Goal: Task Accomplishment & Management: Complete application form

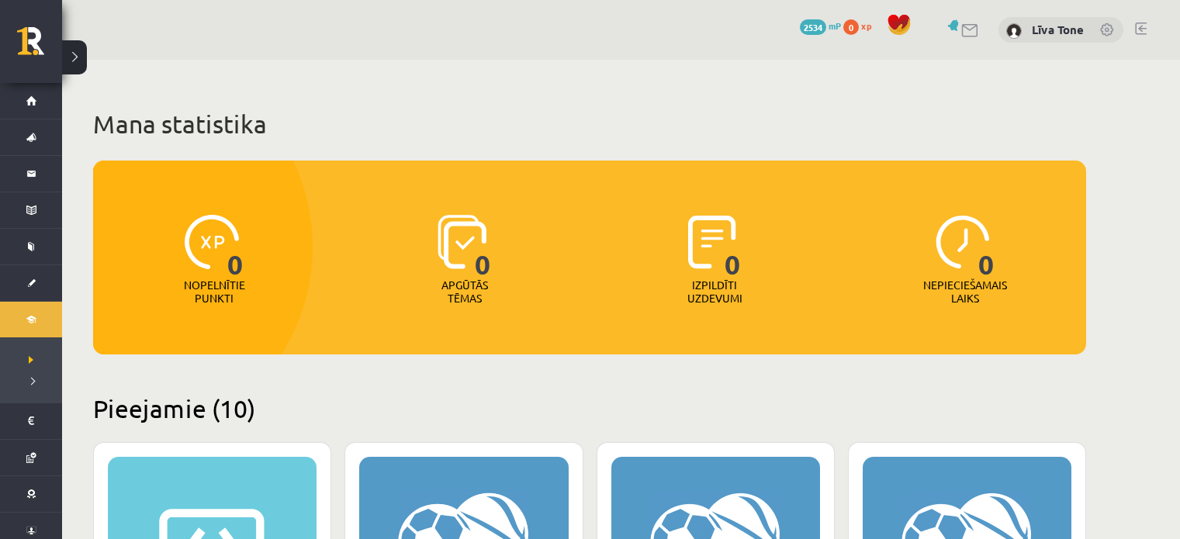
scroll to position [854, 0]
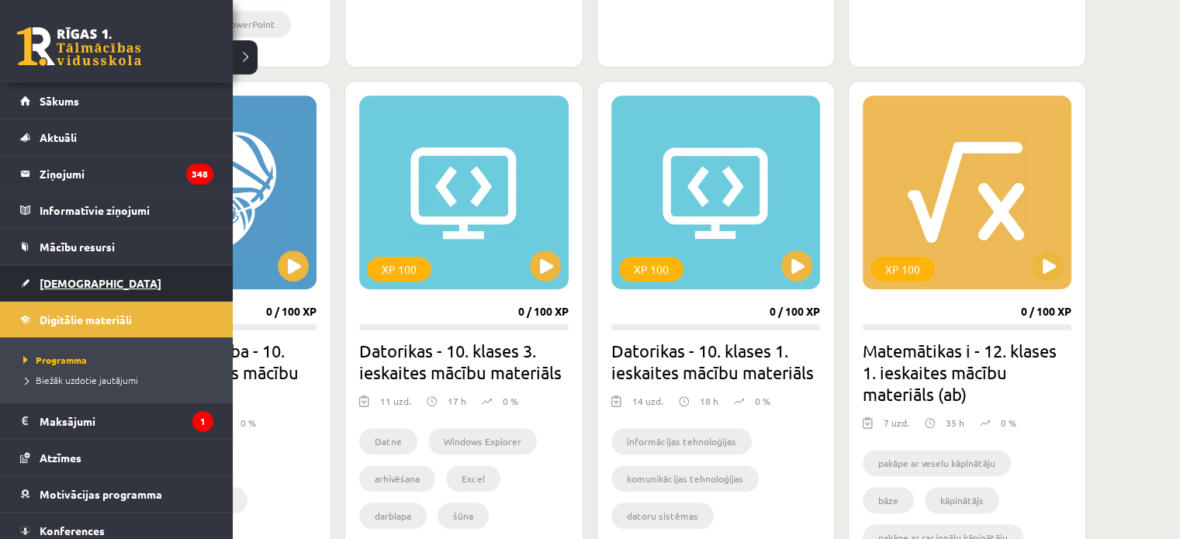
click at [97, 283] on link "[DEMOGRAPHIC_DATA]" at bounding box center [116, 283] width 193 height 36
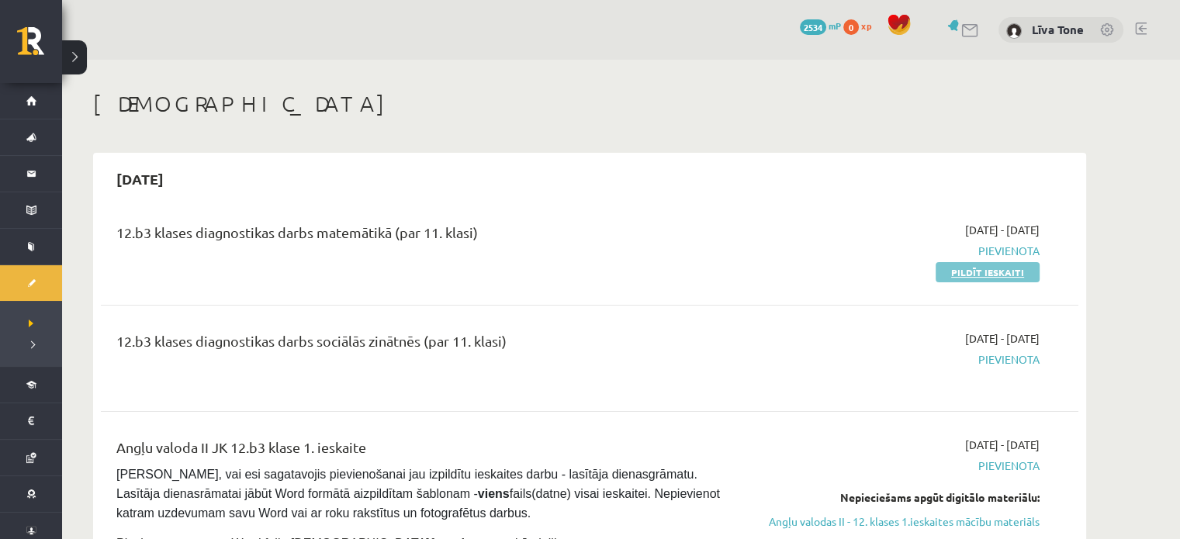
click at [973, 275] on link "Pildīt ieskaiti" at bounding box center [988, 272] width 104 height 20
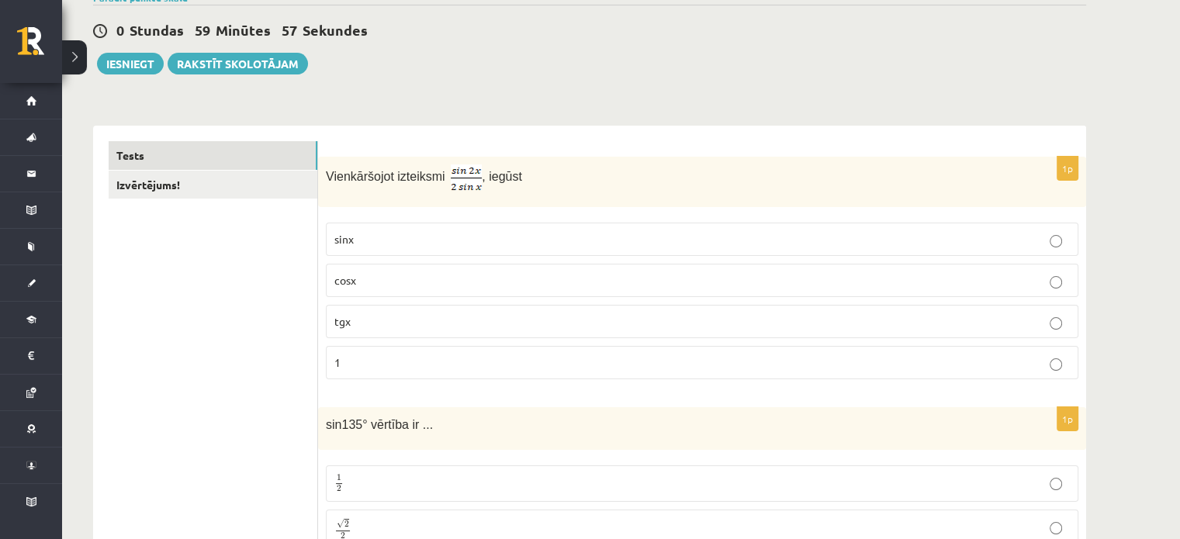
scroll to position [155, 0]
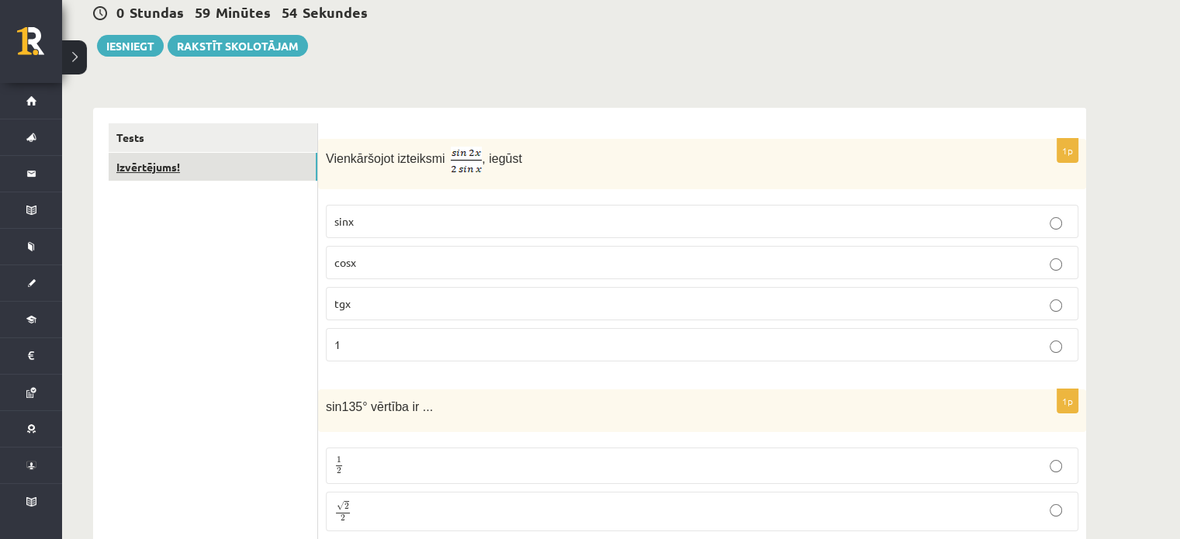
click at [176, 174] on link "Izvērtējums!" at bounding box center [213, 167] width 209 height 29
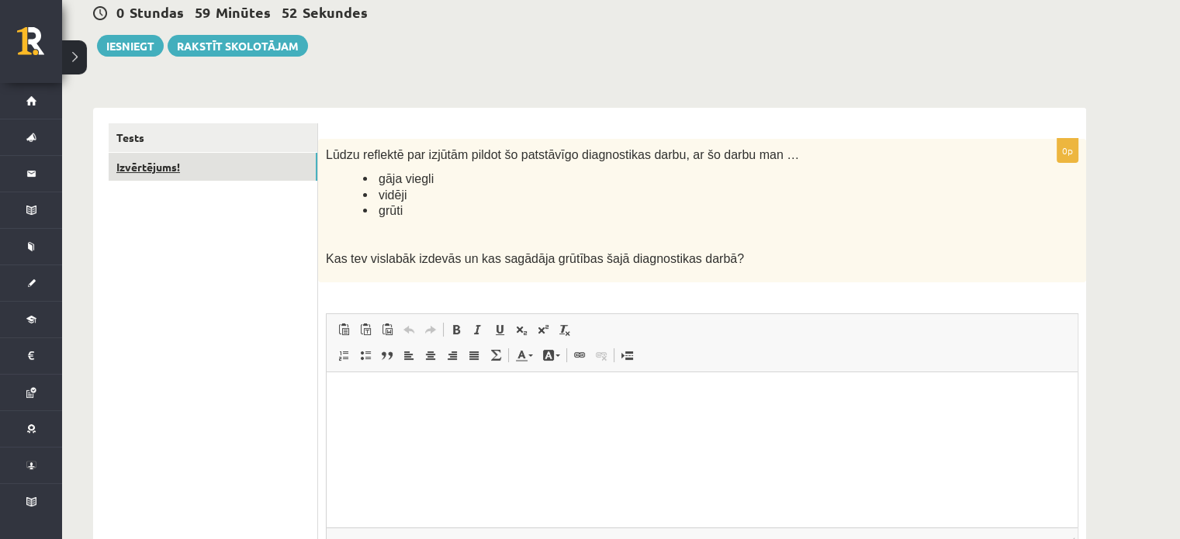
scroll to position [0, 0]
click at [212, 137] on link "Tests" at bounding box center [213, 137] width 209 height 29
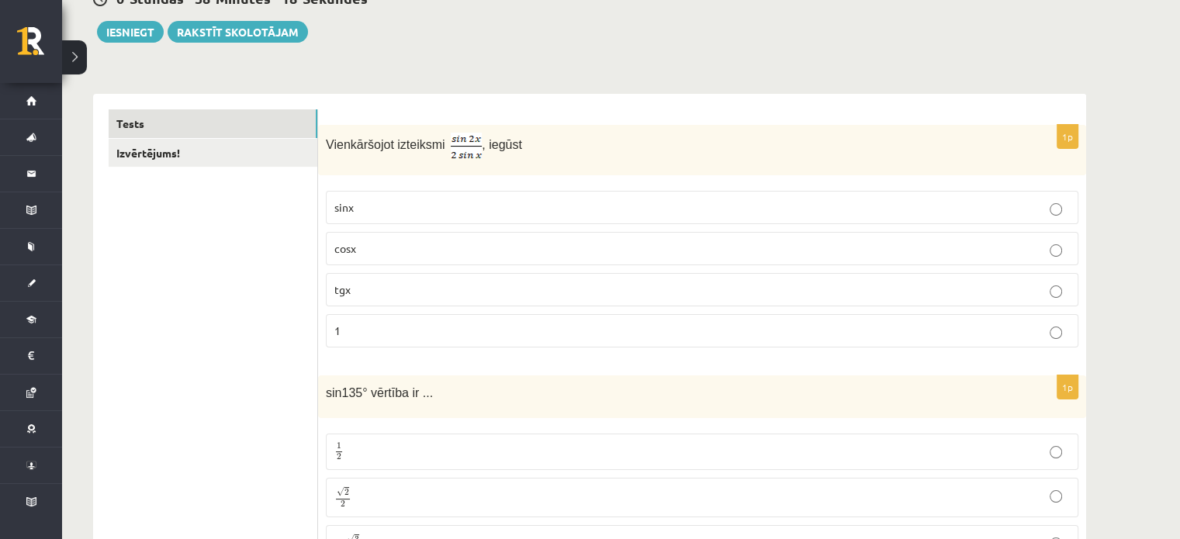
scroll to position [155, 0]
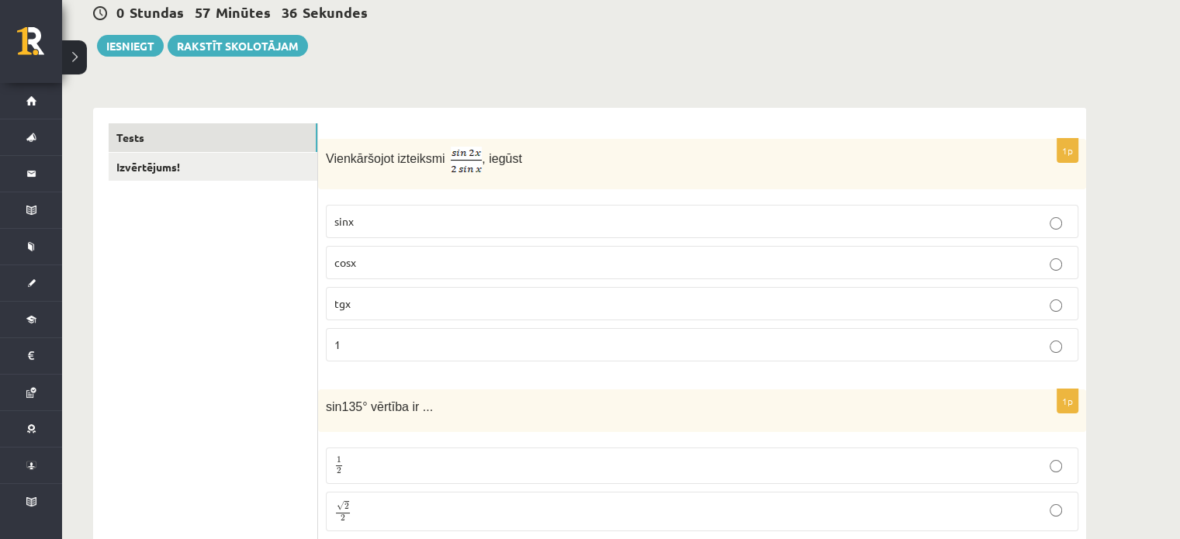
click at [435, 264] on p "cosx" at bounding box center [702, 263] width 736 height 16
click at [1048, 292] on label "tgx" at bounding box center [702, 303] width 753 height 33
click at [1053, 320] on fieldset "sinx cosx tgx 1" at bounding box center [702, 281] width 753 height 169
click at [1054, 328] on label "1" at bounding box center [702, 344] width 753 height 33
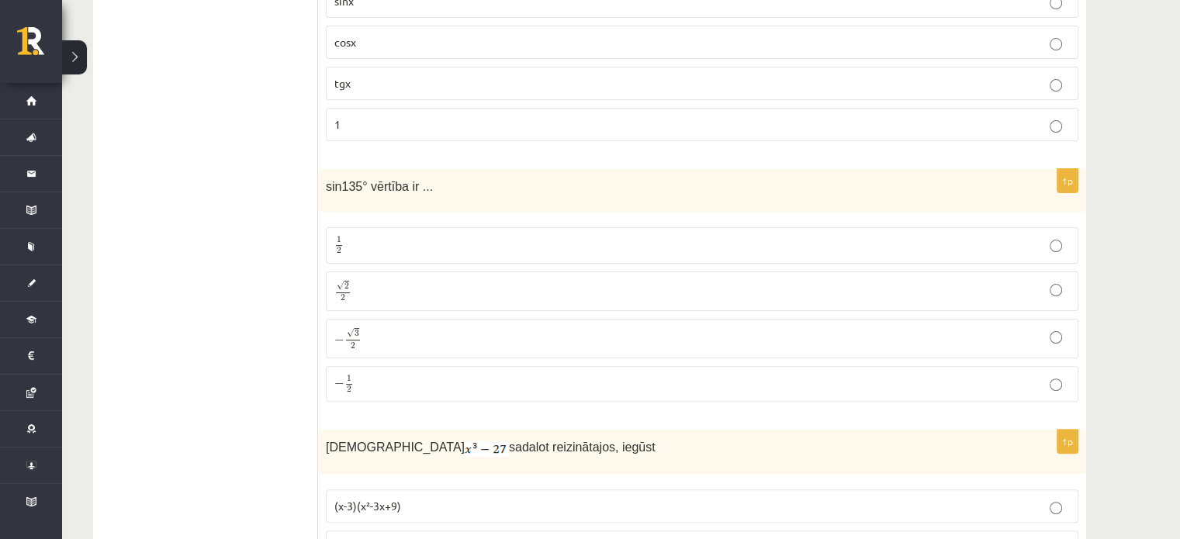
scroll to position [388, 0]
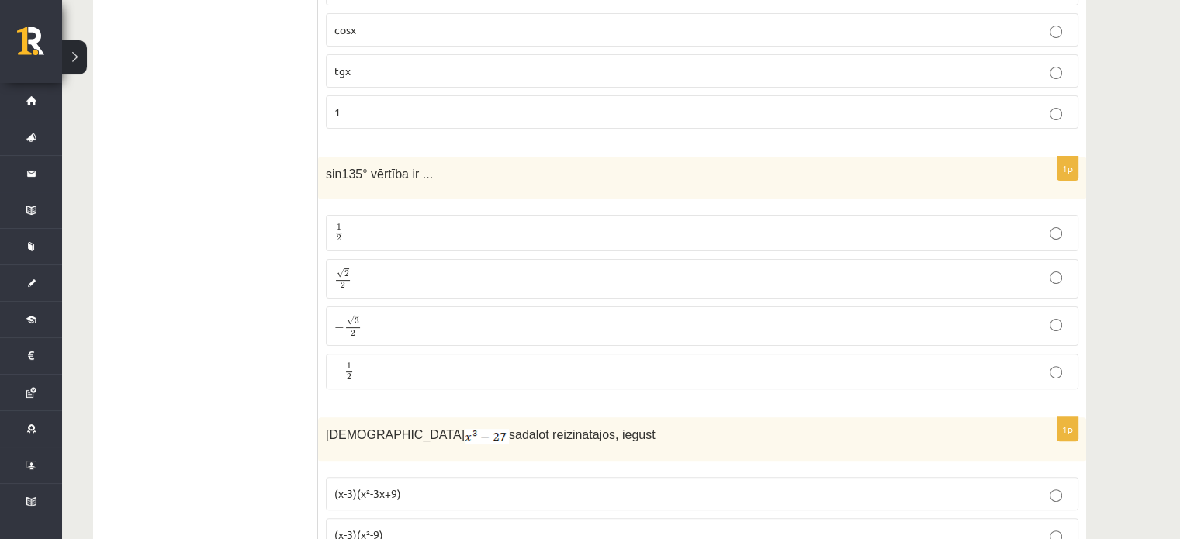
click at [372, 275] on p "√ 2 2 2 2" at bounding box center [702, 279] width 736 height 23
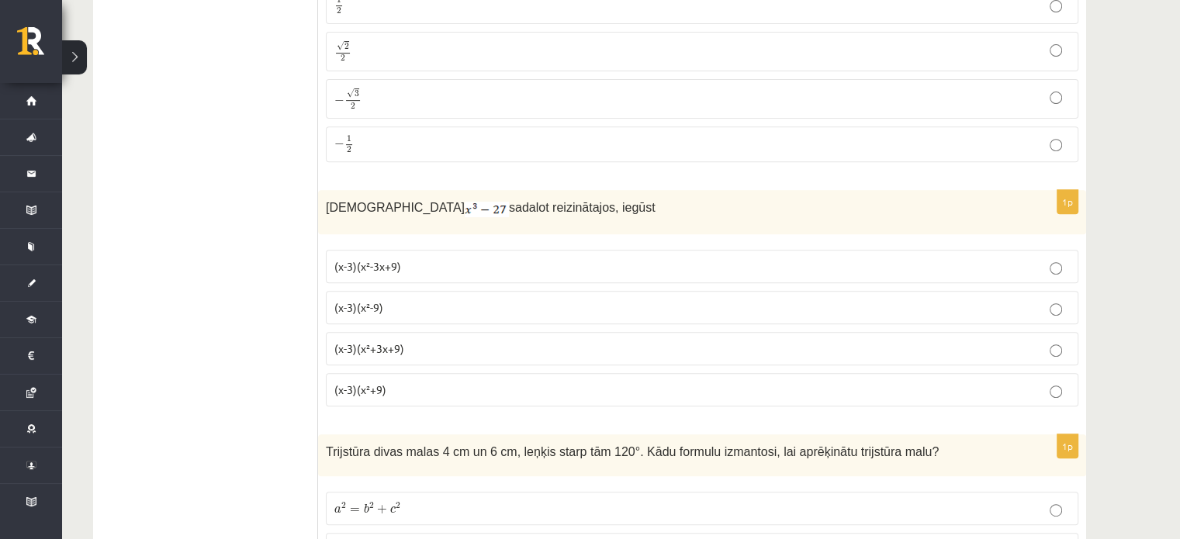
scroll to position [621, 0]
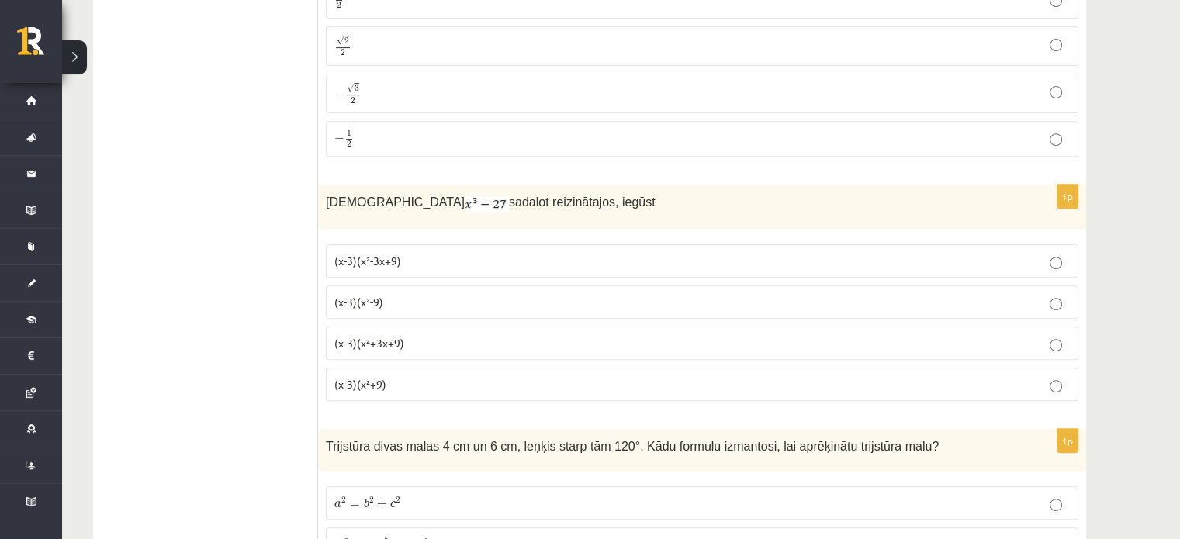
click at [407, 335] on p "(x-3)(x²+3x+9)" at bounding box center [702, 343] width 736 height 16
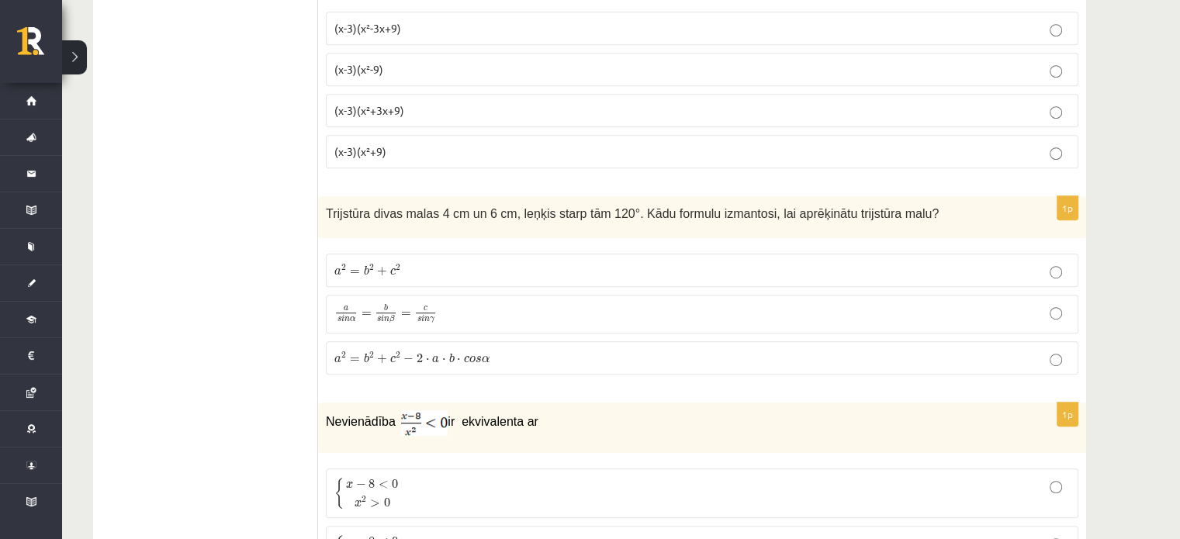
scroll to position [931, 0]
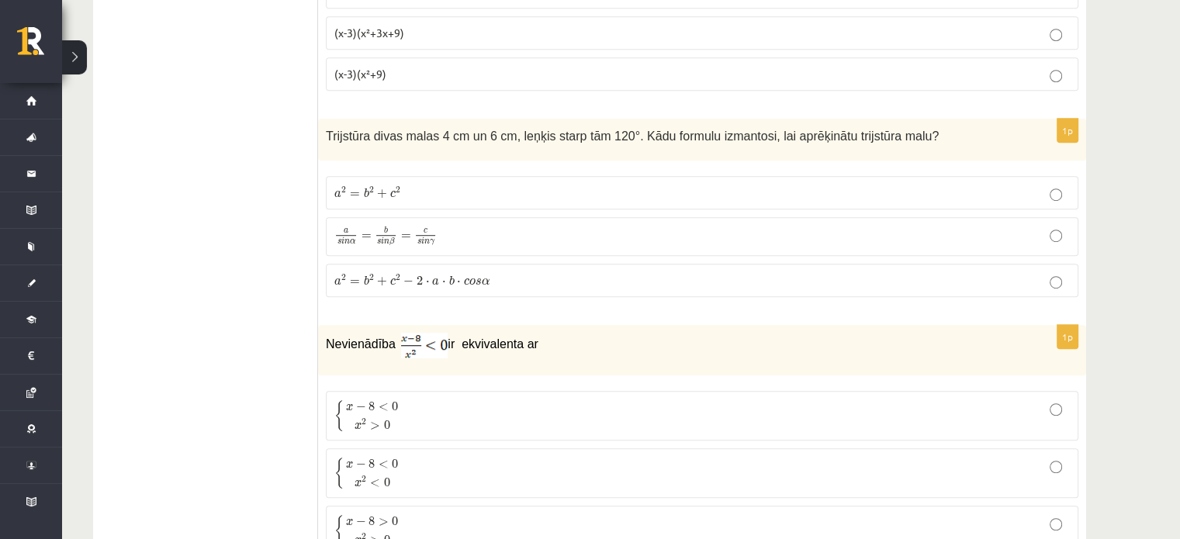
click at [378, 265] on label "a 2 = b 2 + c 2 − 2 ⋅ a ⋅ b ⋅ c o s α a 2 = b 2 + c 2 − 2 ⋅ a ⋅ b ⋅ c o s α" at bounding box center [702, 280] width 753 height 33
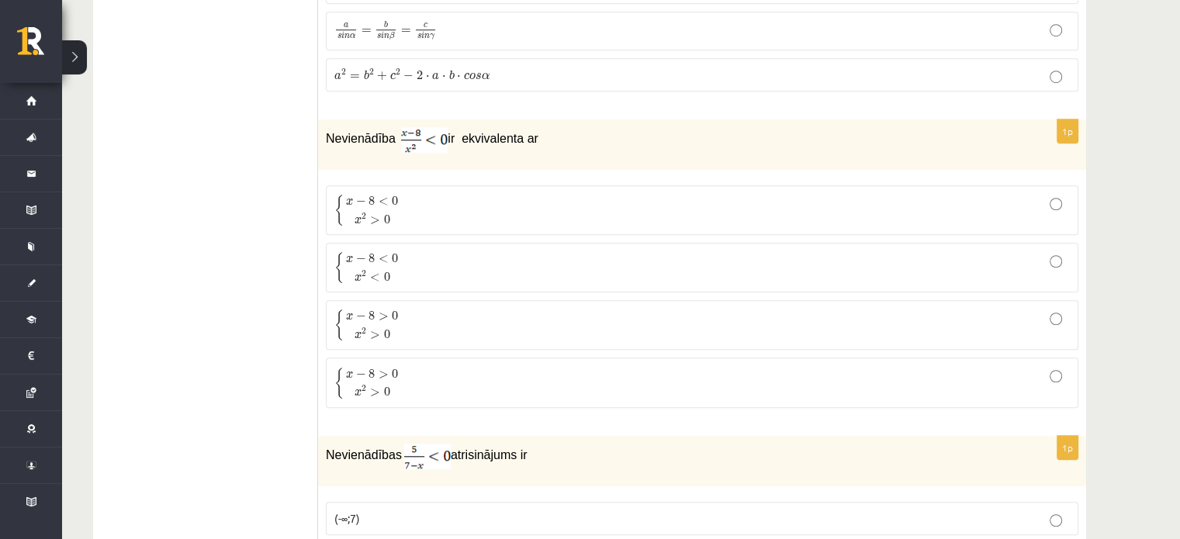
scroll to position [1164, 0]
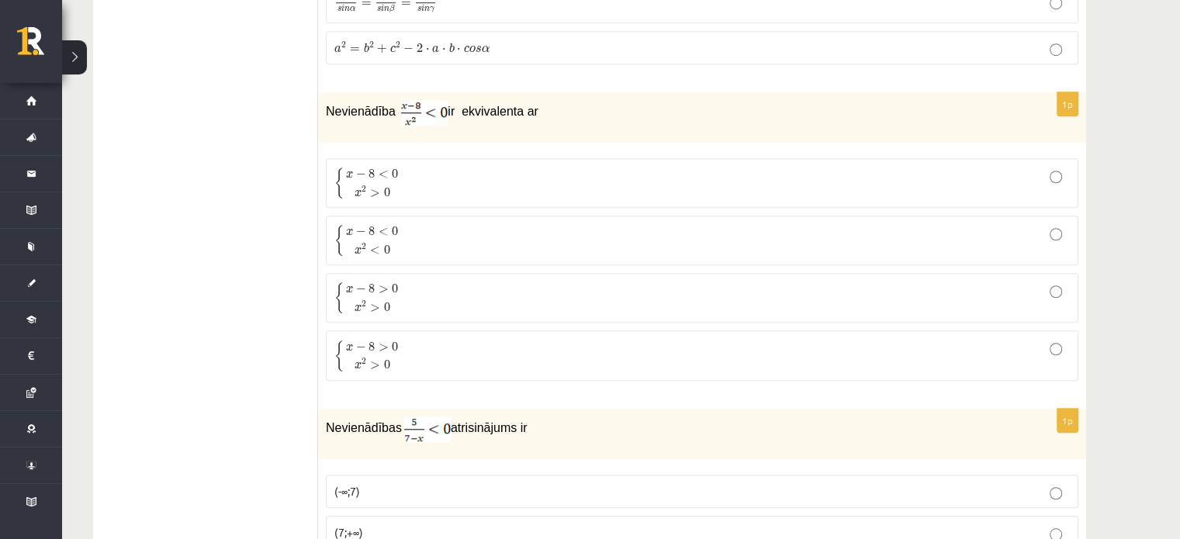
click at [410, 238] on p "{ x − 8 < 0 x 2 < 0 { x − 8 < 0 x 2 < 0" at bounding box center [702, 240] width 736 height 33
click at [373, 189] on span ">" at bounding box center [375, 193] width 10 height 8
click at [410, 229] on p "{ x − 8 < 0 x 2 < 0 { x − 8 < 0 x 2 < 0" at bounding box center [702, 240] width 736 height 33
click at [426, 191] on p "{ x − 8 < 0 x 2 > 0 { x − 8 < 0 x 2 > 0" at bounding box center [702, 183] width 736 height 33
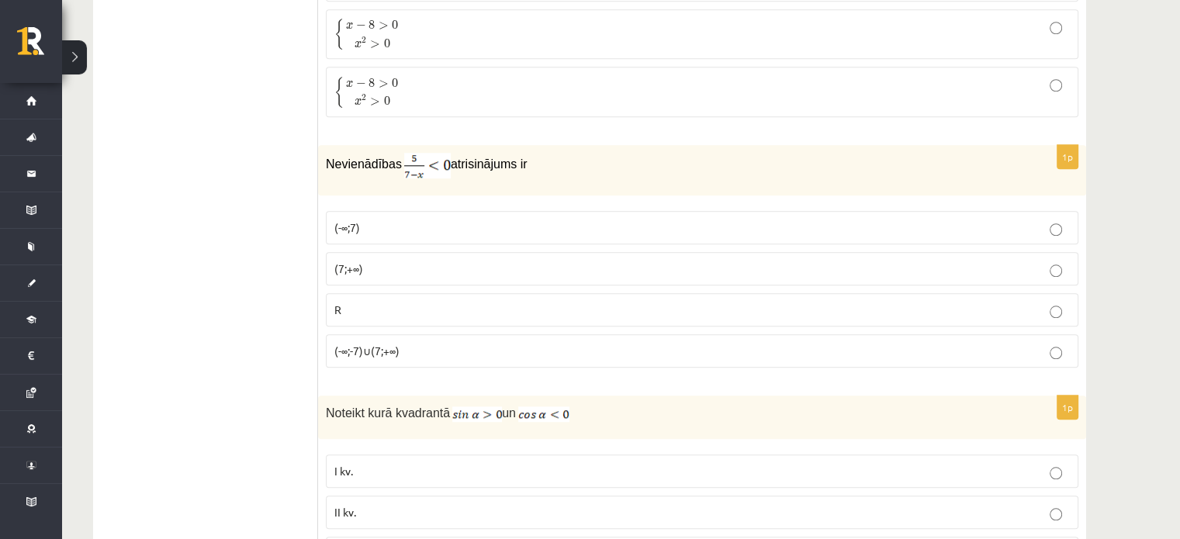
scroll to position [1474, 0]
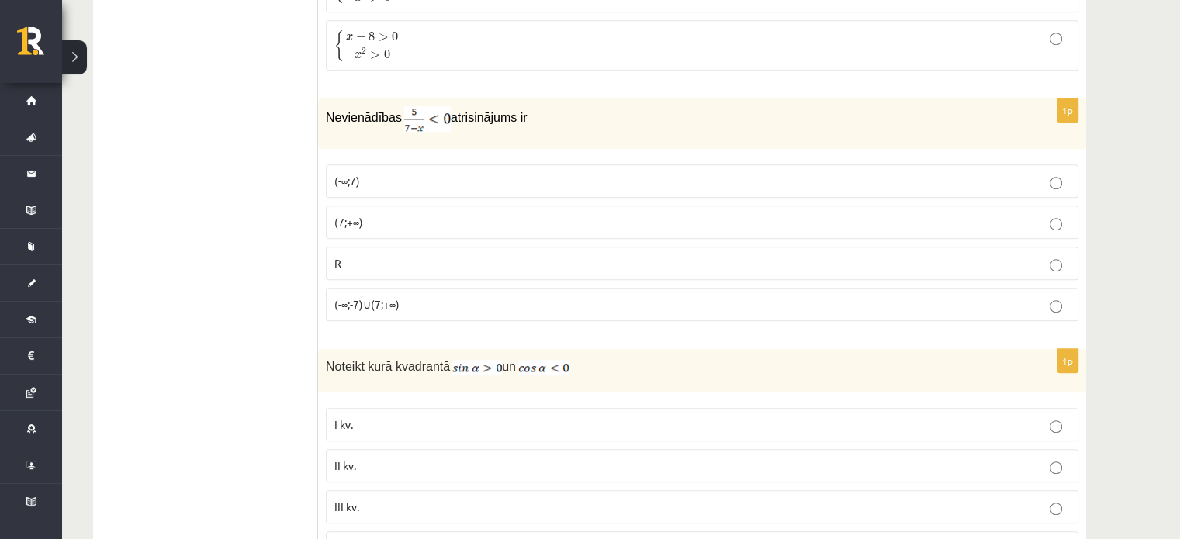
click at [365, 216] on p "(7;+∞)" at bounding box center [702, 222] width 736 height 16
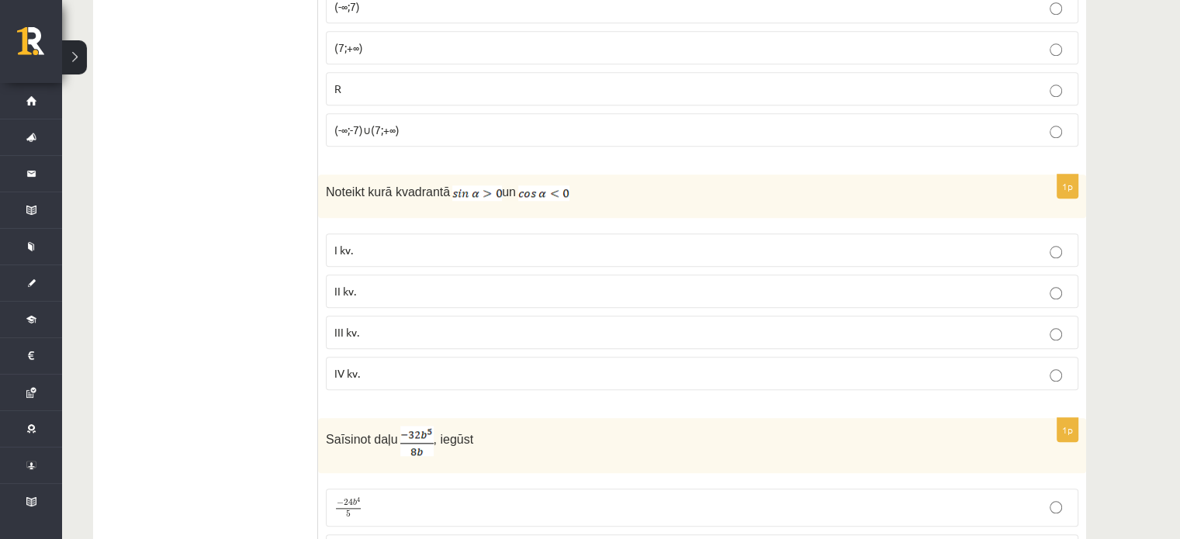
scroll to position [1707, 0]
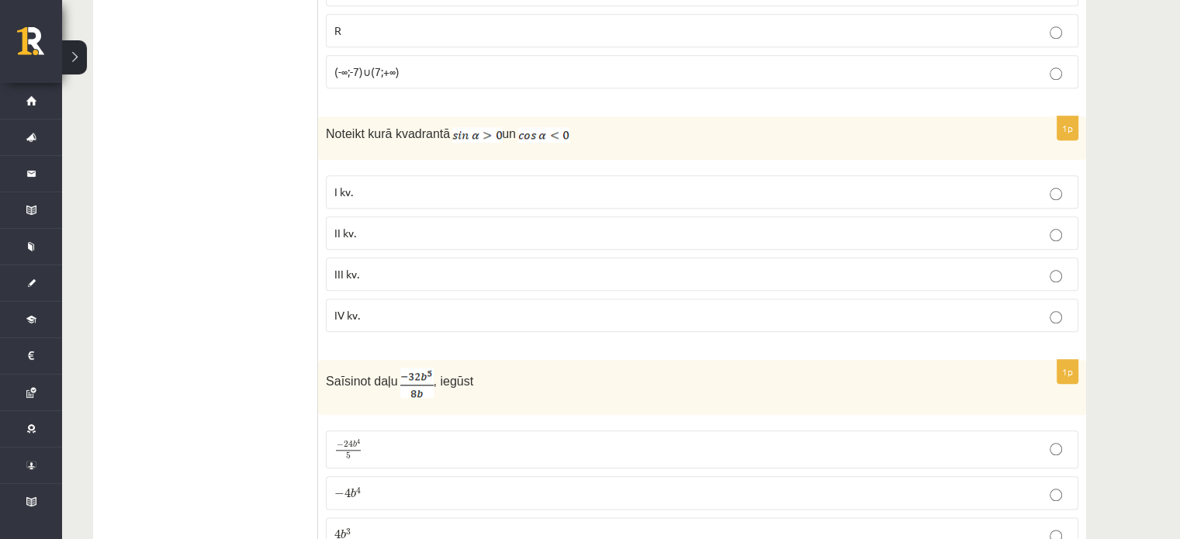
click at [361, 226] on p "II kv." at bounding box center [702, 233] width 736 height 16
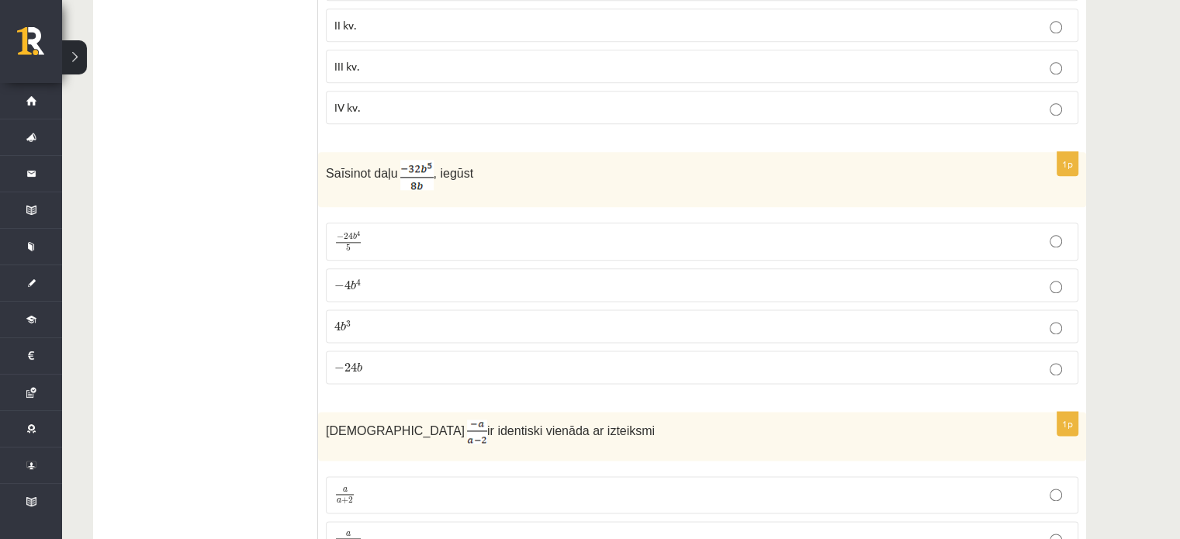
scroll to position [1940, 0]
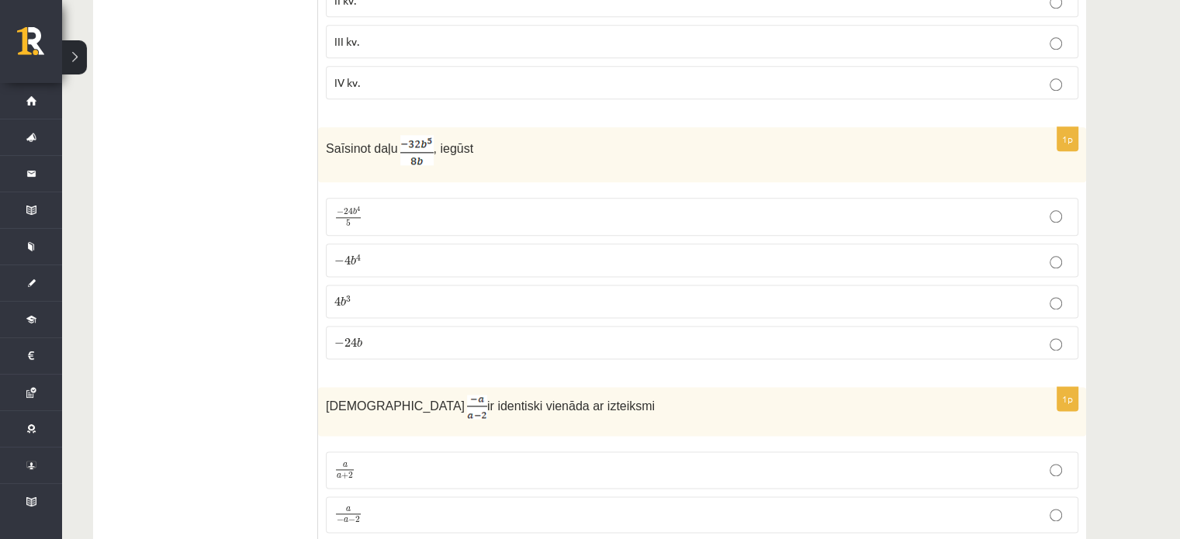
click at [388, 252] on p "− 4 b 4 − 4 b 4" at bounding box center [702, 260] width 736 height 16
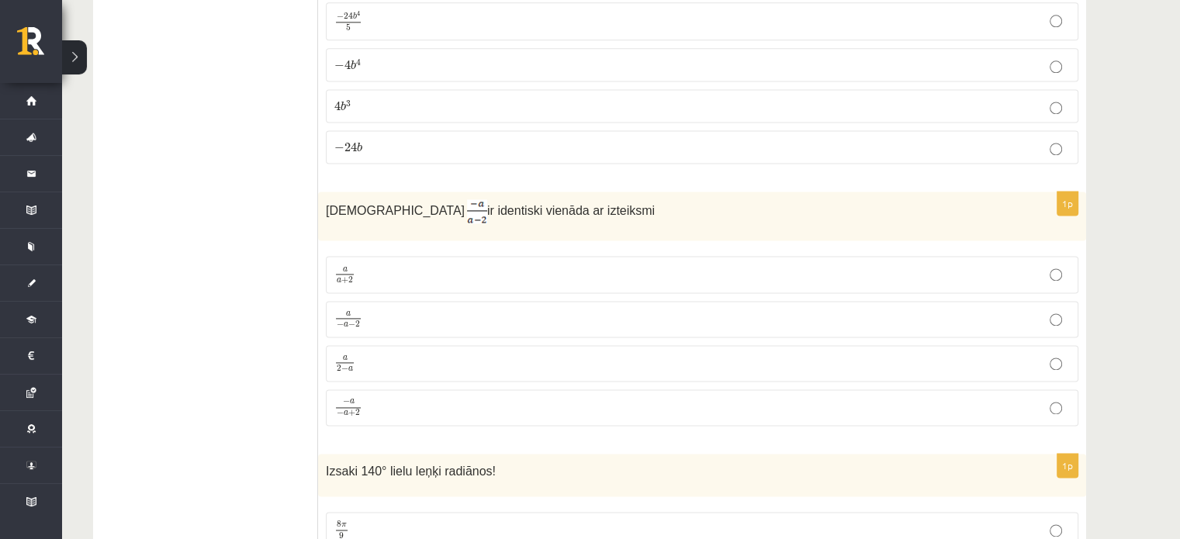
scroll to position [2173, 0]
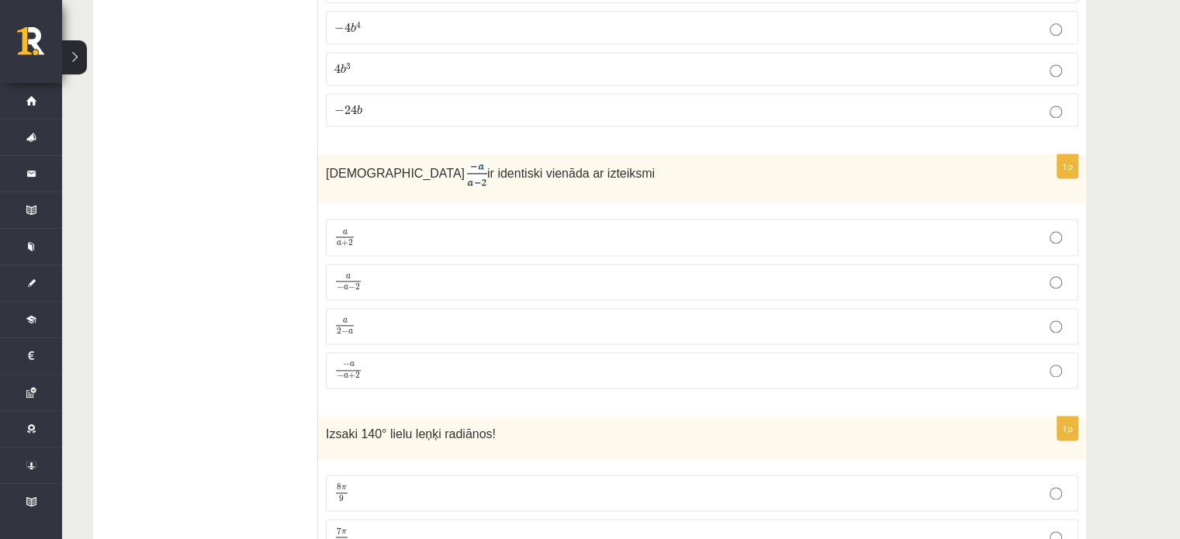
click at [365, 320] on p "a 2 − a a 2 − a" at bounding box center [702, 326] width 736 height 19
click at [358, 317] on p "a 2 − a a 2 − a" at bounding box center [702, 326] width 736 height 19
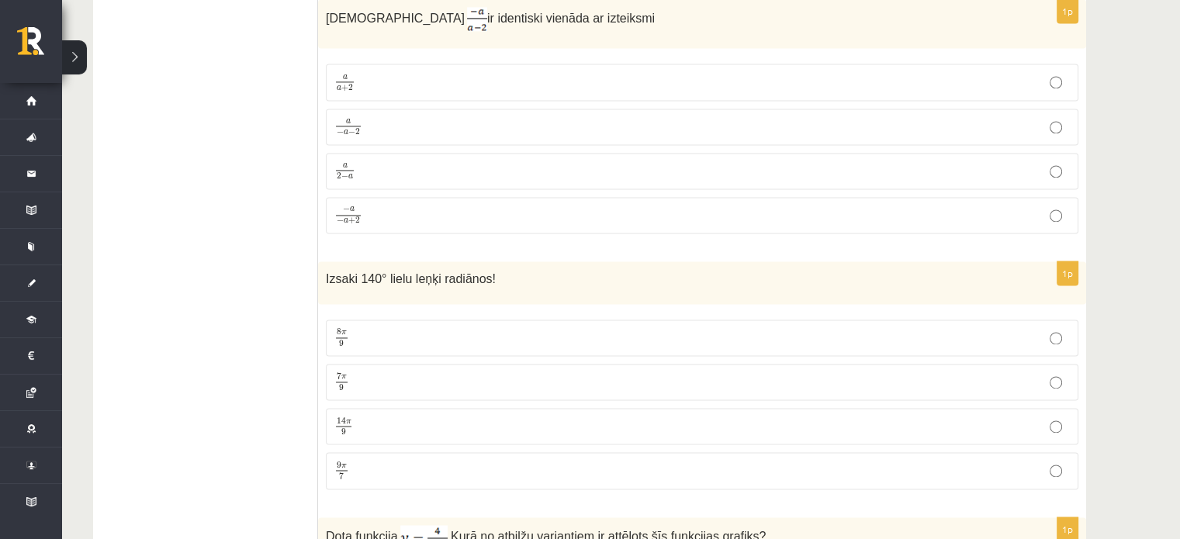
scroll to position [2405, 0]
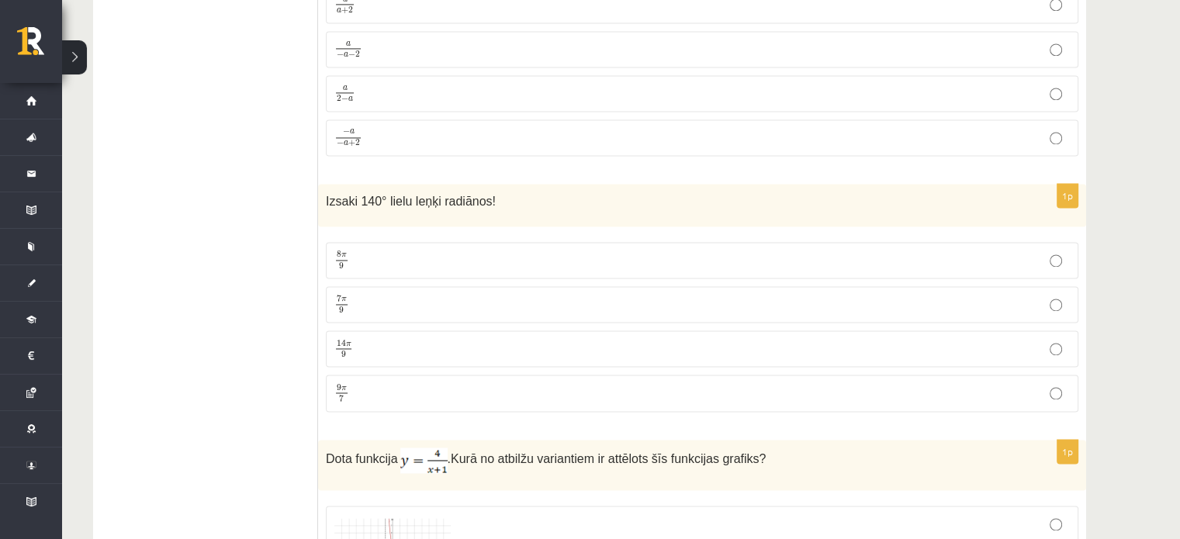
click at [464, 286] on label "7 π 9 7 π 9" at bounding box center [702, 304] width 753 height 36
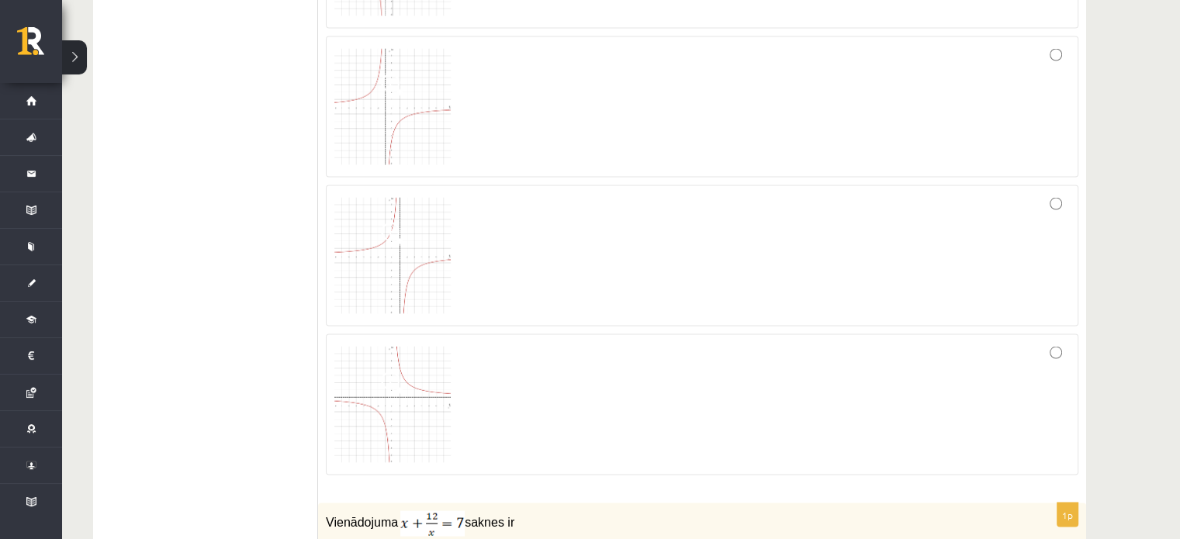
scroll to position [3026, 0]
click at [481, 372] on div at bounding box center [702, 402] width 736 height 124
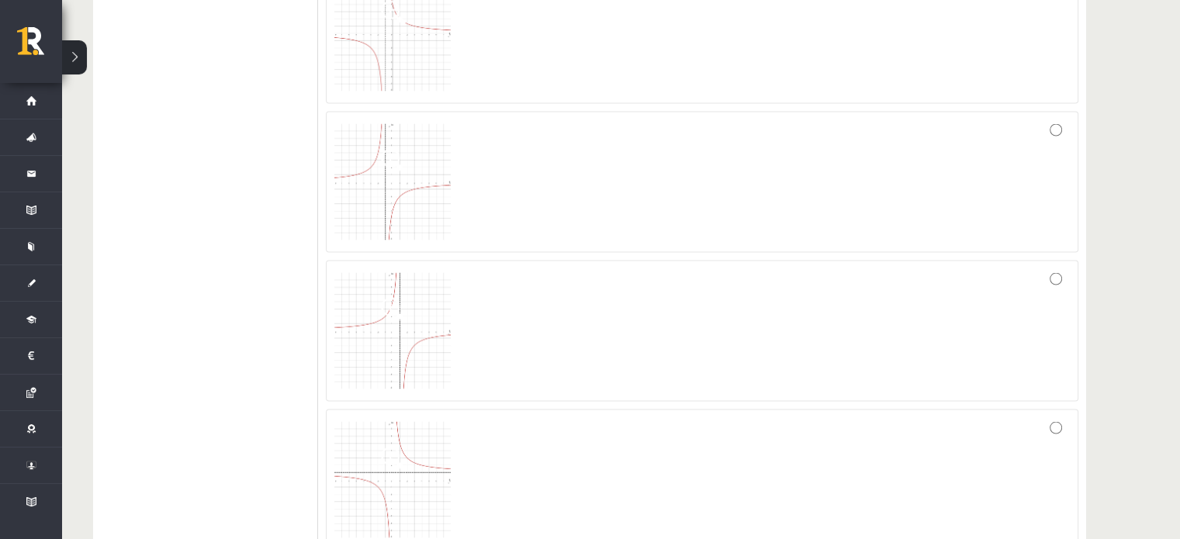
scroll to position [2871, 0]
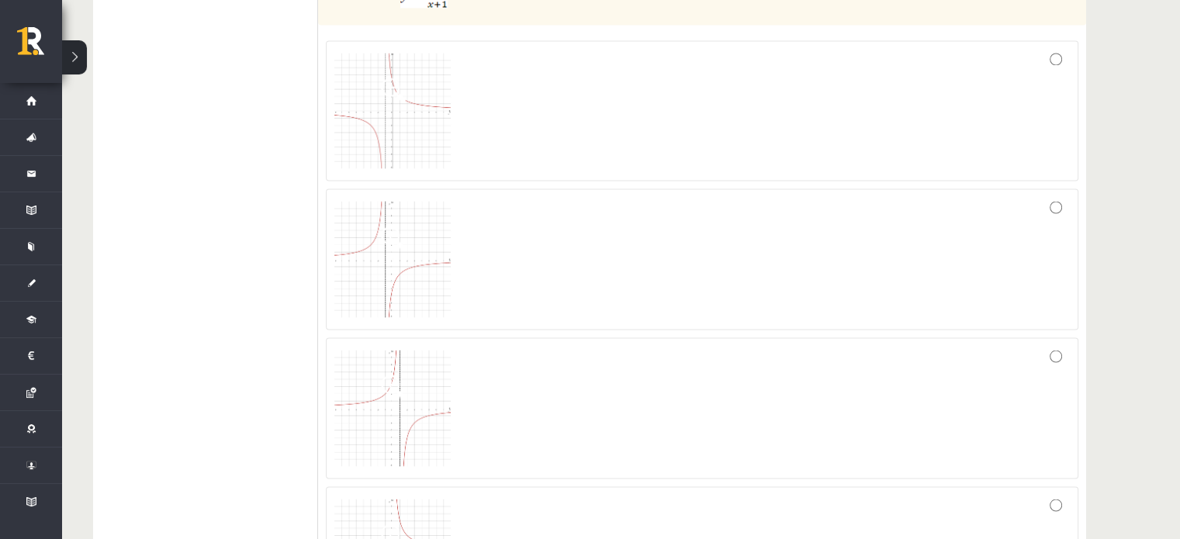
click at [396, 130] on img at bounding box center [392, 111] width 116 height 116
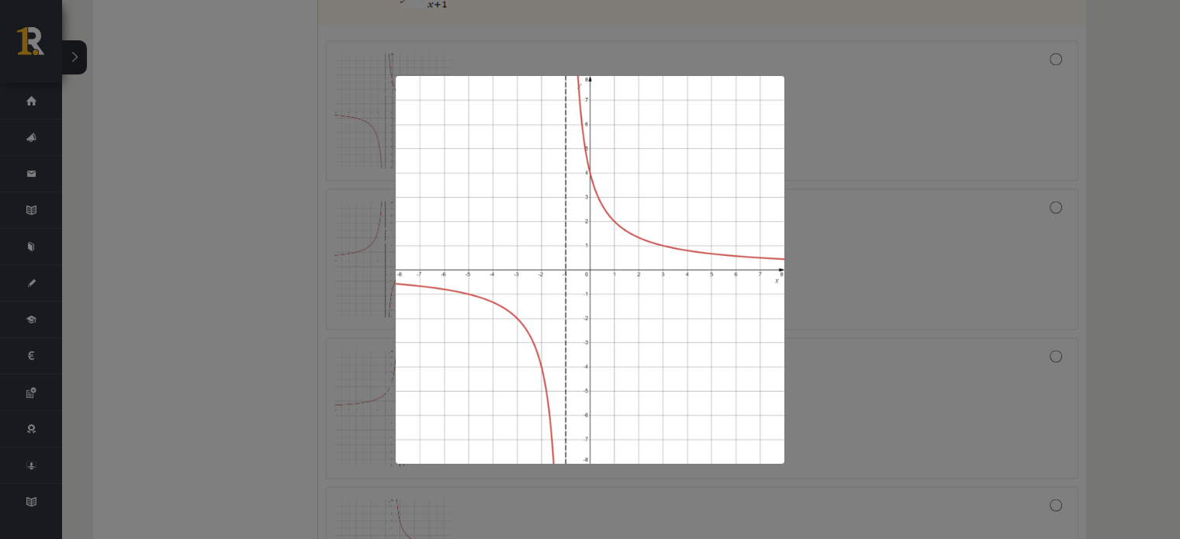
click at [293, 129] on div at bounding box center [590, 269] width 1180 height 539
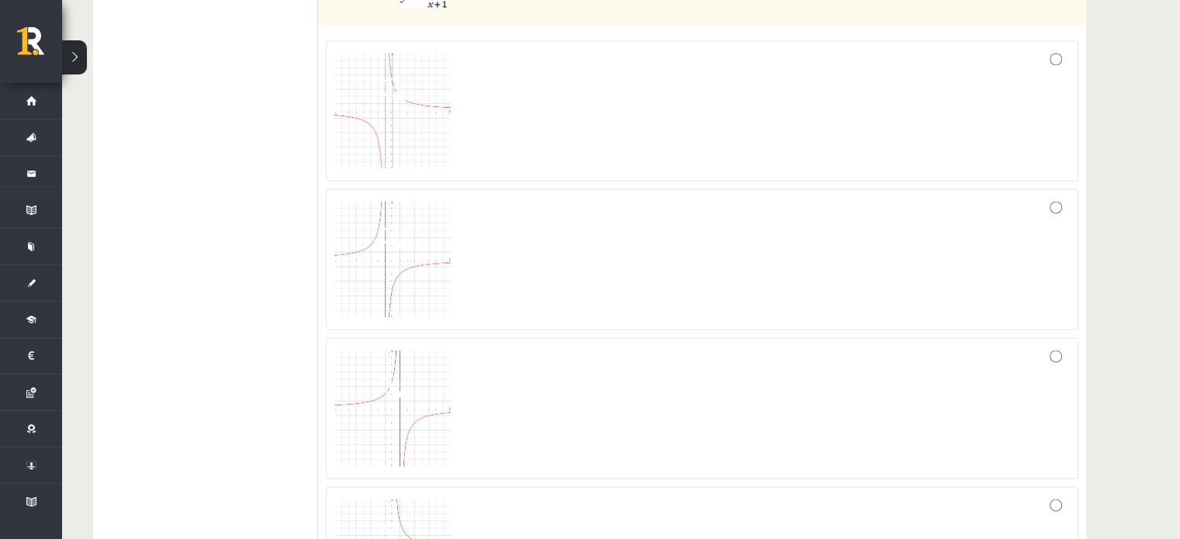
click at [382, 229] on span at bounding box center [393, 238] width 25 height 25
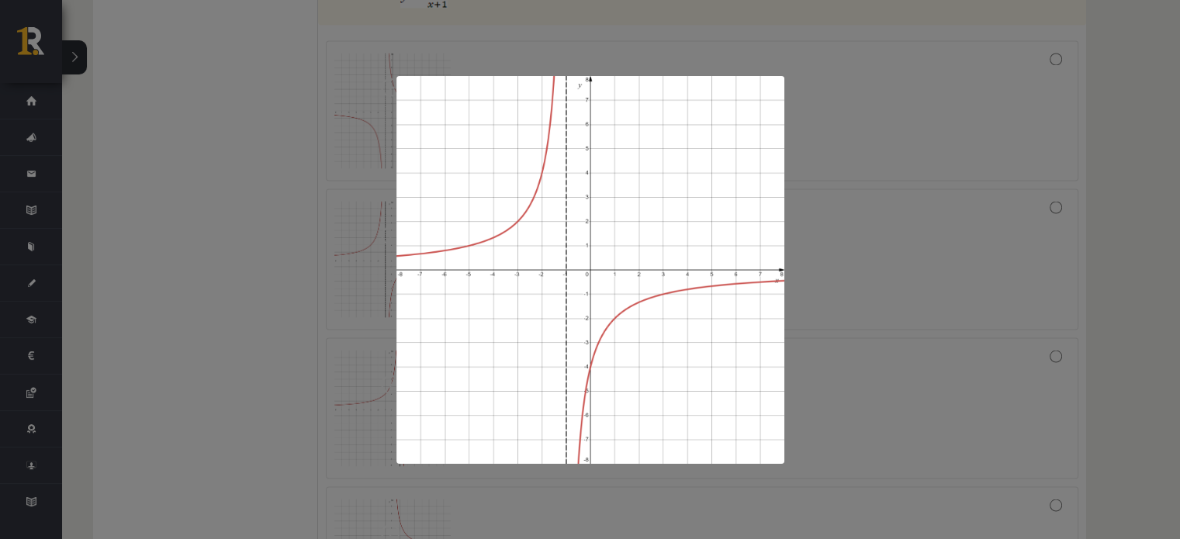
click at [191, 203] on div at bounding box center [590, 269] width 1180 height 539
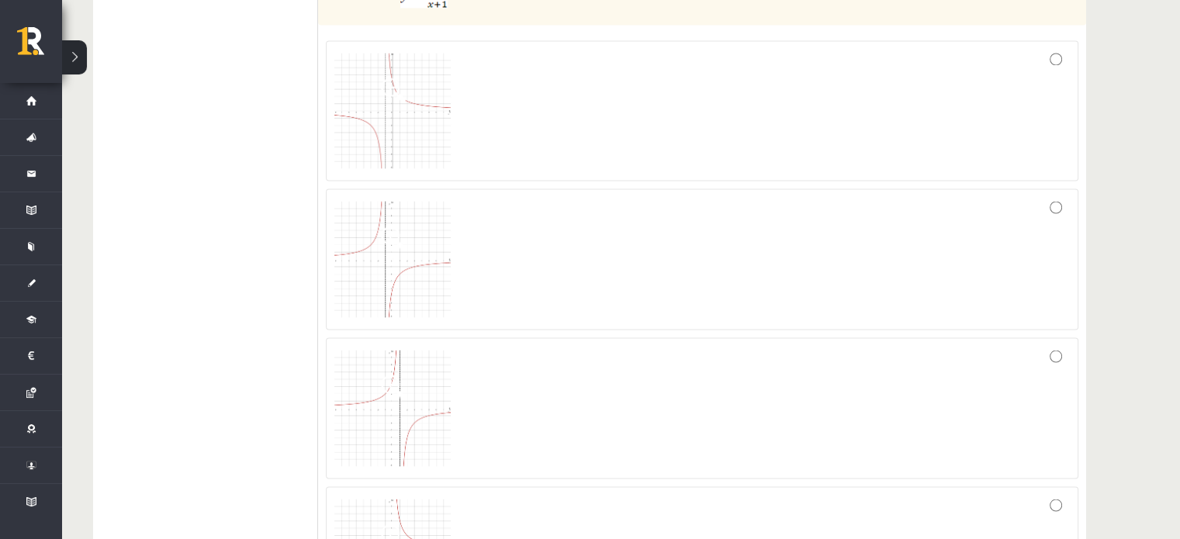
click at [324, 383] on div "1p Dota funkcija . Kurā no atbilžu variantiem ir attēlots šīs funkcijas grafiks?" at bounding box center [702, 307] width 768 height 667
click at [386, 384] on img at bounding box center [392, 408] width 116 height 116
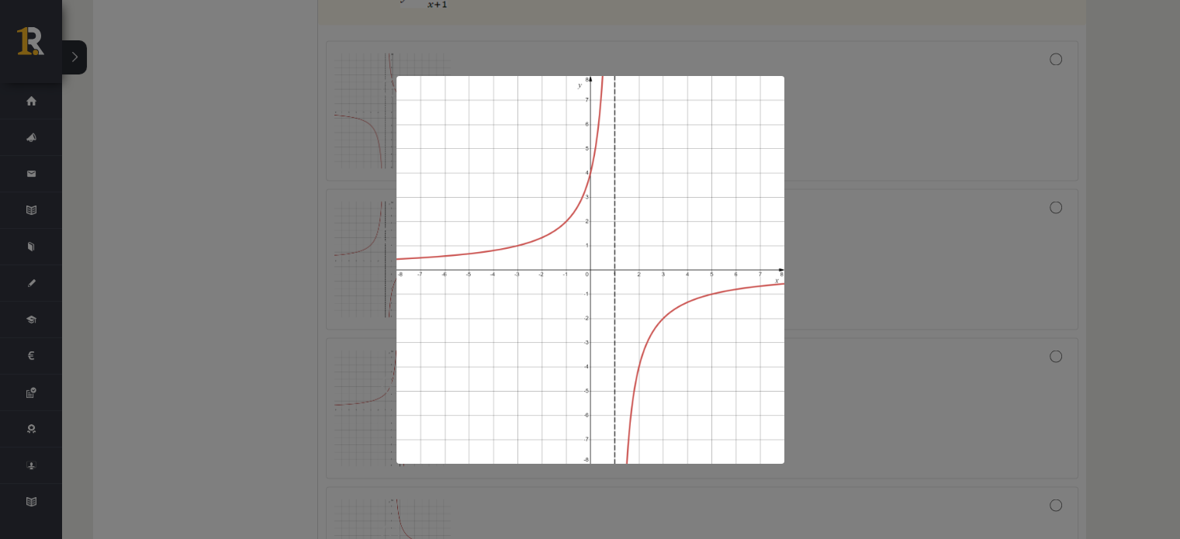
click at [204, 338] on div at bounding box center [590, 269] width 1180 height 539
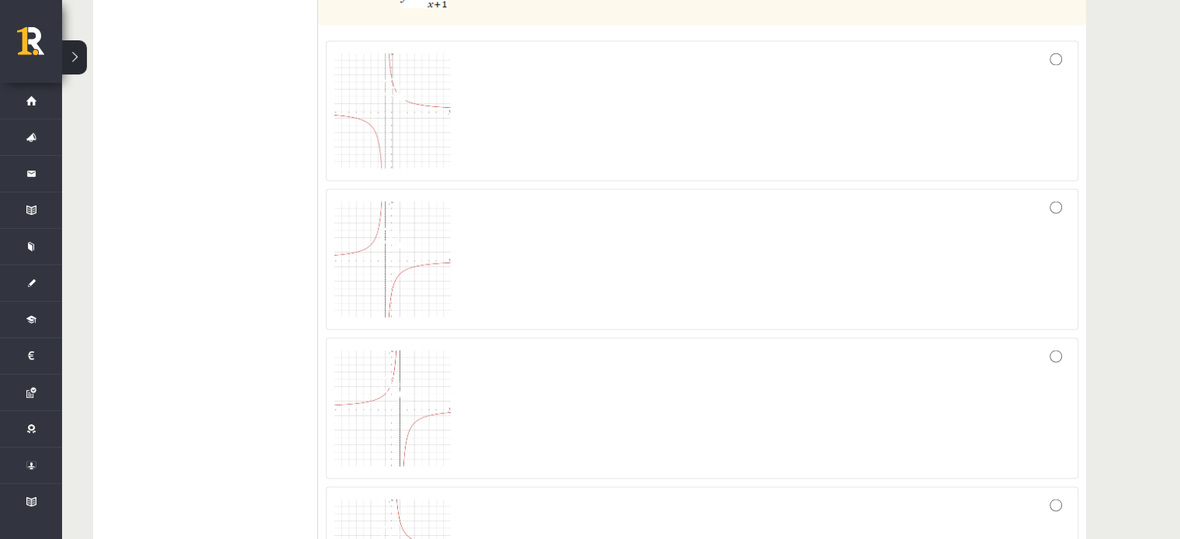
scroll to position [2949, 0]
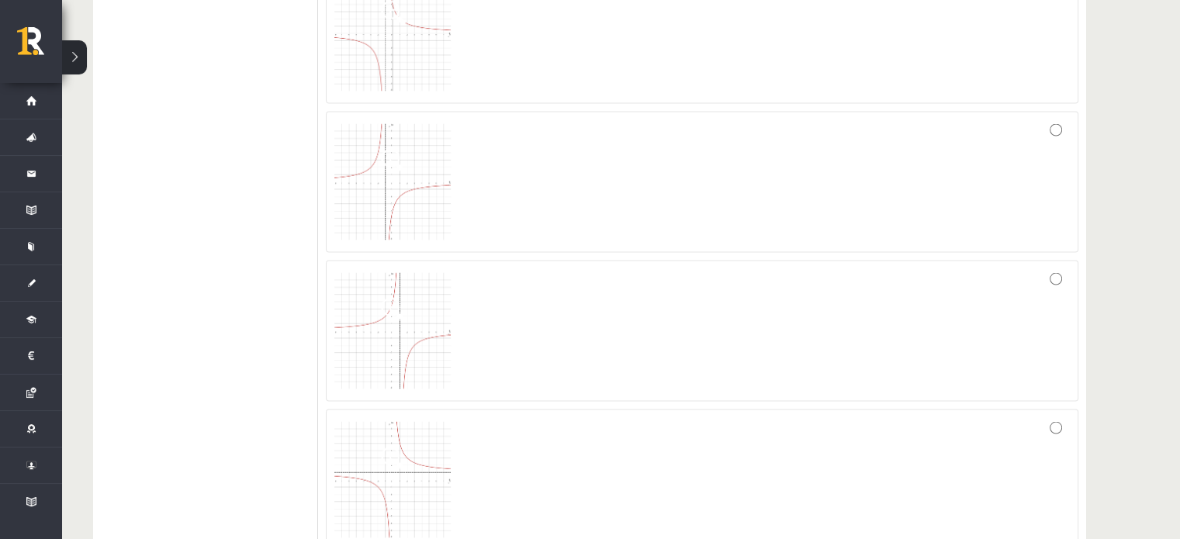
click at [391, 446] on span at bounding box center [393, 458] width 25 height 25
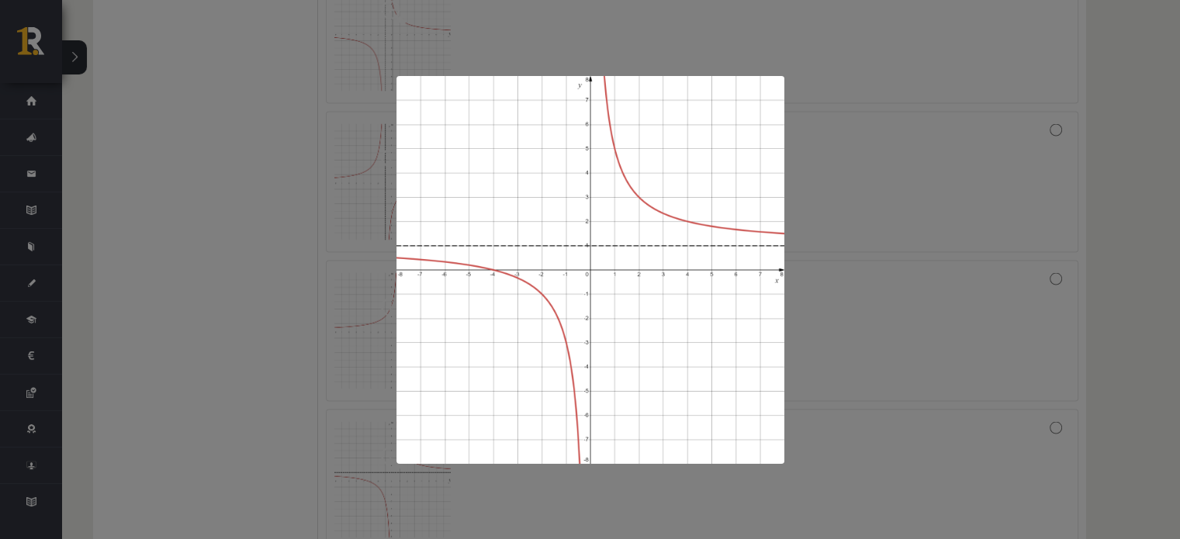
click at [253, 244] on div at bounding box center [590, 269] width 1180 height 539
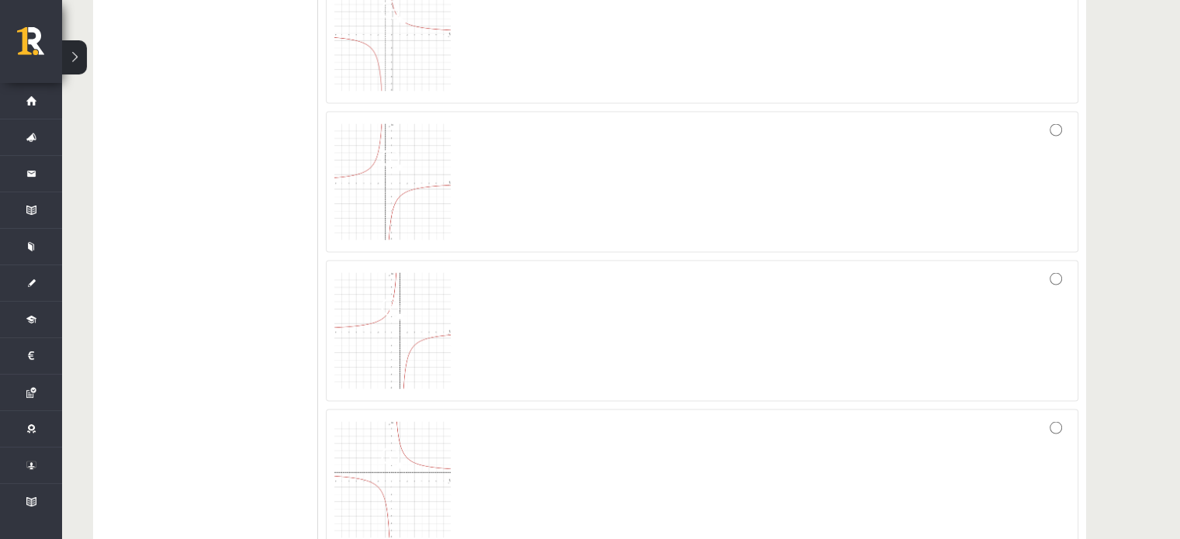
click at [425, 310] on img at bounding box center [392, 330] width 116 height 116
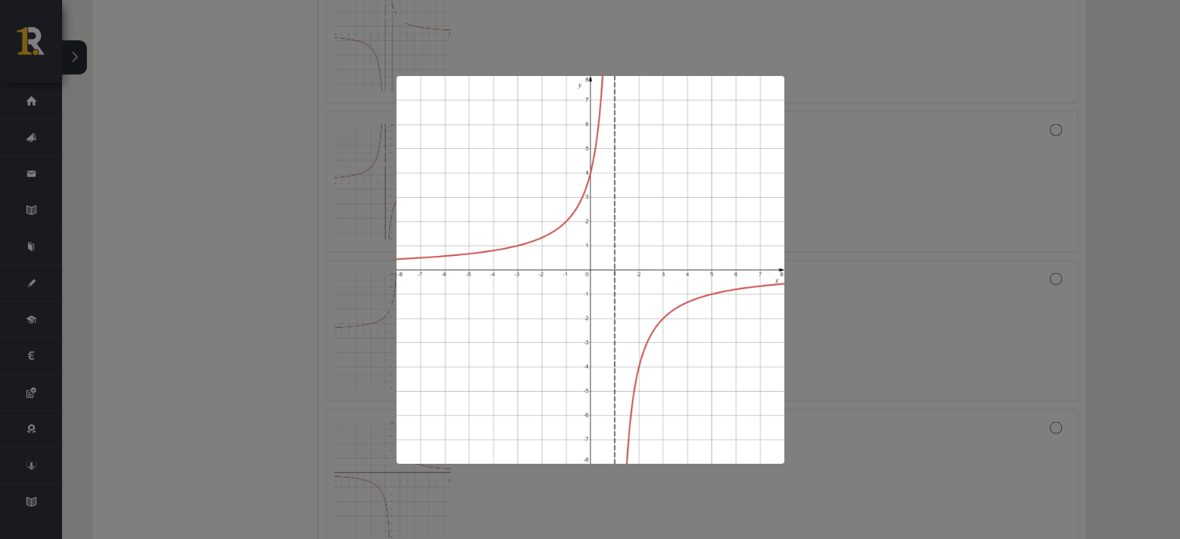
click at [199, 211] on div at bounding box center [590, 269] width 1180 height 539
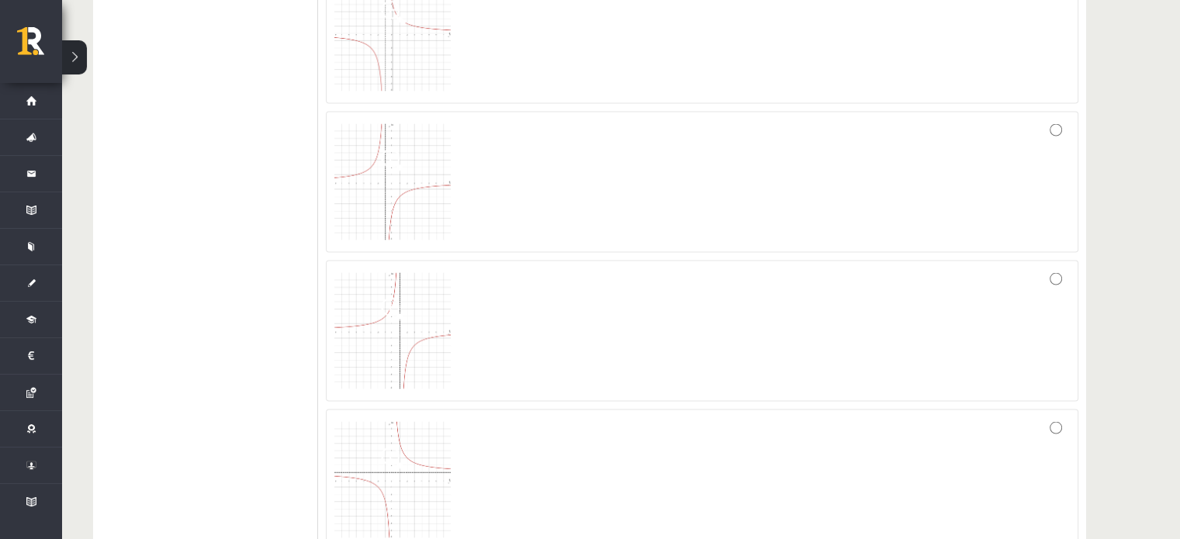
click at [549, 307] on div at bounding box center [702, 330] width 736 height 124
click at [359, 163] on img at bounding box center [392, 181] width 116 height 116
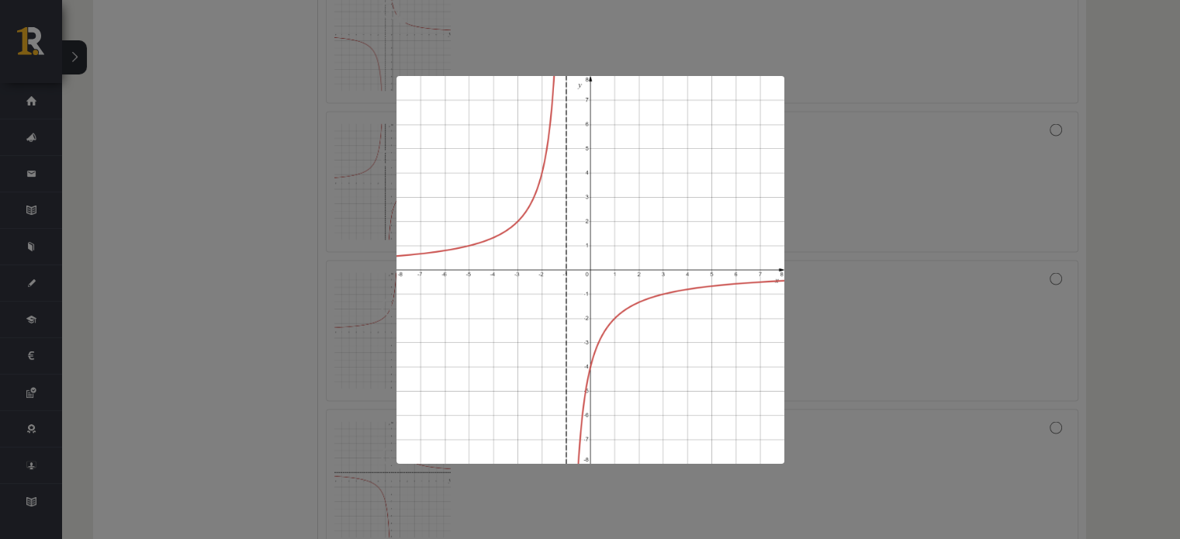
click at [186, 185] on div at bounding box center [590, 269] width 1180 height 539
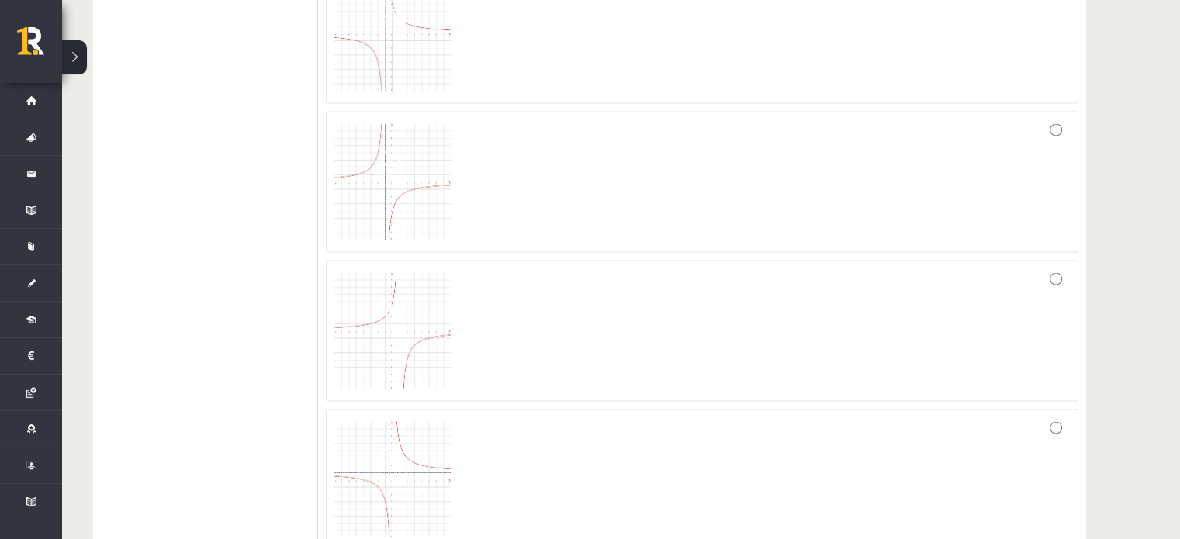
click at [373, 460] on img at bounding box center [392, 479] width 116 height 116
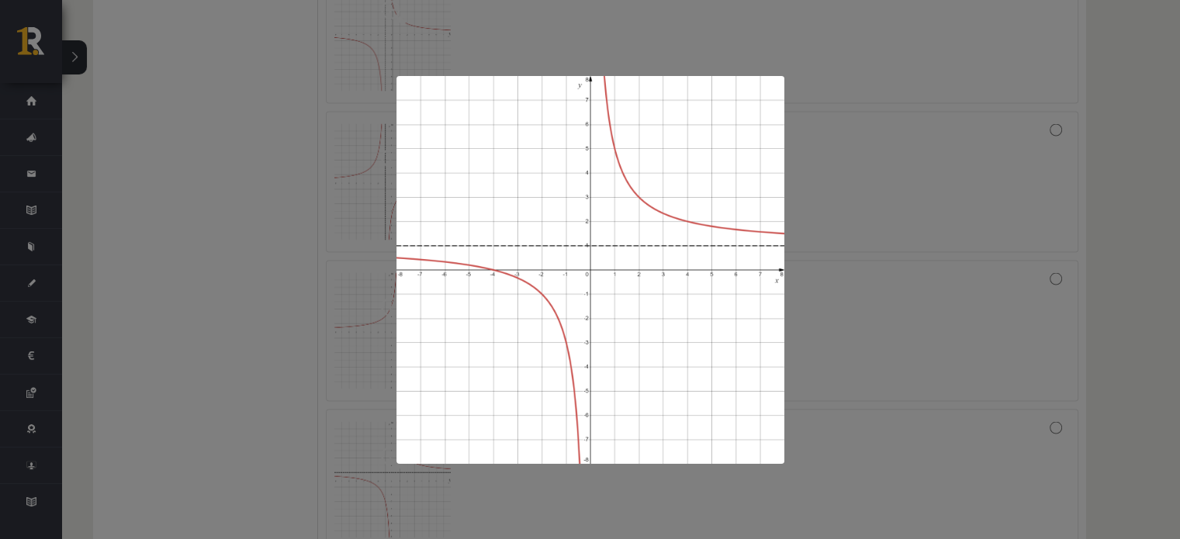
click at [116, 256] on div at bounding box center [590, 269] width 1180 height 539
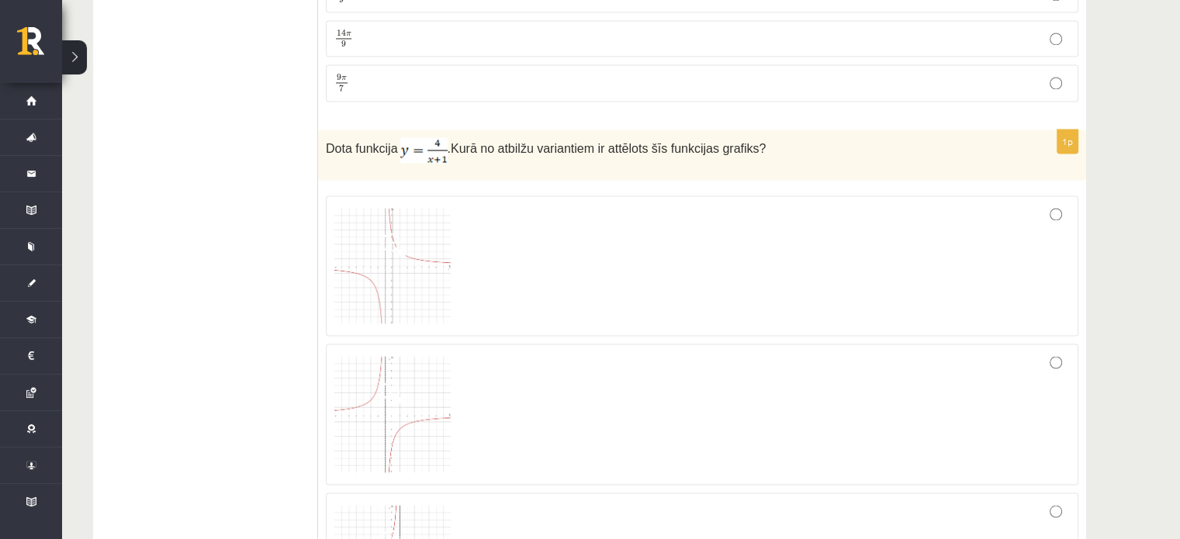
scroll to position [2793, 0]
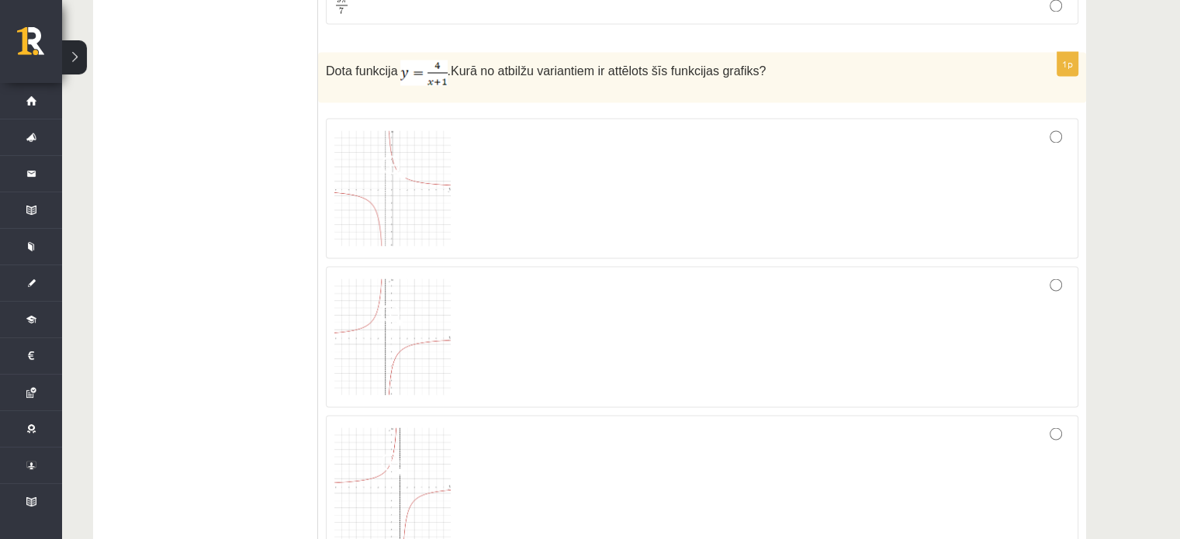
click at [394, 155] on span at bounding box center [393, 167] width 25 height 25
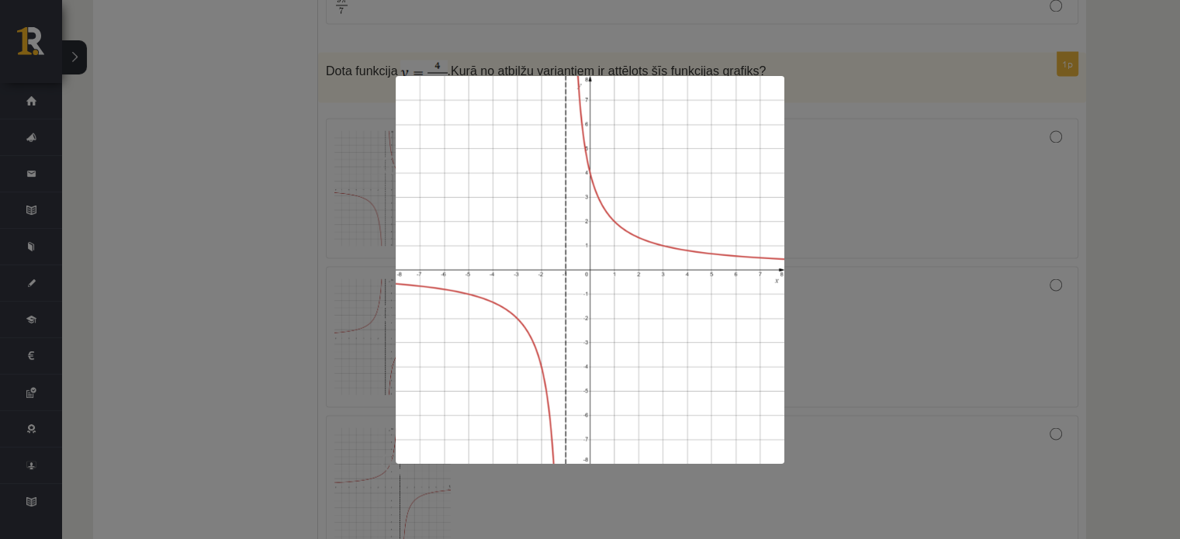
click at [282, 168] on div at bounding box center [590, 269] width 1180 height 539
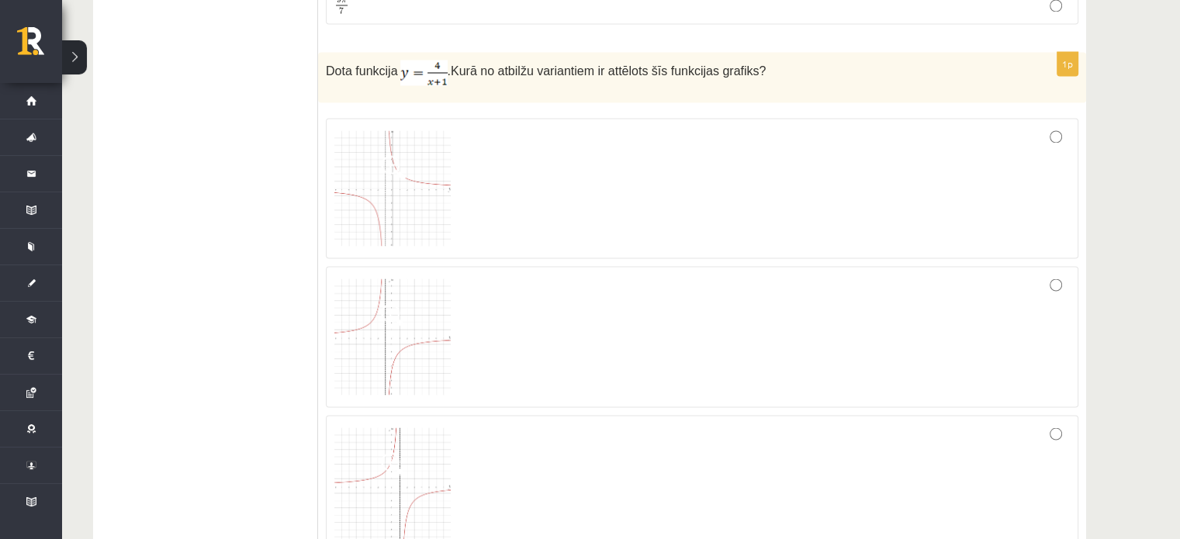
click at [523, 126] on div at bounding box center [702, 188] width 736 height 124
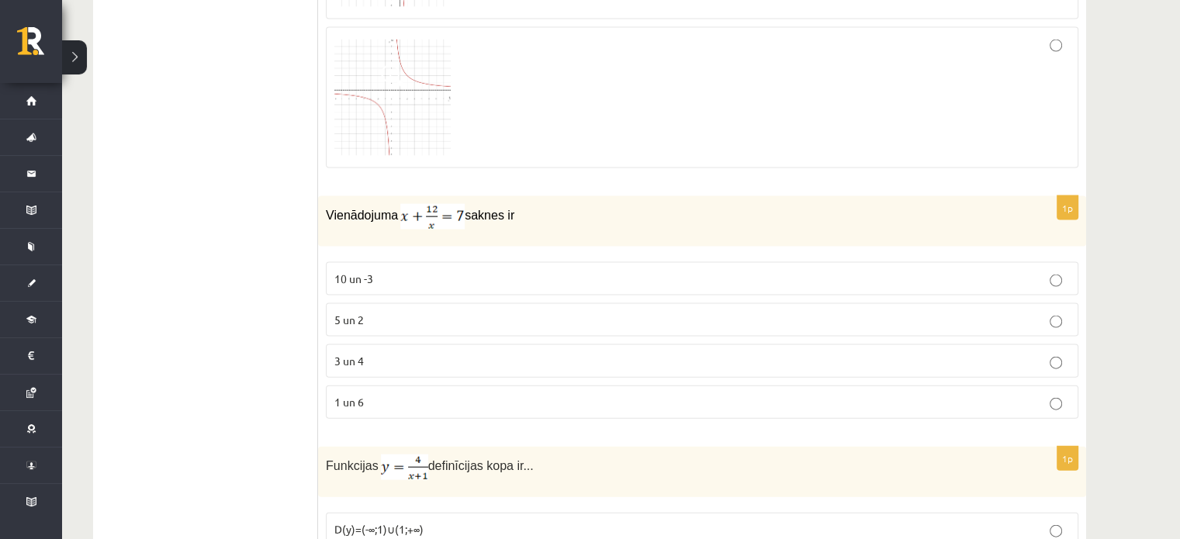
scroll to position [3337, 0]
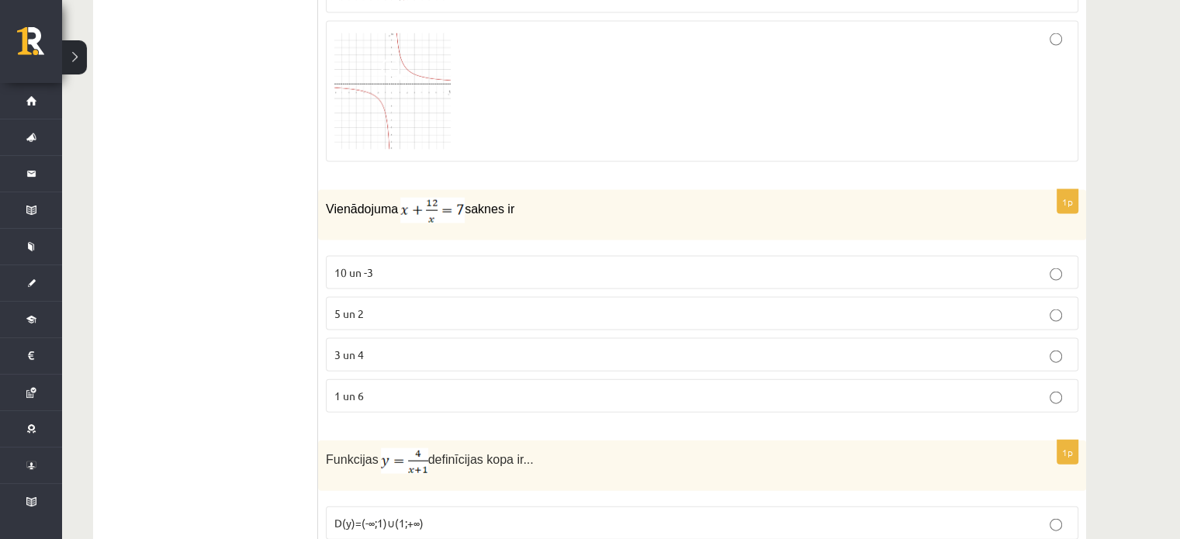
click at [341, 348] on span "3 un 4" at bounding box center [348, 355] width 29 height 14
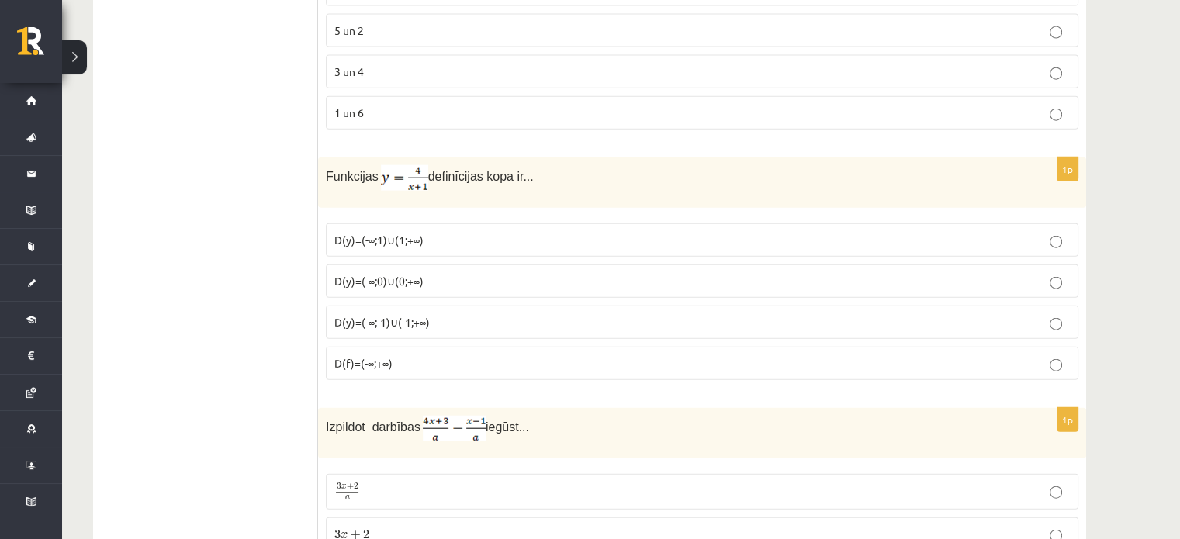
scroll to position [3647, 0]
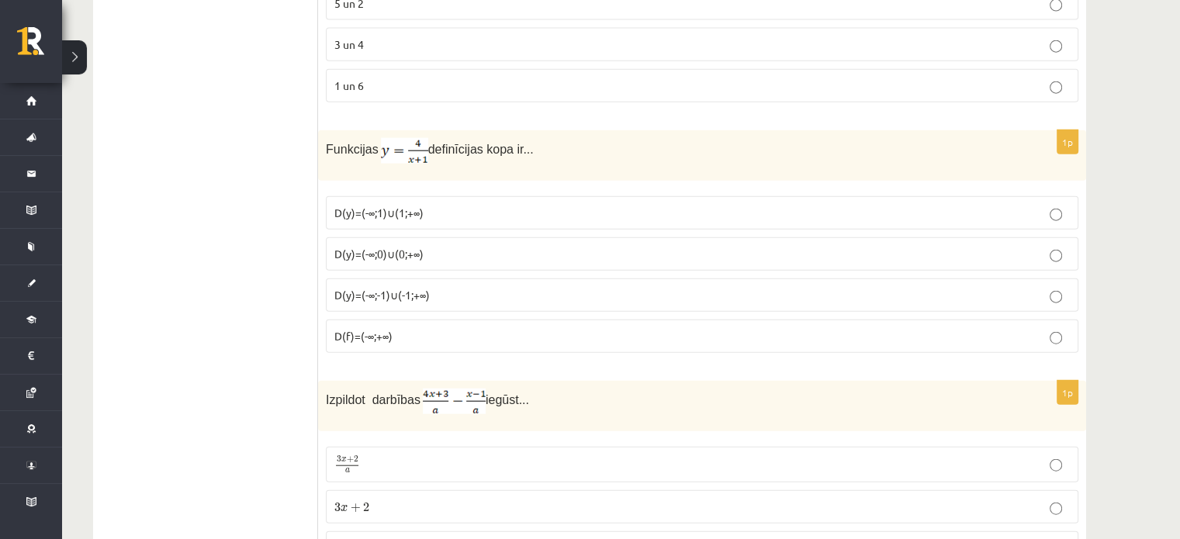
click at [438, 246] on p "D(y)=(-∞;0)∪(0;+∞)" at bounding box center [702, 254] width 736 height 16
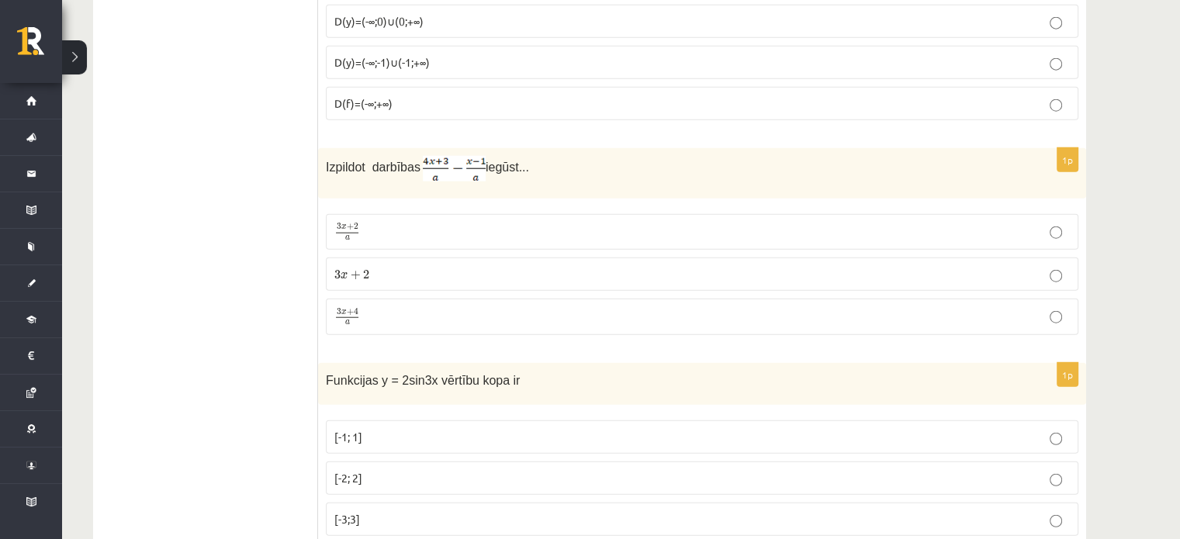
scroll to position [3957, 0]
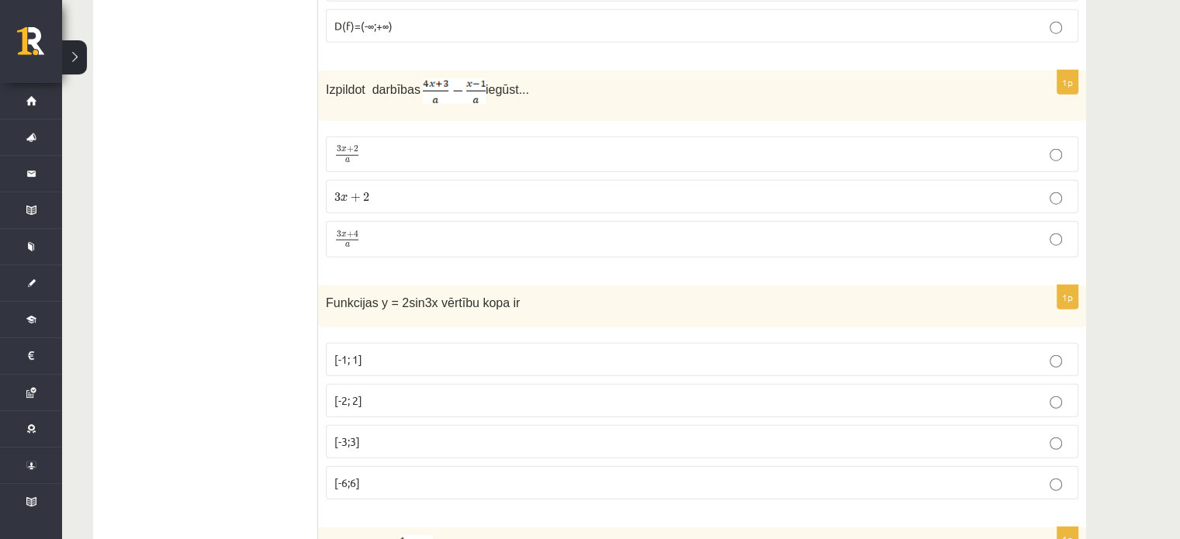
click at [386, 230] on p "3 x + 4 a 3 x + 4 a" at bounding box center [702, 239] width 736 height 19
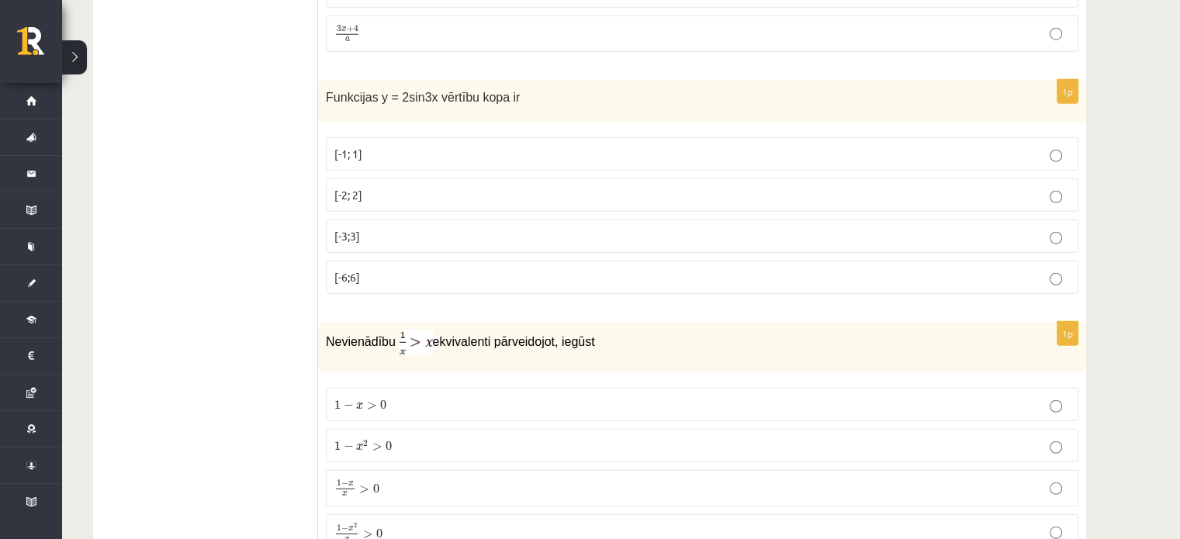
scroll to position [4190, 0]
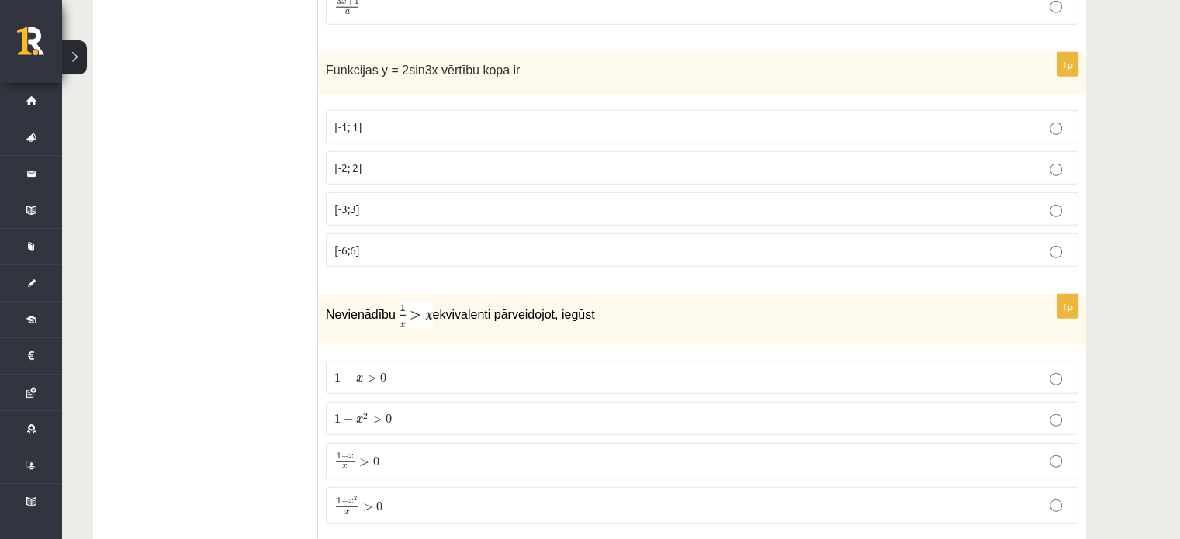
click at [363, 160] on p "[-2; 2]" at bounding box center [702, 168] width 736 height 16
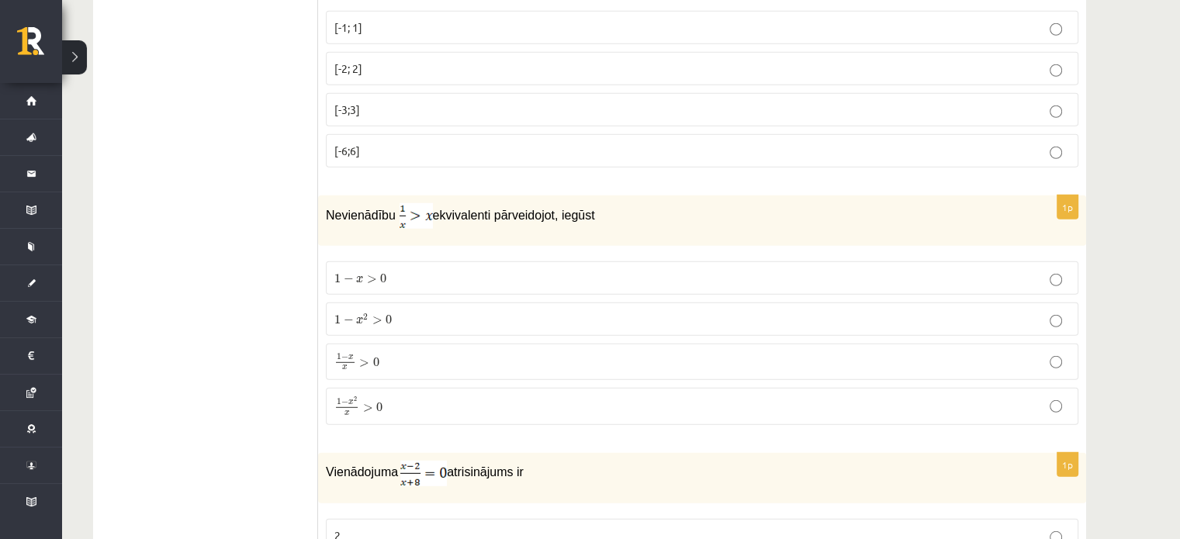
scroll to position [4345, 0]
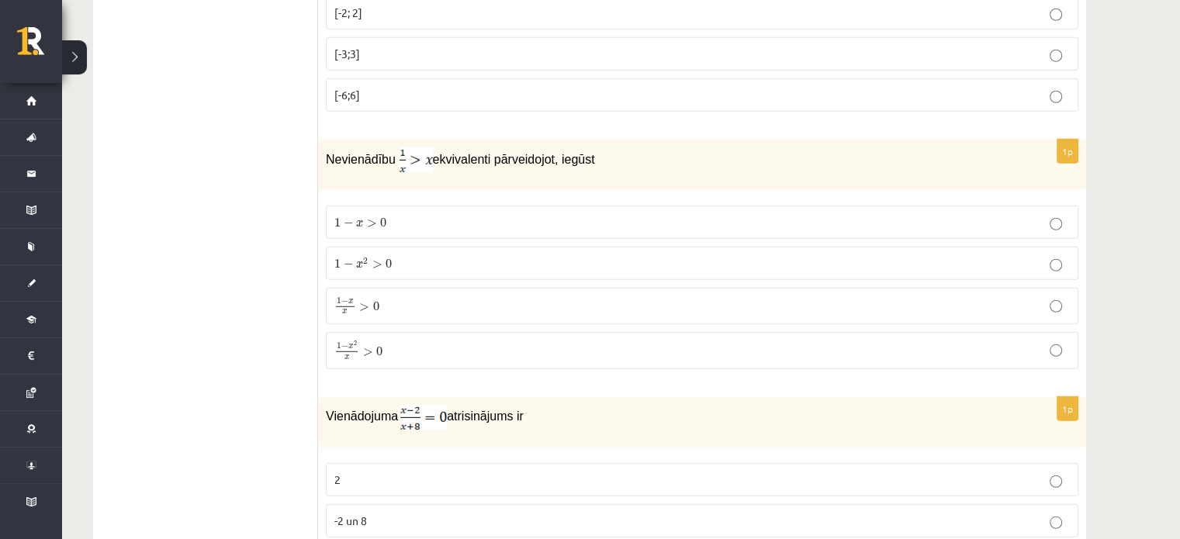
click at [428, 296] on p "1 − x x > 0 1 − x x > 0" at bounding box center [702, 305] width 736 height 19
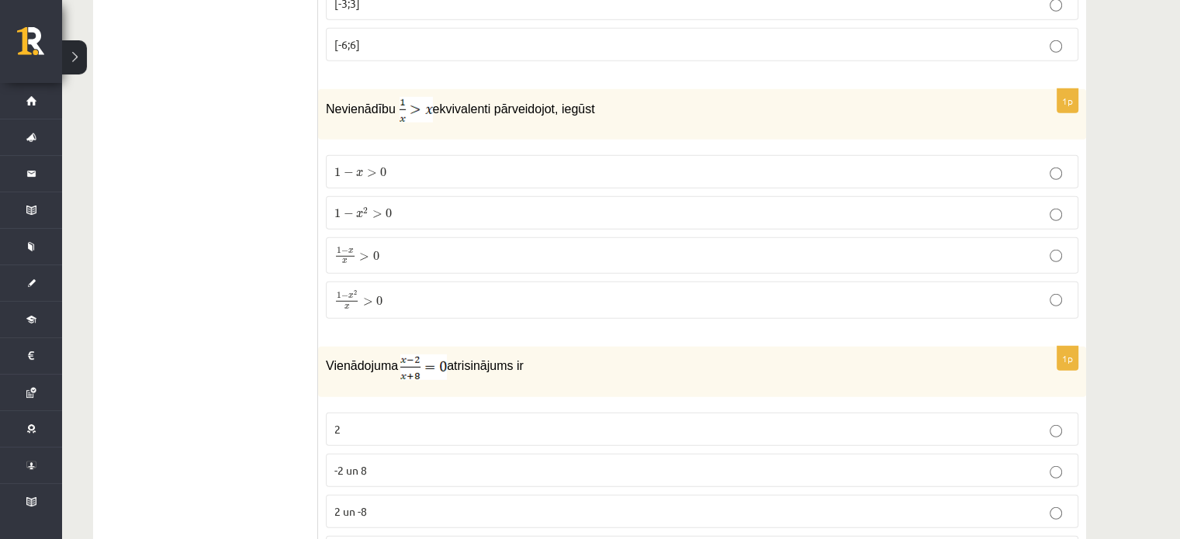
scroll to position [4423, 0]
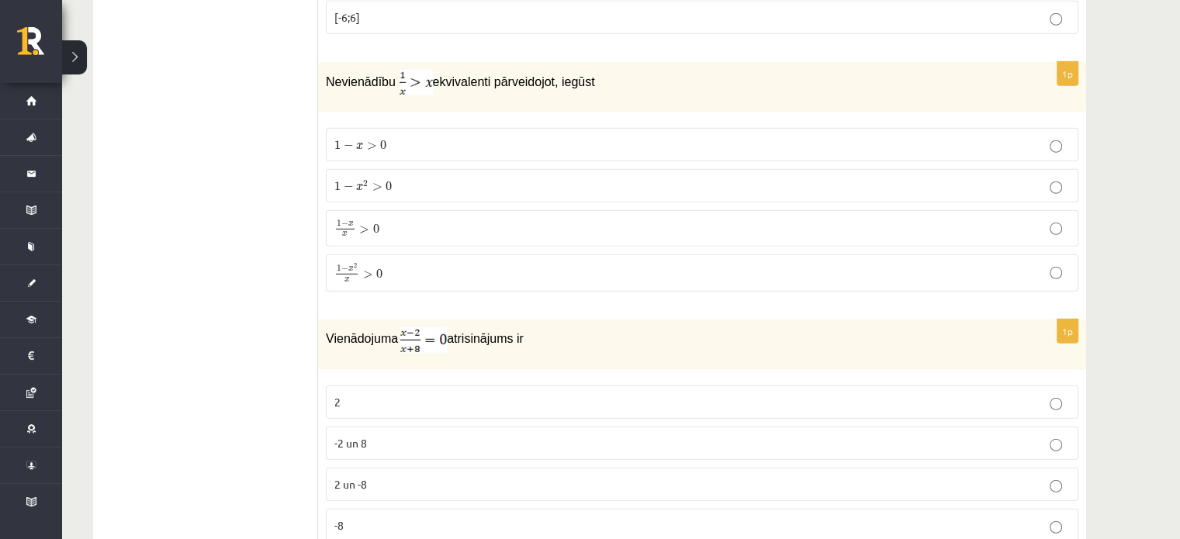
click at [397, 255] on label "1 − x 2 x > 0 1 − x 2 x > 0" at bounding box center [702, 273] width 753 height 37
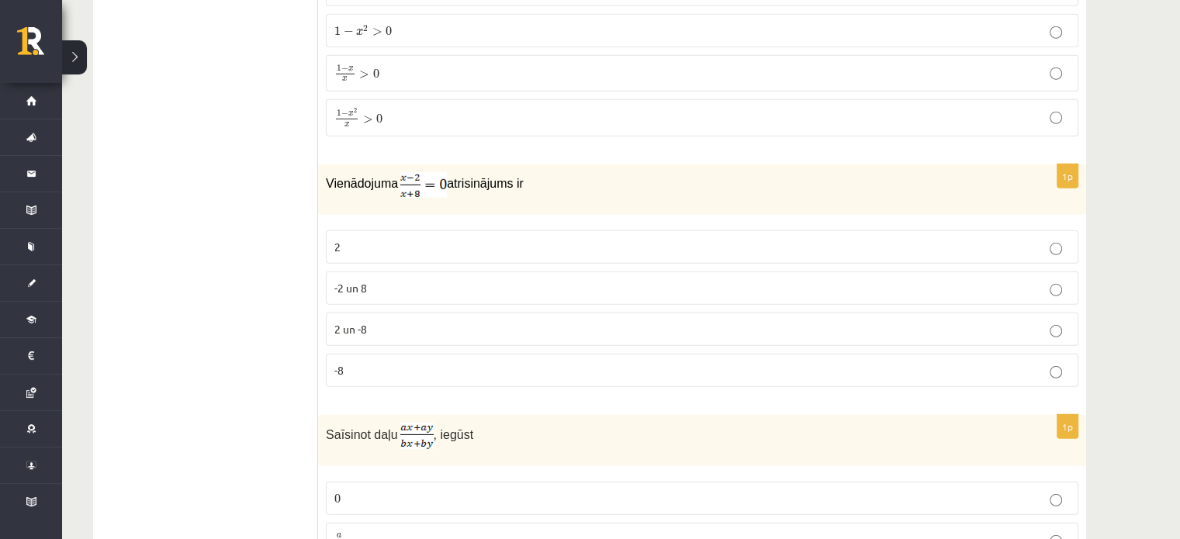
scroll to position [4656, 0]
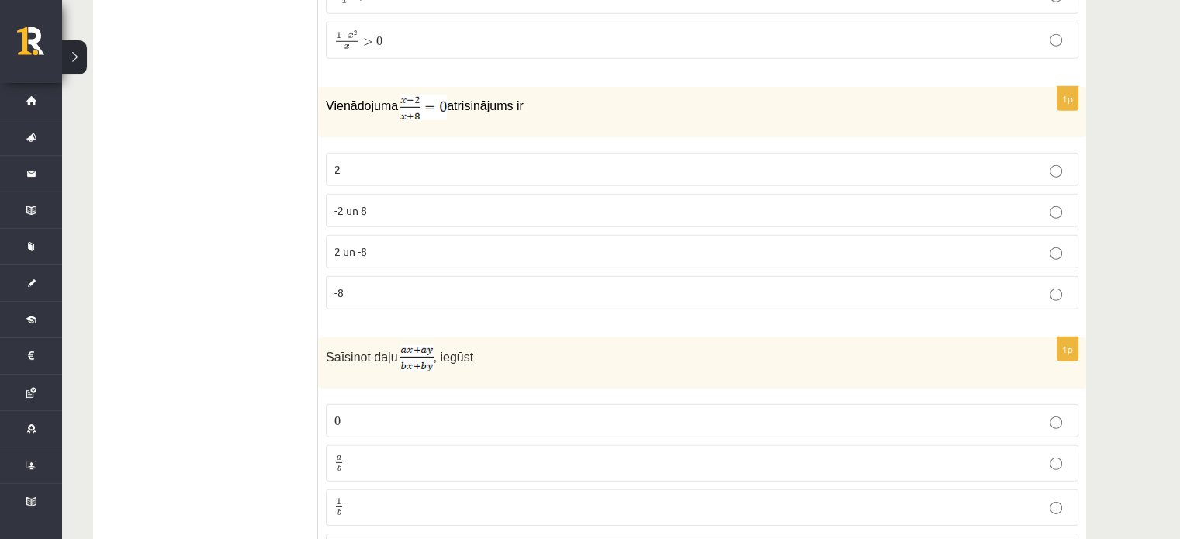
click at [331, 194] on label "-2 un 8" at bounding box center [702, 210] width 753 height 33
click at [348, 161] on p "2" at bounding box center [702, 169] width 736 height 16
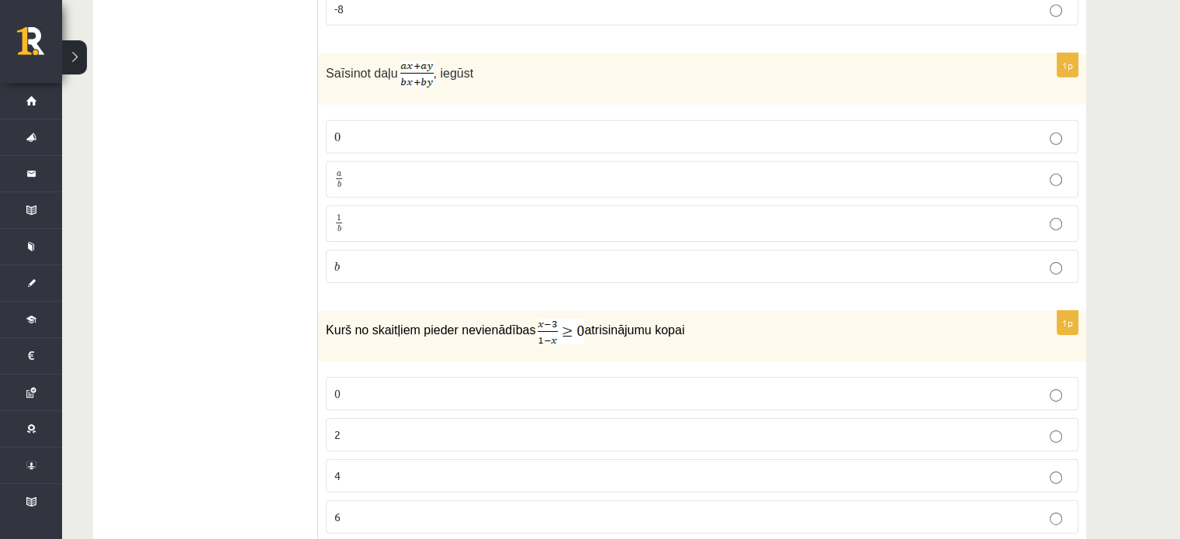
scroll to position [4966, 0]
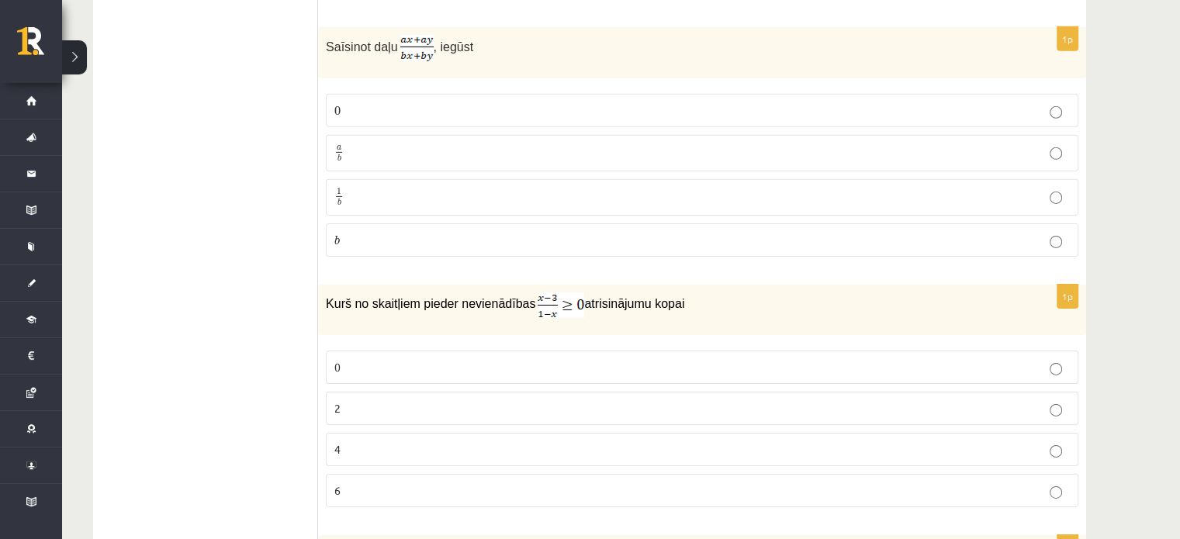
click at [332, 135] on label "a b a b" at bounding box center [702, 153] width 753 height 36
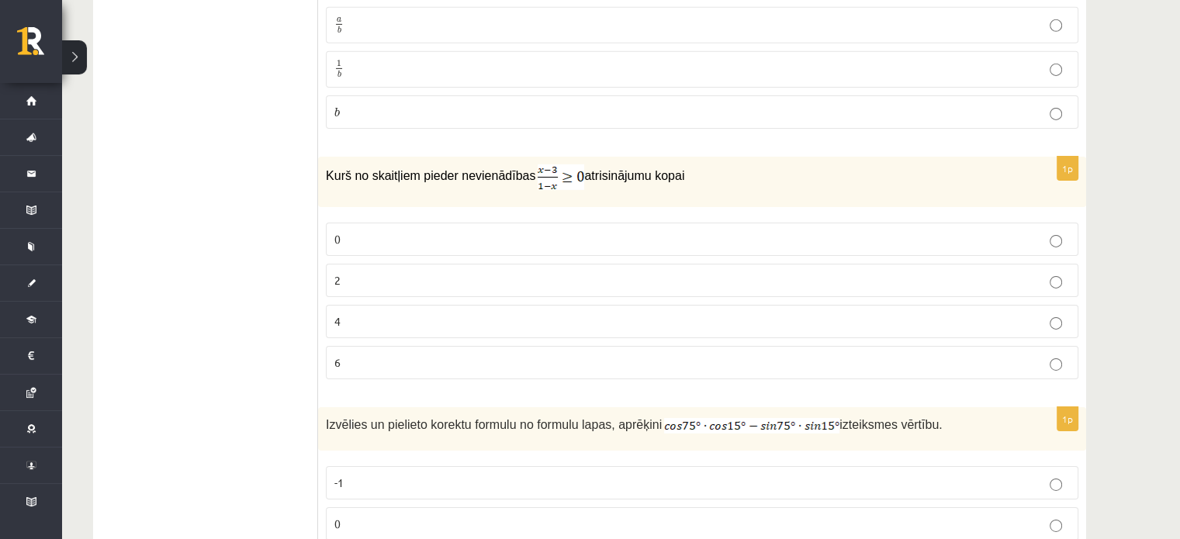
scroll to position [5121, 0]
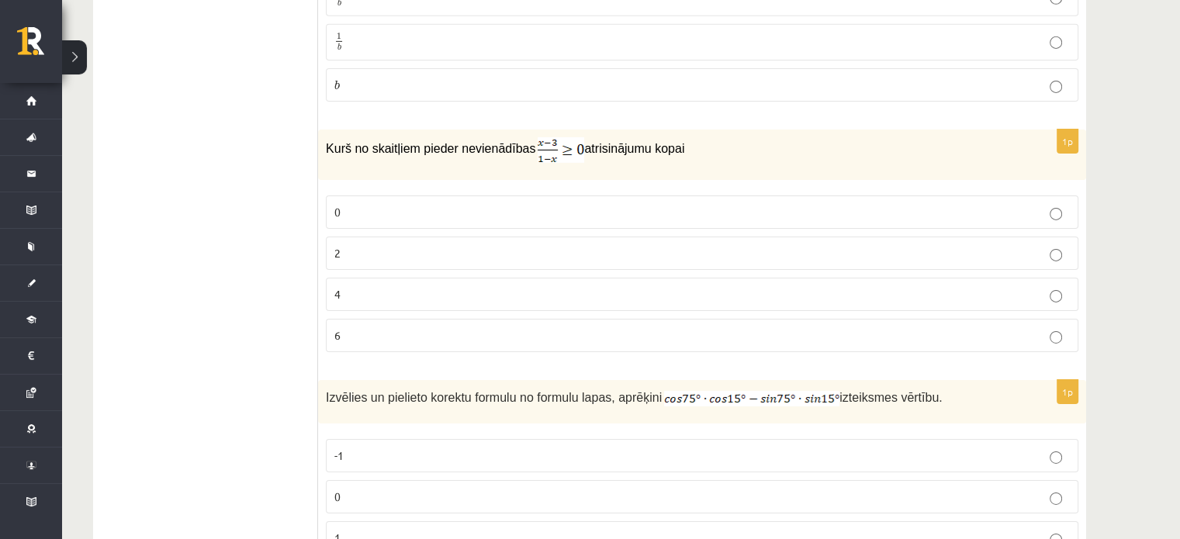
click at [355, 245] on p "2" at bounding box center [702, 253] width 736 height 16
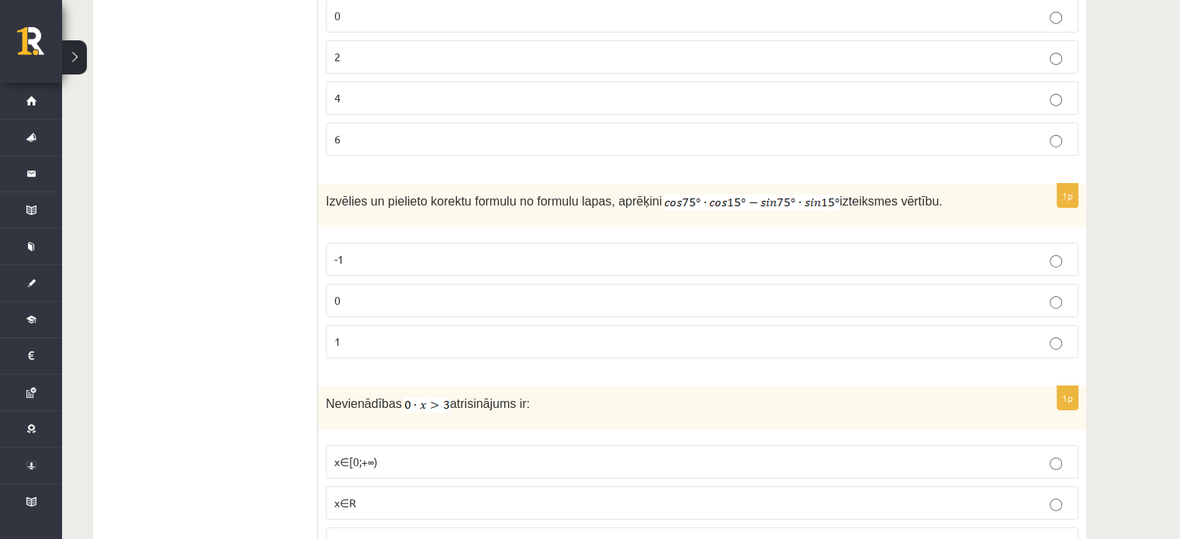
scroll to position [5354, 0]
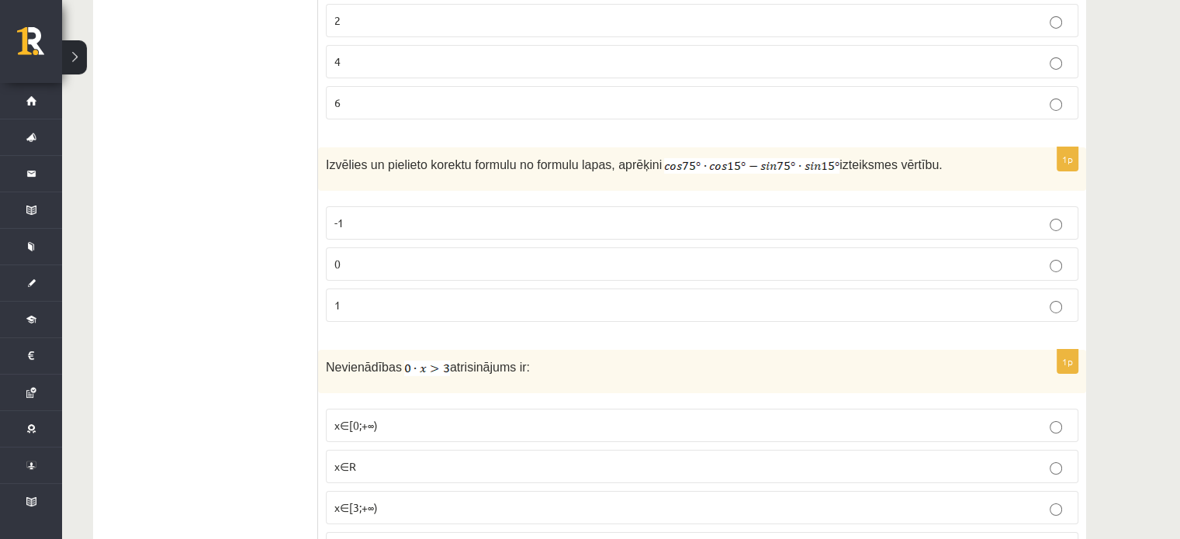
click at [355, 256] on p "0" at bounding box center [702, 264] width 736 height 16
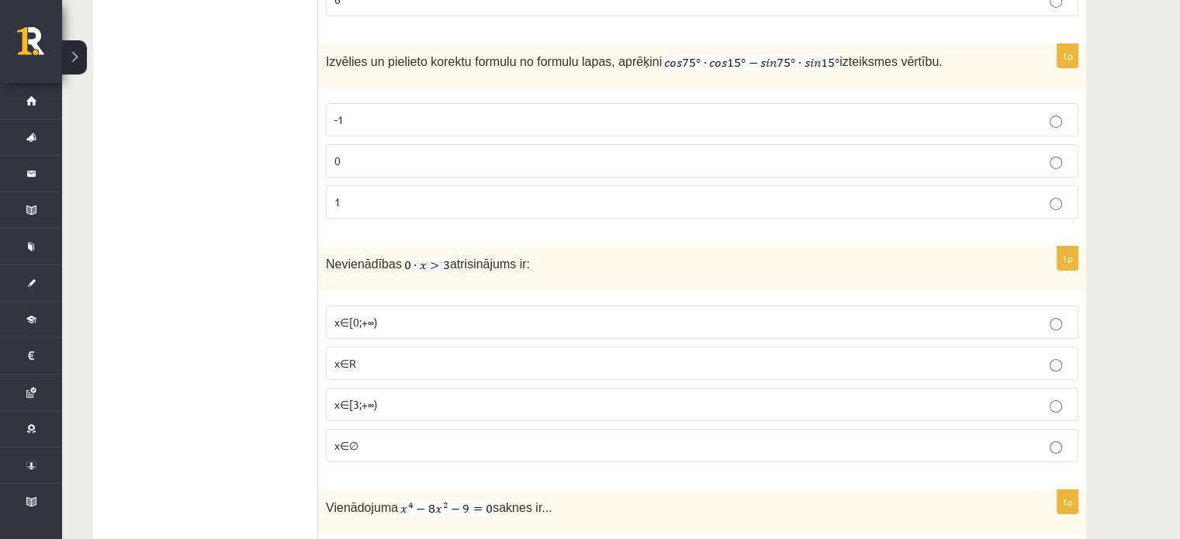
scroll to position [5587, 0]
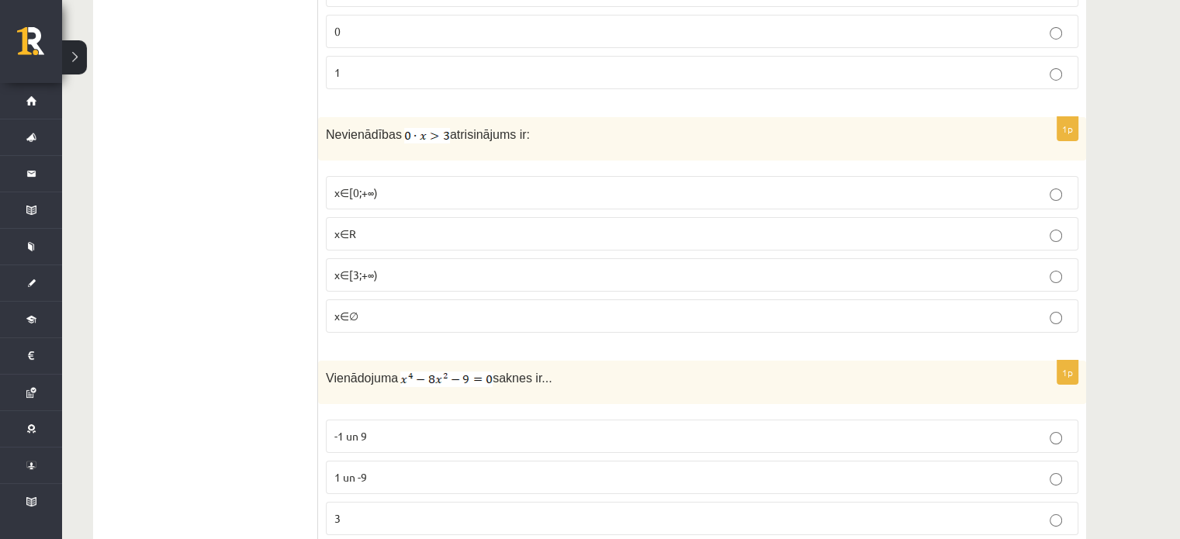
click at [493, 308] on p "x∈∅" at bounding box center [702, 316] width 736 height 16
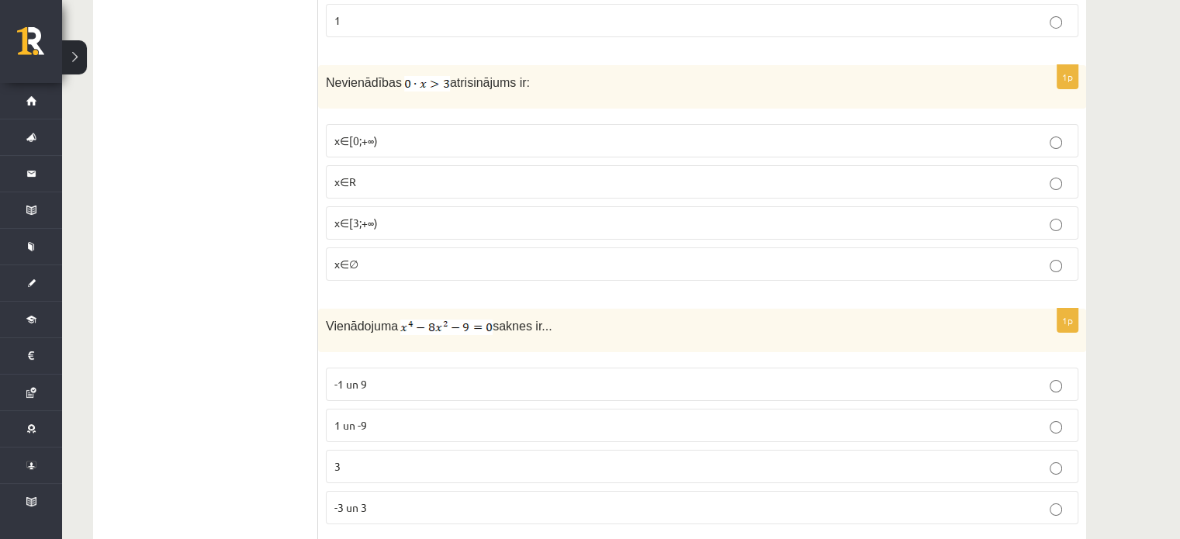
scroll to position [5742, 0]
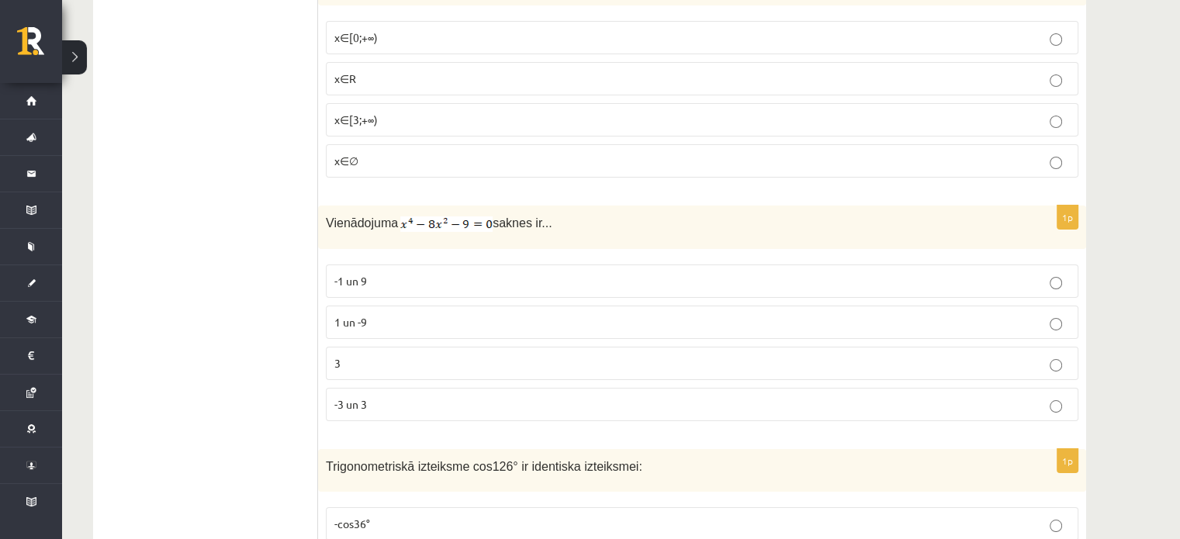
click at [339, 356] on span "3" at bounding box center [337, 363] width 6 height 14
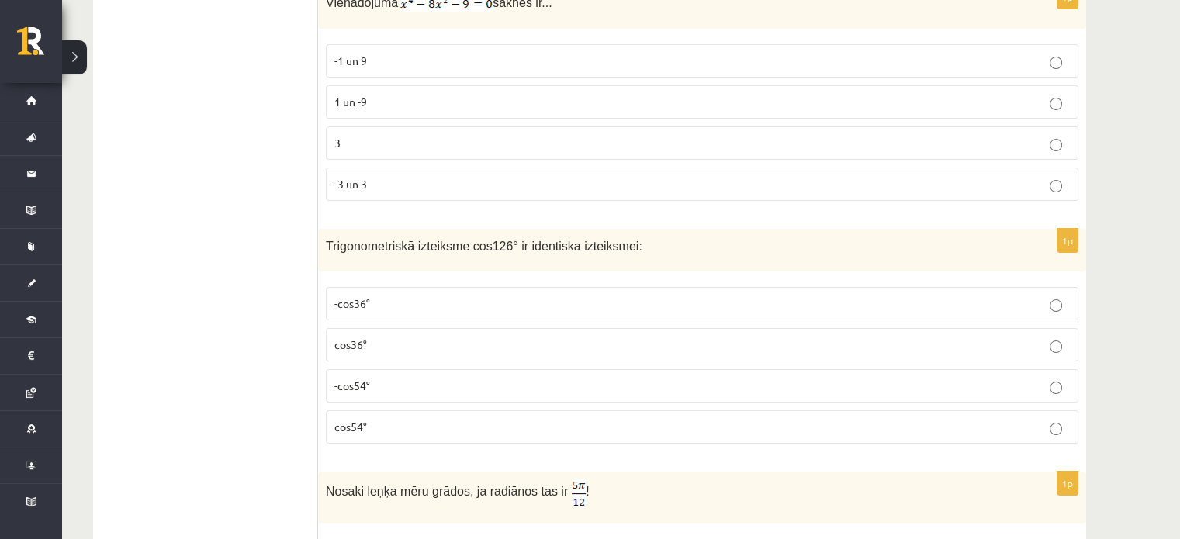
scroll to position [5975, 0]
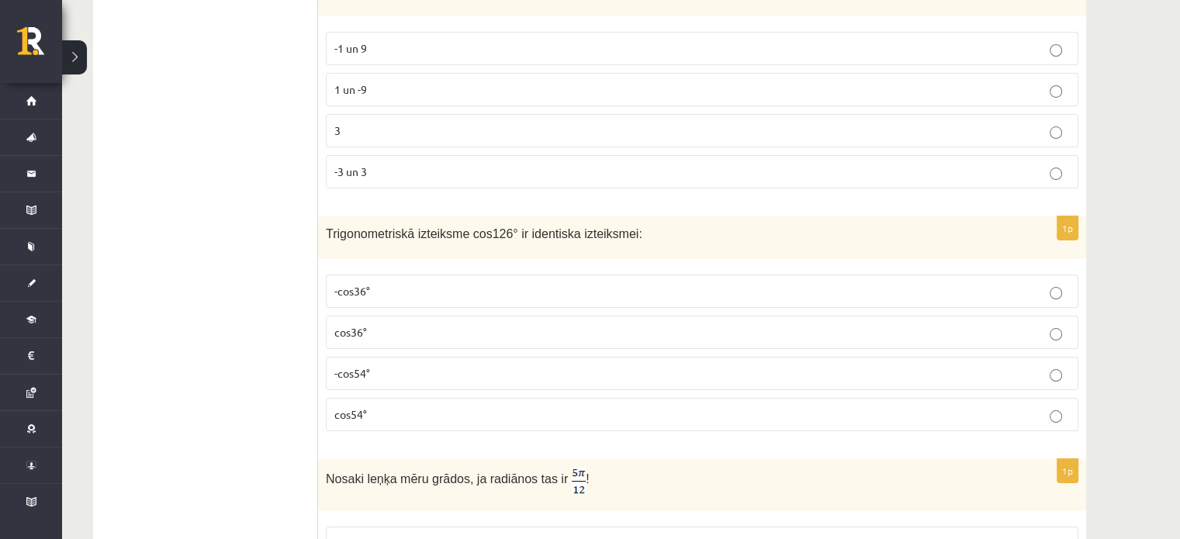
drag, startPoint x: 492, startPoint y: 128, endPoint x: 436, endPoint y: 144, distance: 58.0
click at [491, 155] on label "-3 un 3" at bounding box center [702, 171] width 753 height 33
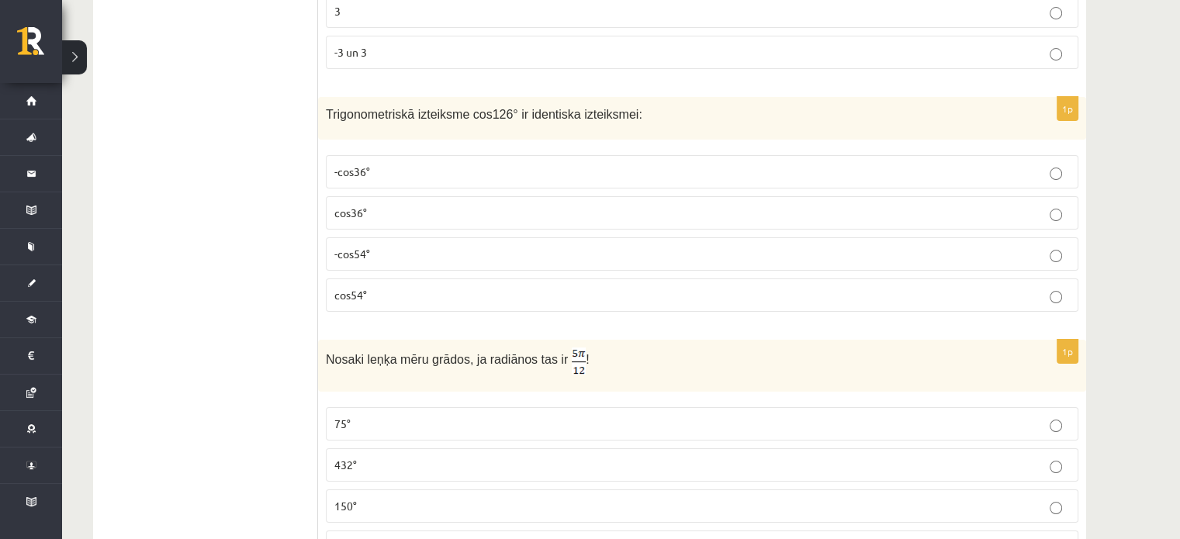
scroll to position [6084, 0]
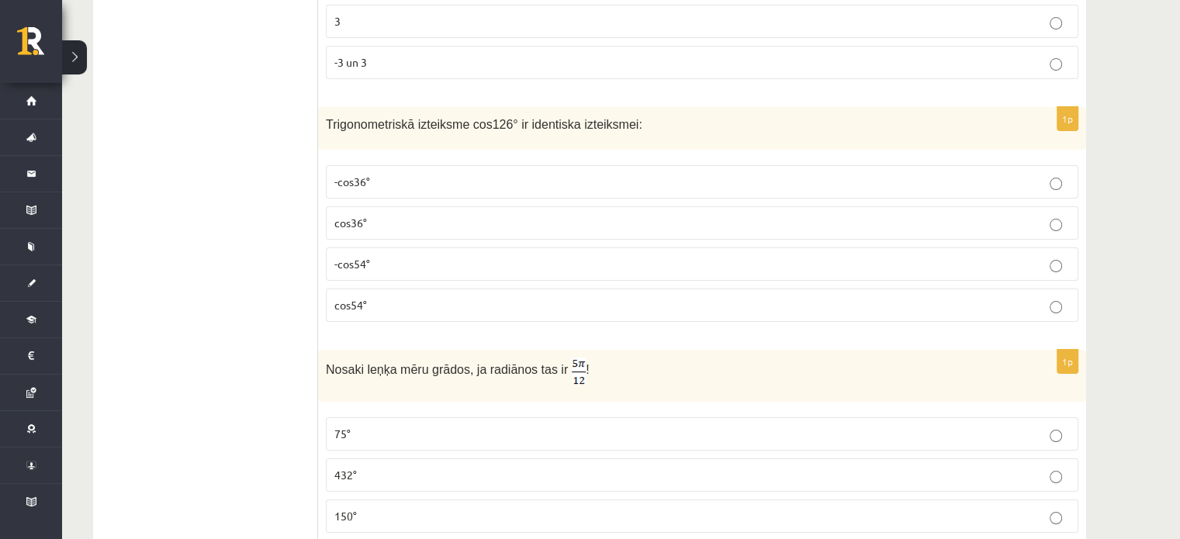
click at [431, 248] on label "-cos54°" at bounding box center [702, 264] width 753 height 33
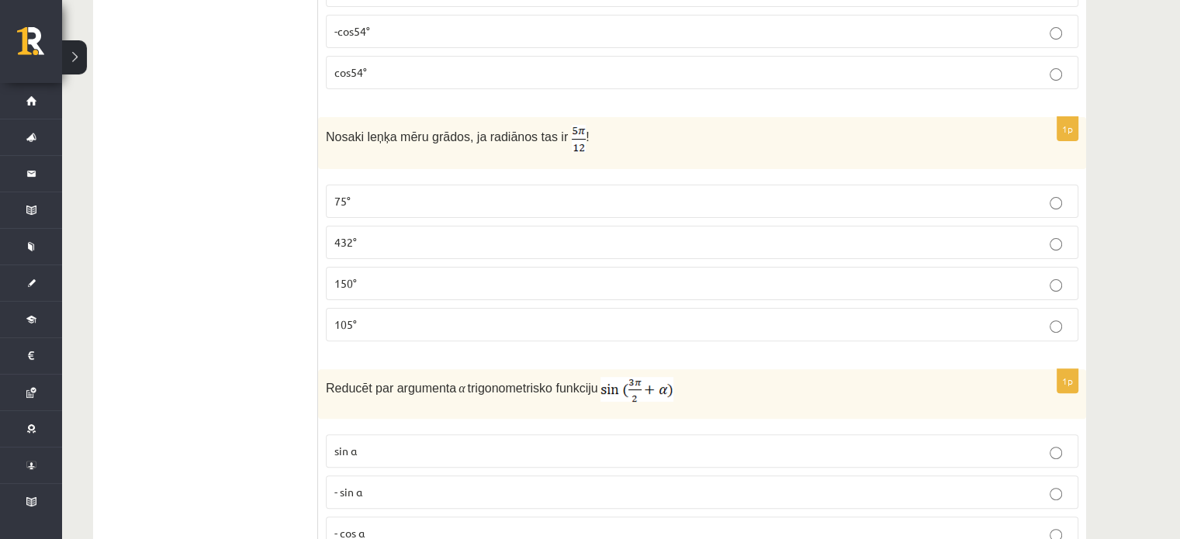
click at [390, 193] on p "75°" at bounding box center [702, 201] width 736 height 16
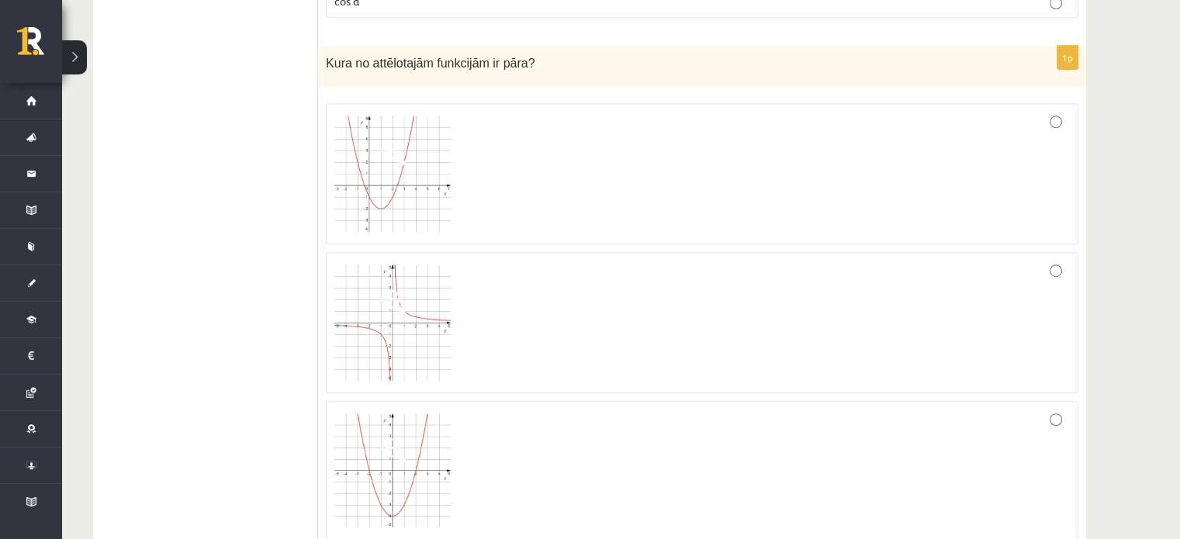
scroll to position [6938, 0]
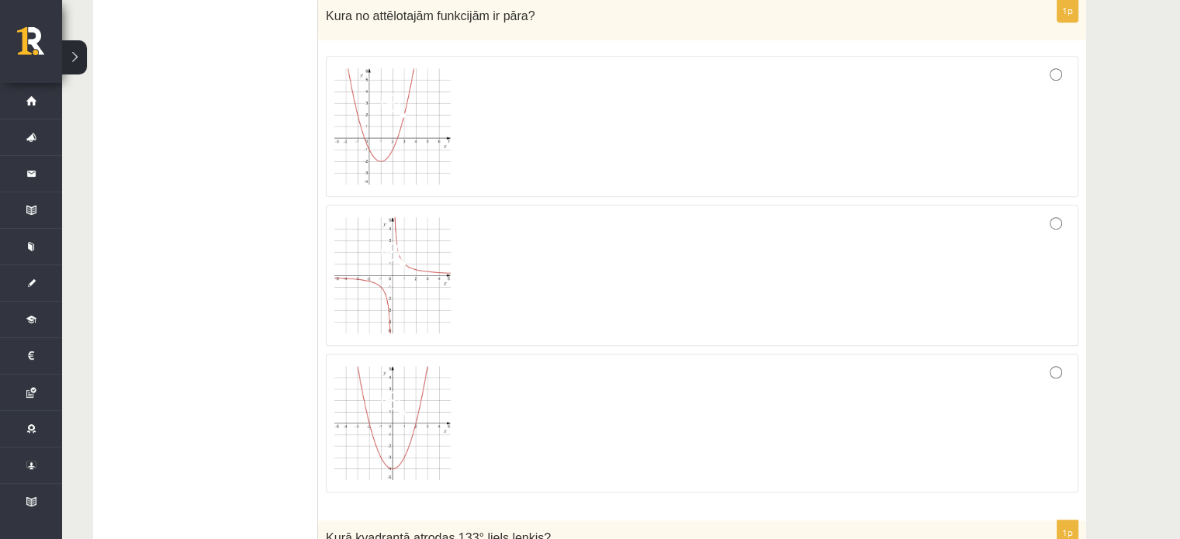
click at [1007, 362] on div at bounding box center [702, 423] width 736 height 123
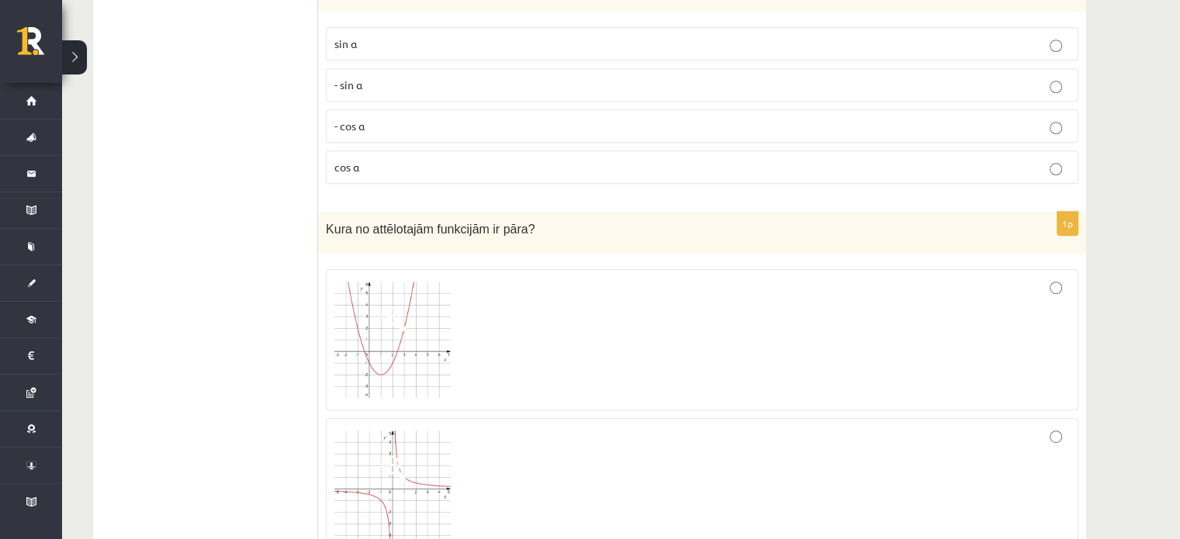
scroll to position [6783, 0]
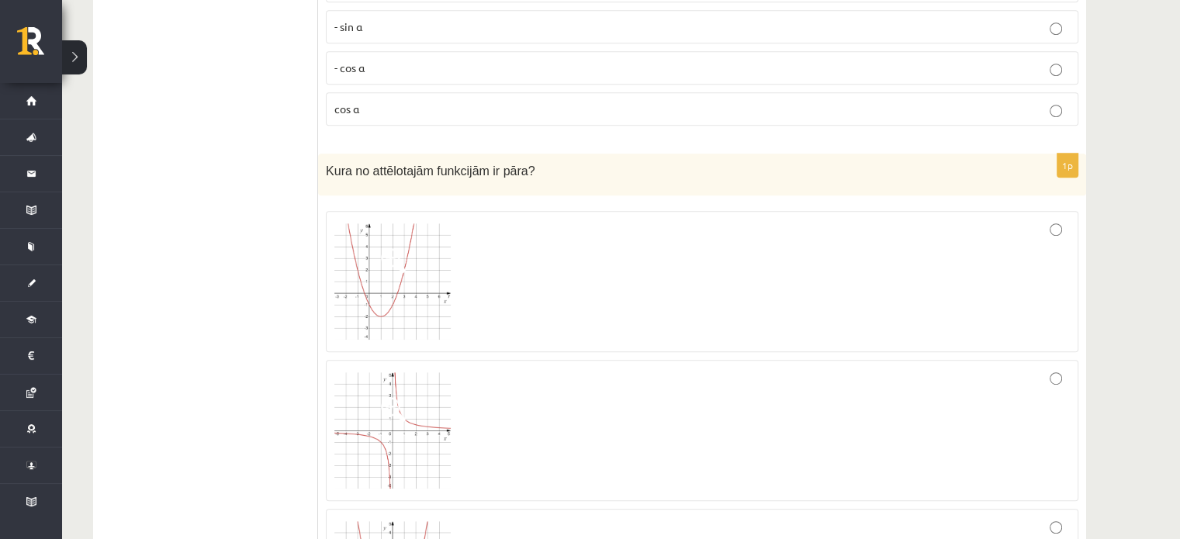
click at [423, 254] on img at bounding box center [392, 281] width 116 height 116
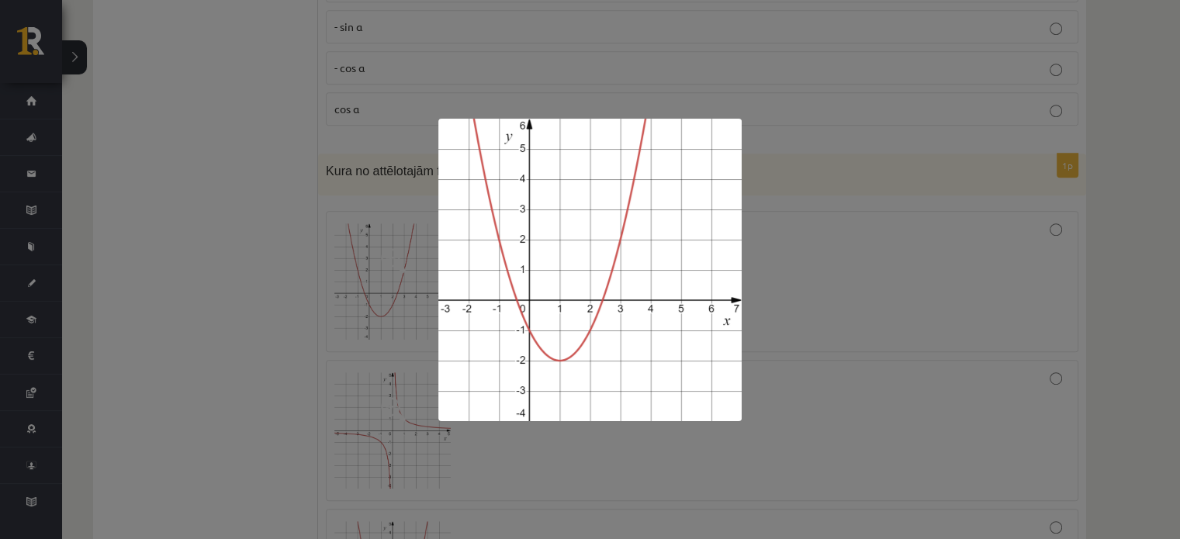
click at [215, 226] on div at bounding box center [590, 269] width 1180 height 539
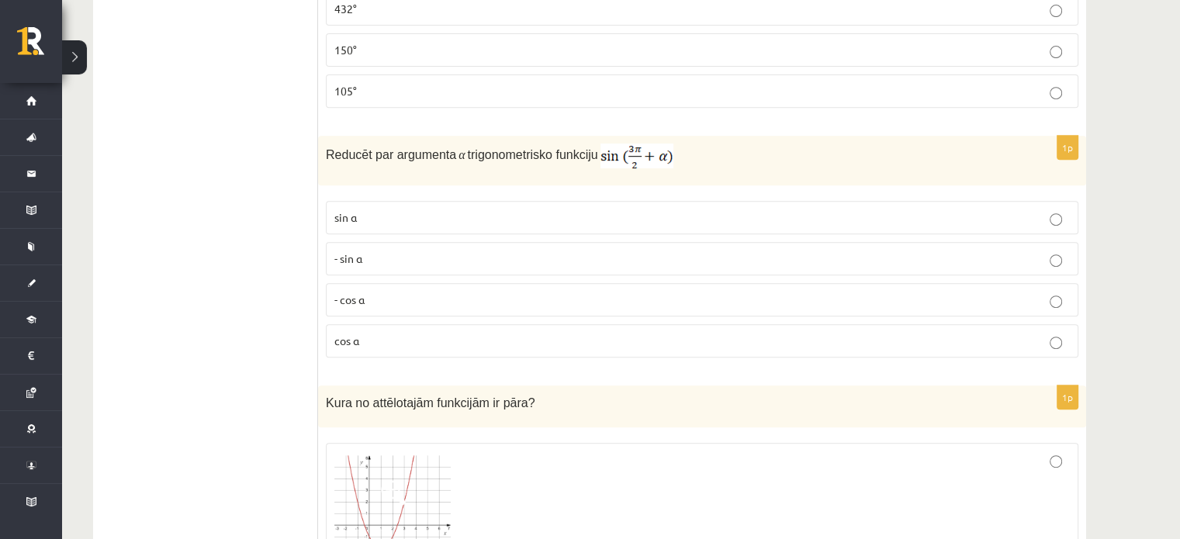
scroll to position [6550, 0]
click at [412, 293] on p "- cos ⁡α" at bounding box center [702, 301] width 736 height 16
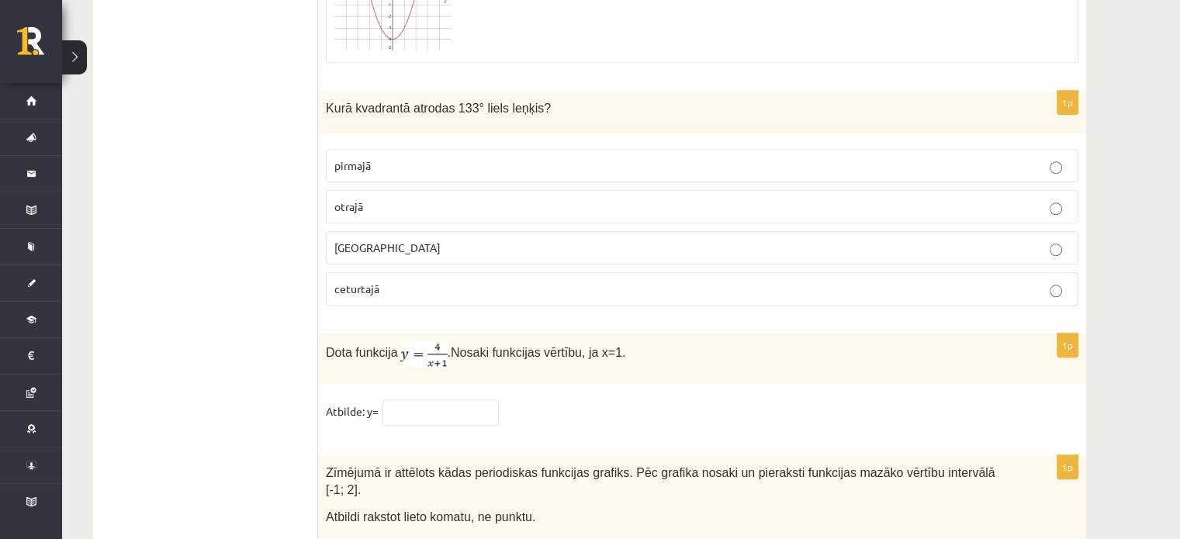
scroll to position [7403, 0]
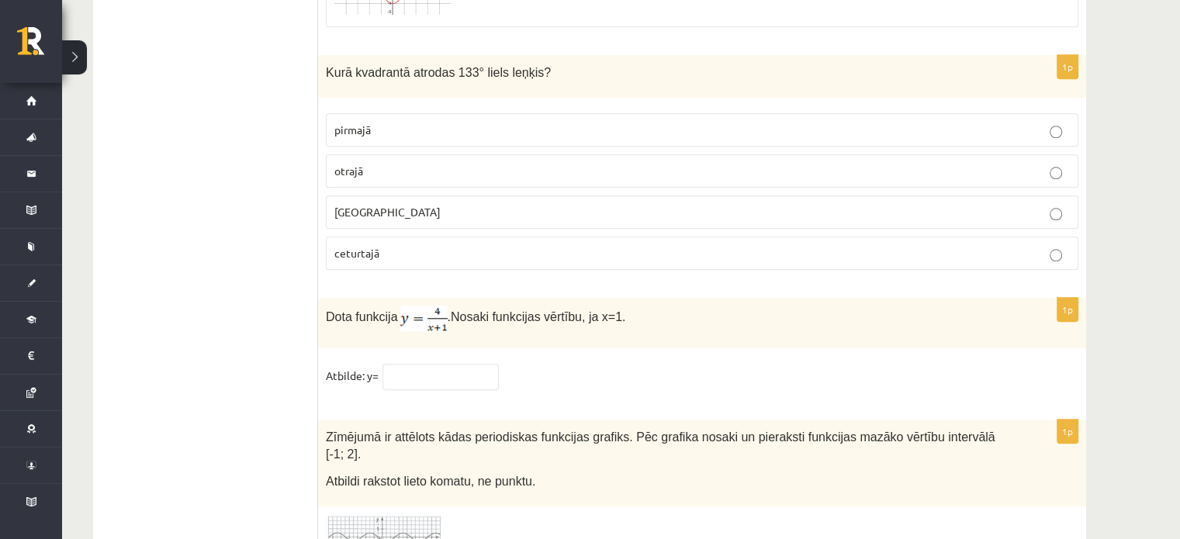
click at [339, 154] on label "otrajā" at bounding box center [702, 170] width 753 height 33
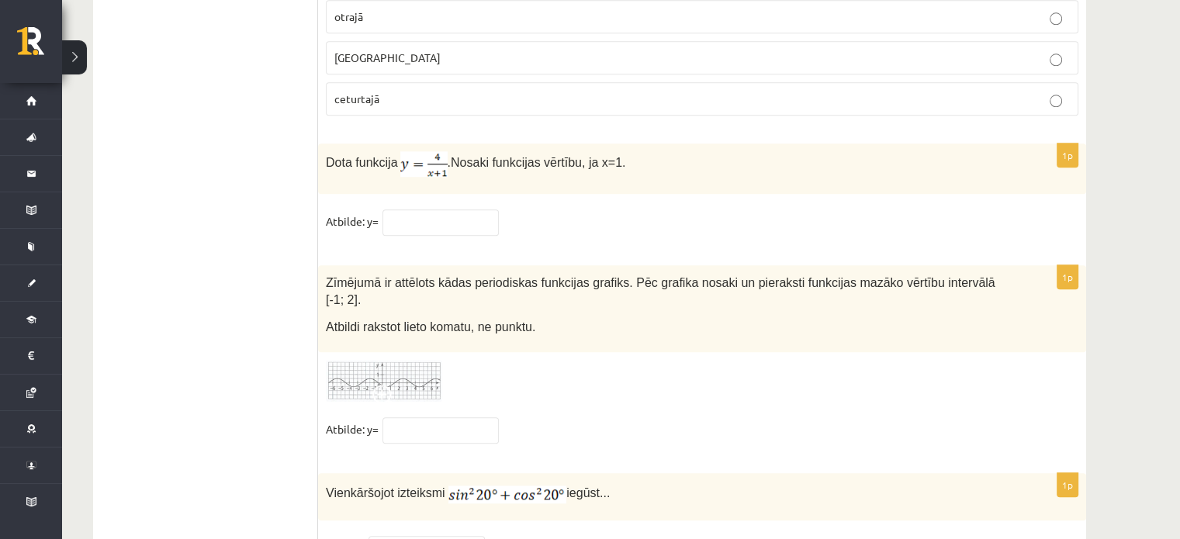
scroll to position [7559, 0]
click at [452, 209] on input "text" at bounding box center [441, 222] width 116 height 26
type input "*"
click at [602, 143] on div "Dota funkcija . Nosaki funkcijas vērtību, ja x=1." at bounding box center [702, 168] width 768 height 50
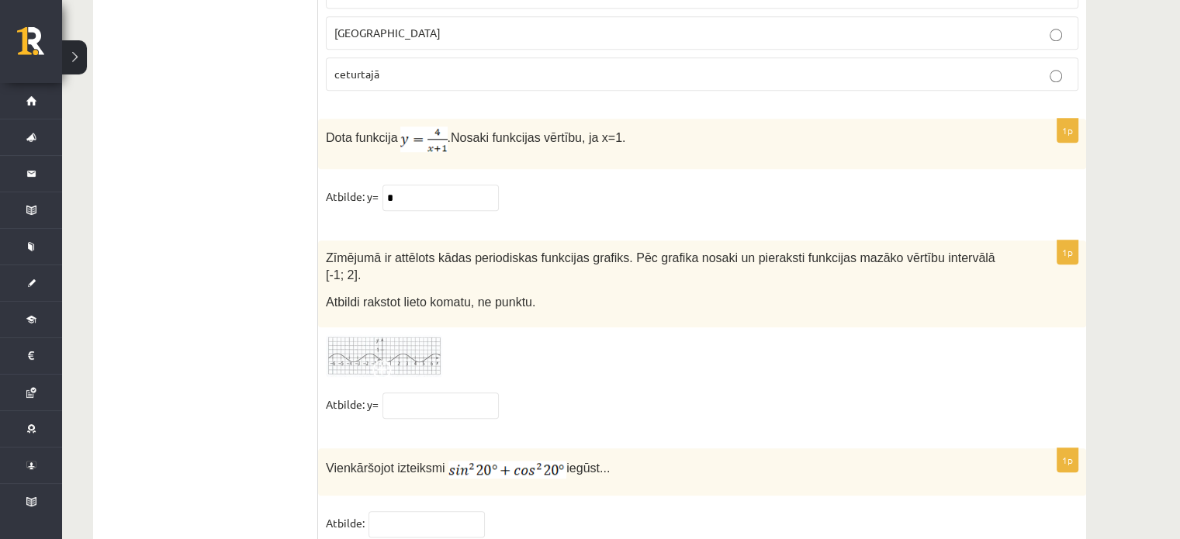
scroll to position [7589, 0]
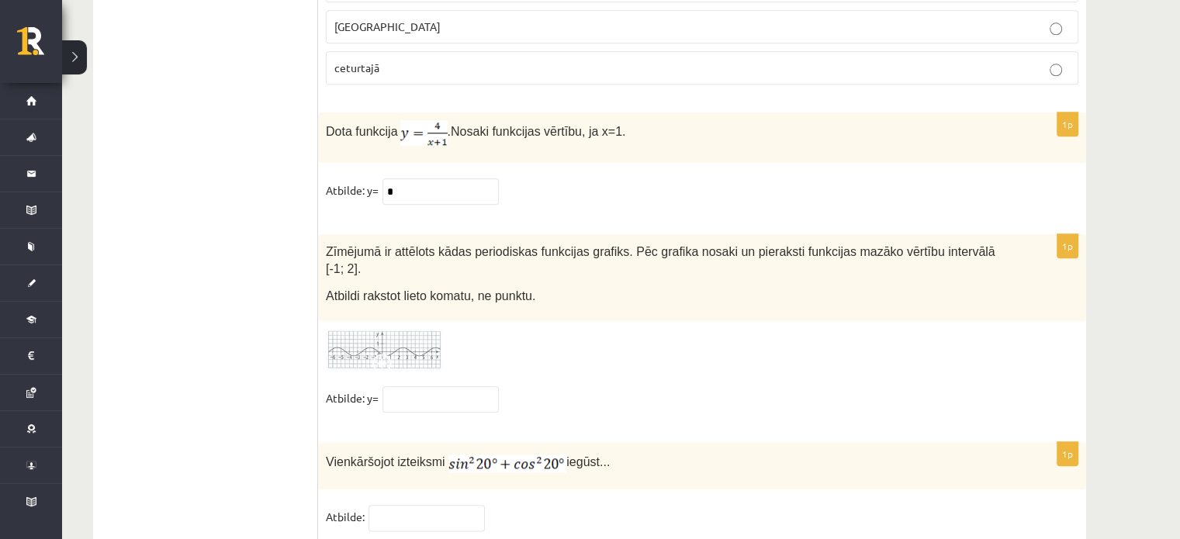
click at [378, 329] on img at bounding box center [384, 350] width 116 height 43
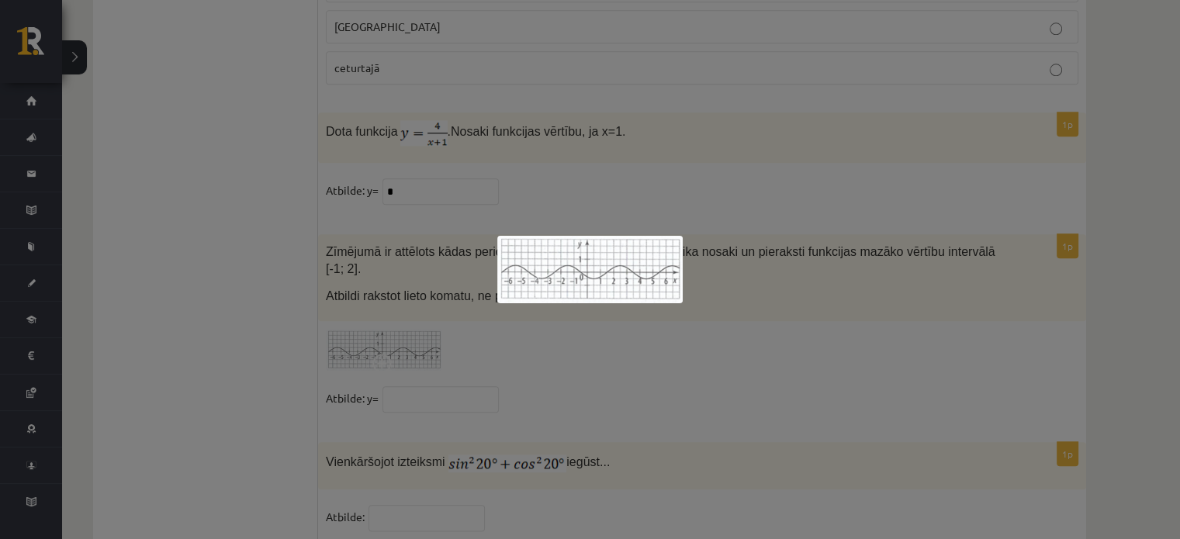
click at [594, 318] on div at bounding box center [590, 269] width 1180 height 539
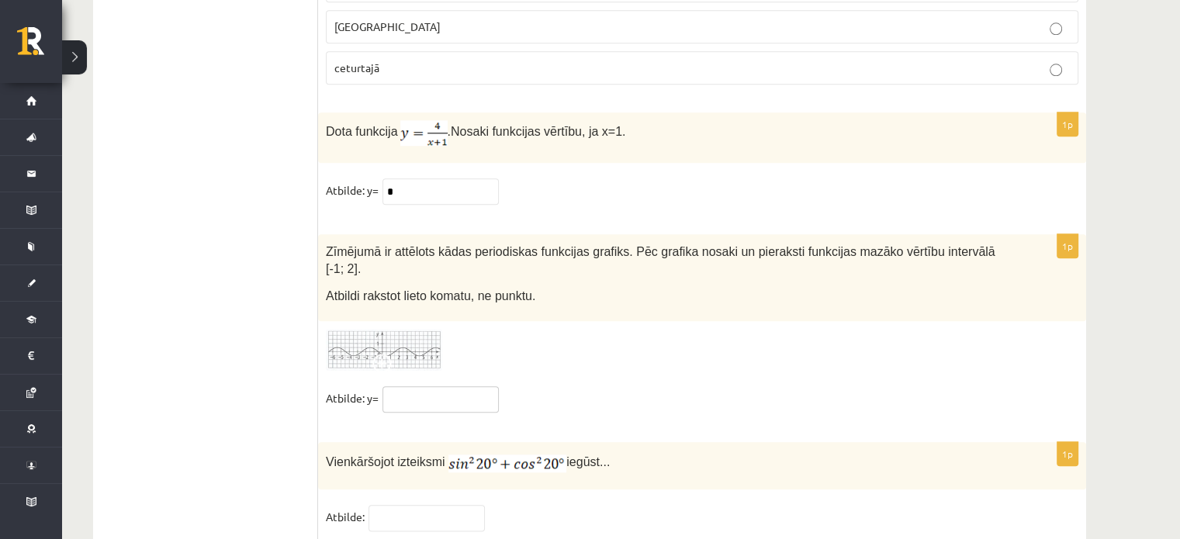
click at [463, 386] on input "text" at bounding box center [441, 399] width 116 height 26
click at [445, 505] on input "text" at bounding box center [427, 518] width 116 height 26
click at [445, 178] on input "*" at bounding box center [441, 191] width 116 height 26
click at [442, 386] on input "text" at bounding box center [441, 399] width 116 height 26
click at [444, 505] on input "text" at bounding box center [427, 518] width 116 height 26
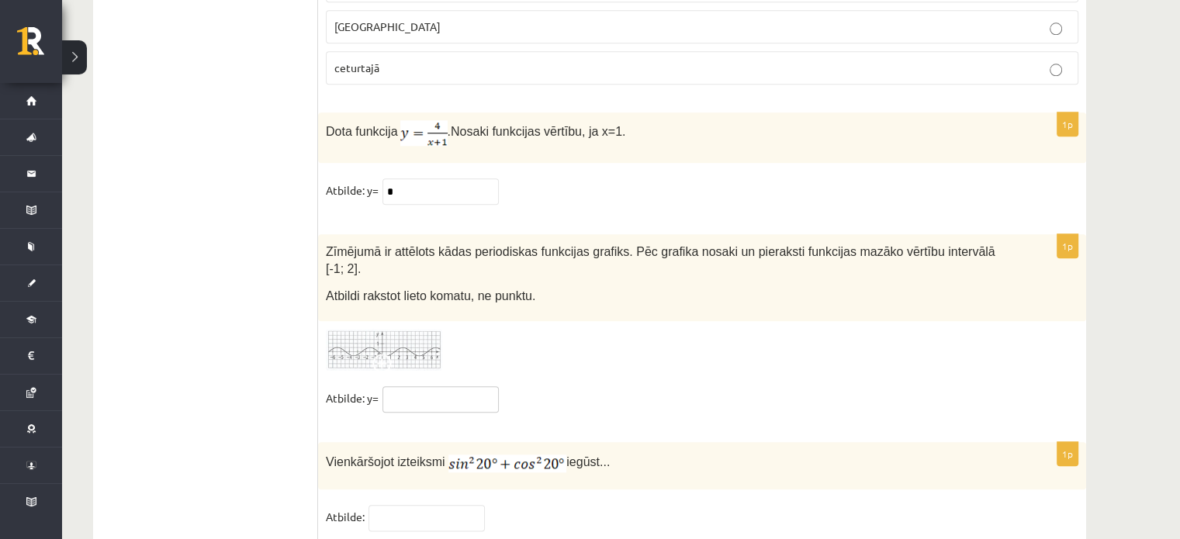
click at [428, 386] on input "text" at bounding box center [441, 399] width 116 height 26
click at [387, 386] on input "***" at bounding box center [441, 399] width 116 height 26
type input "****"
click at [531, 386] on fieldset "Atbilde: y= ****" at bounding box center [702, 402] width 753 height 33
click at [475, 505] on input "text" at bounding box center [427, 518] width 116 height 26
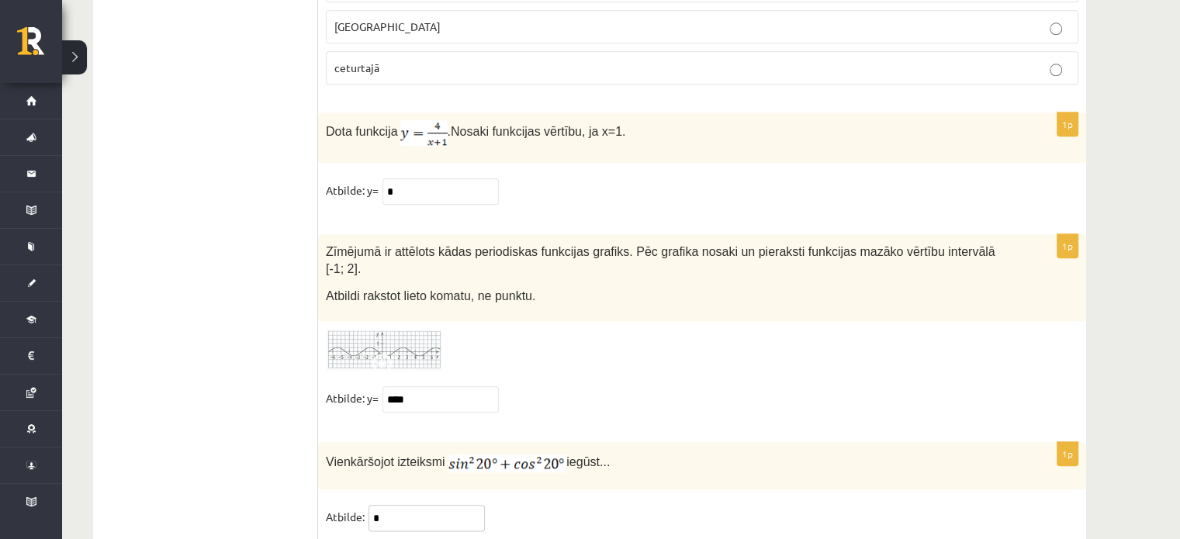
type input "*"
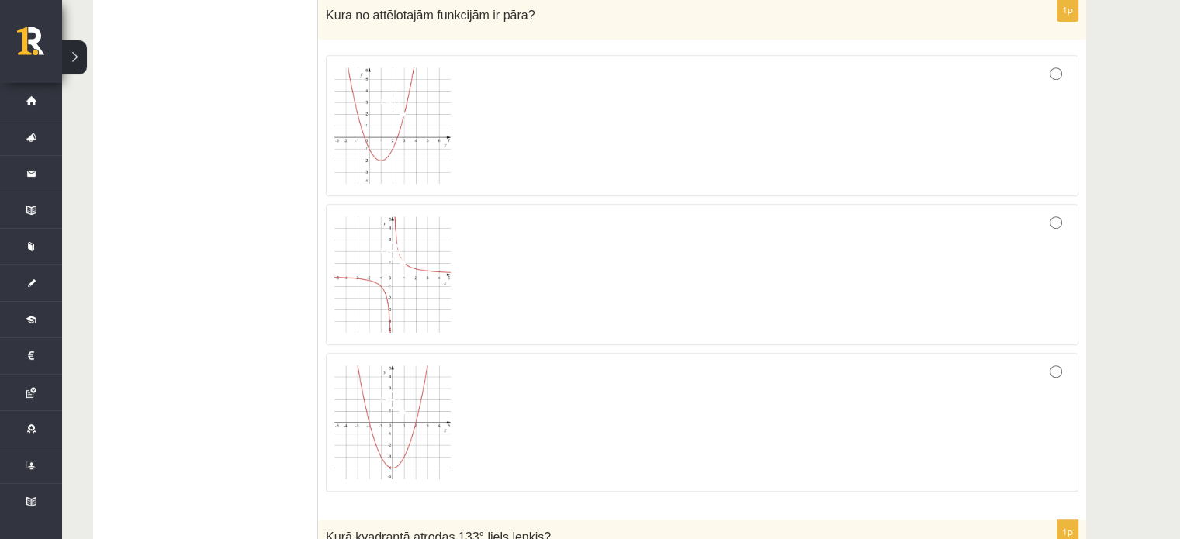
scroll to position [6891, 0]
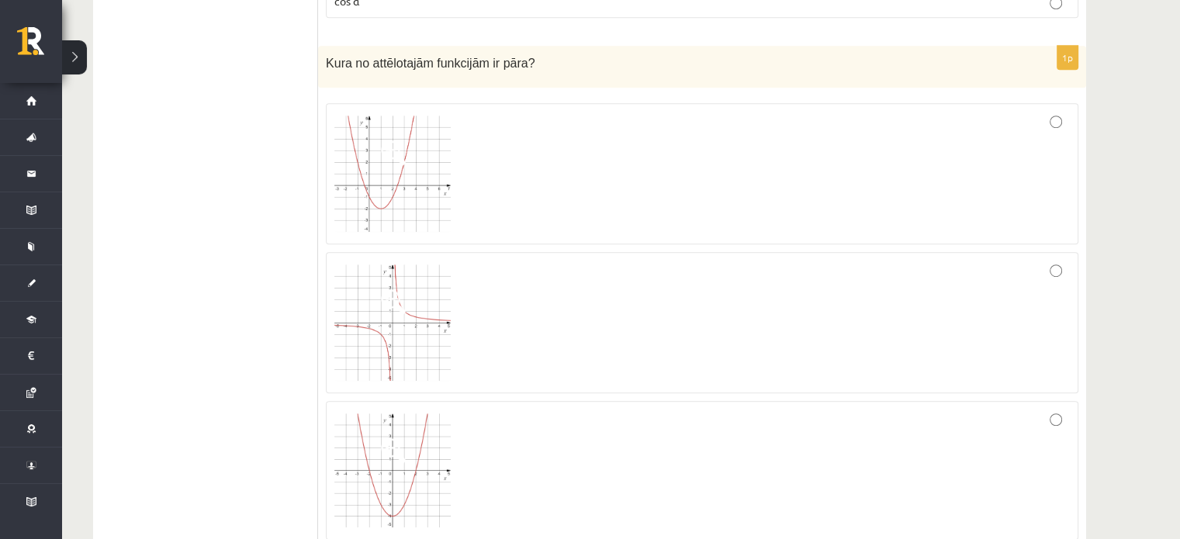
click at [369, 449] on img at bounding box center [392, 471] width 116 height 115
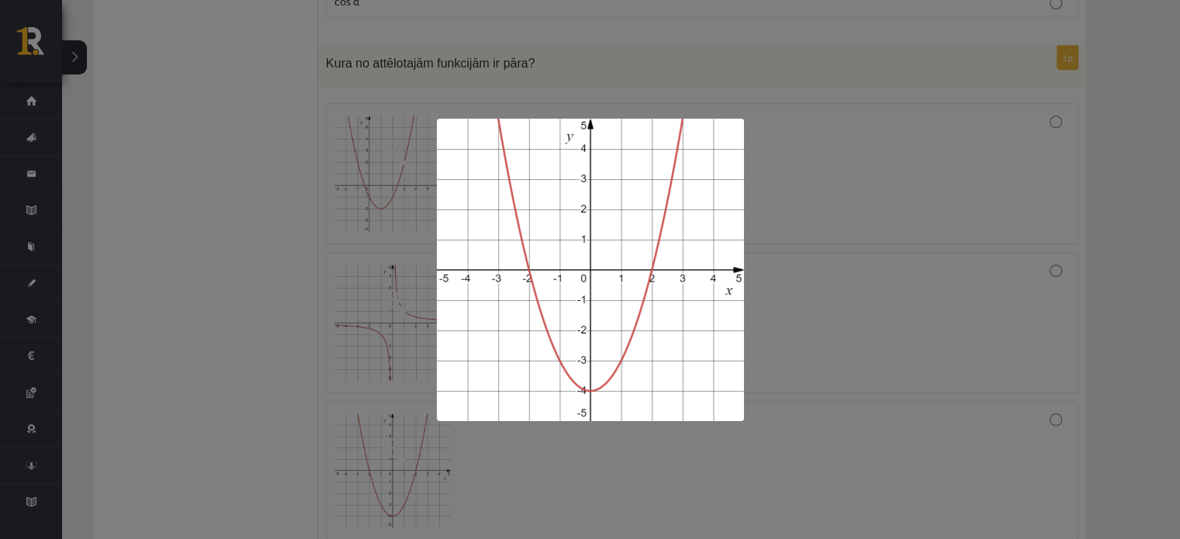
click at [213, 275] on div at bounding box center [590, 269] width 1180 height 539
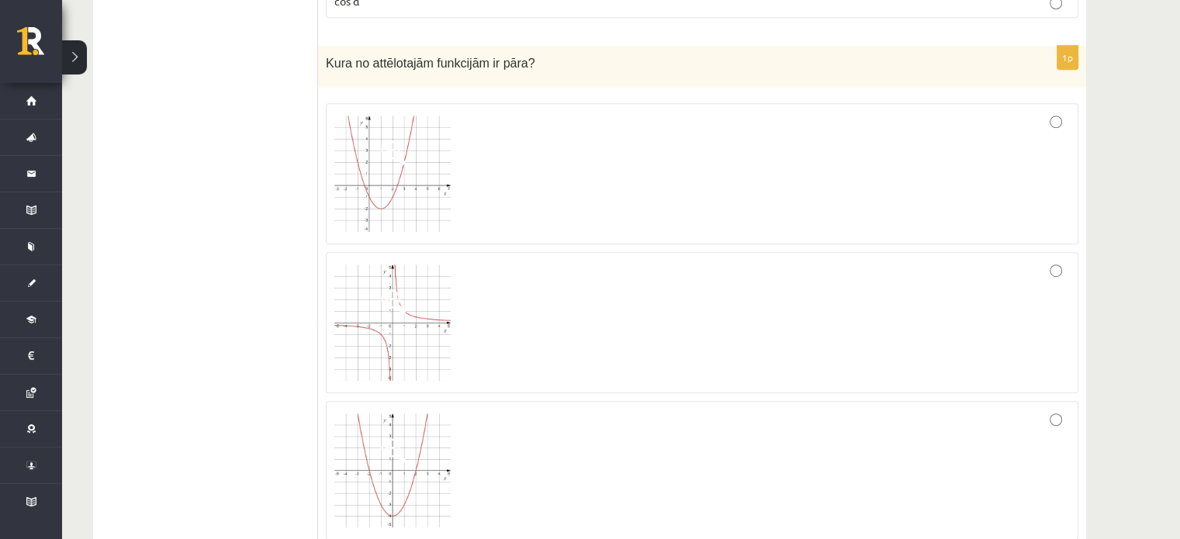
click at [333, 292] on label at bounding box center [702, 322] width 753 height 141
click at [410, 427] on img at bounding box center [392, 471] width 116 height 115
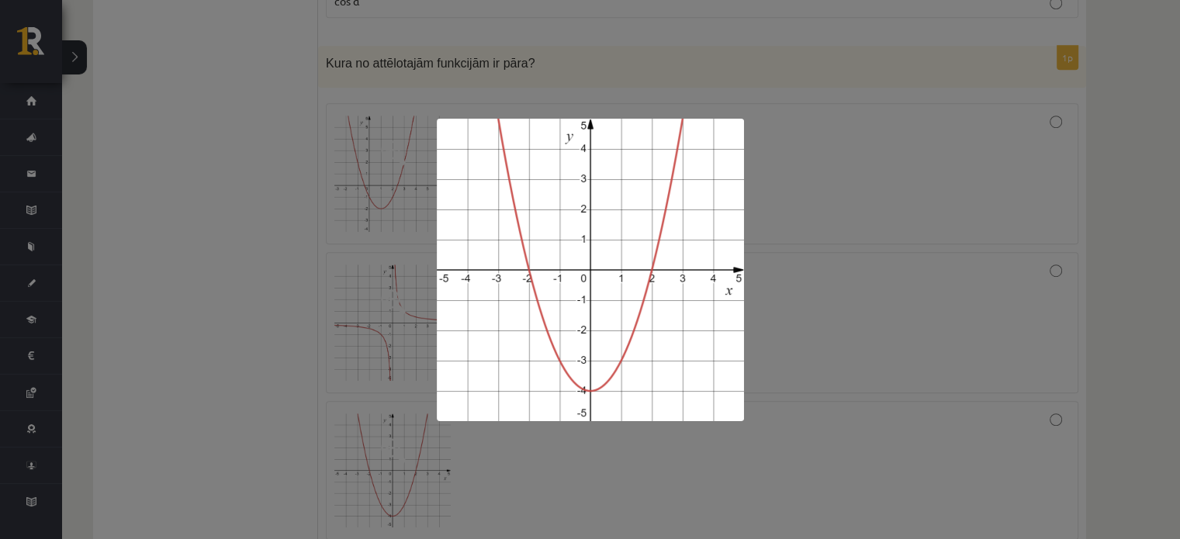
click at [400, 410] on div at bounding box center [590, 269] width 1180 height 539
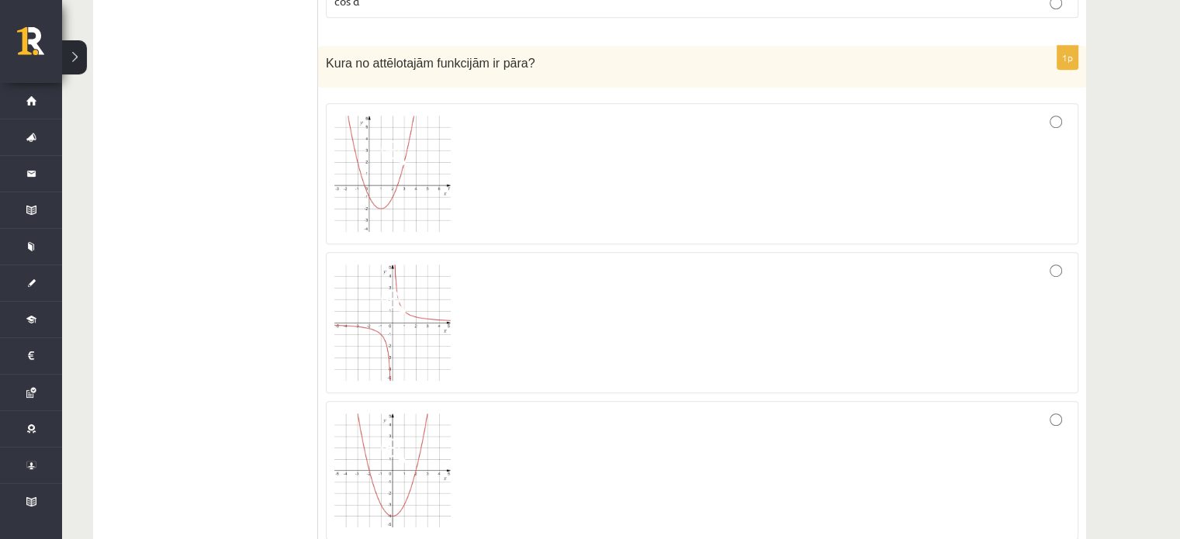
click at [537, 417] on div at bounding box center [702, 471] width 736 height 123
click at [393, 295] on img at bounding box center [392, 323] width 116 height 116
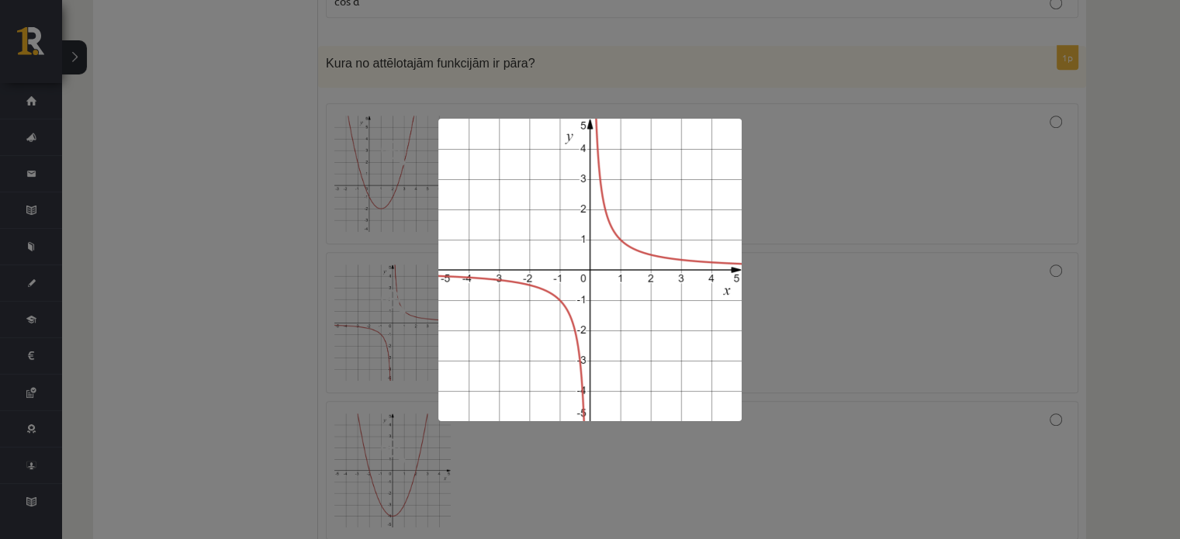
click at [276, 144] on div at bounding box center [590, 269] width 1180 height 539
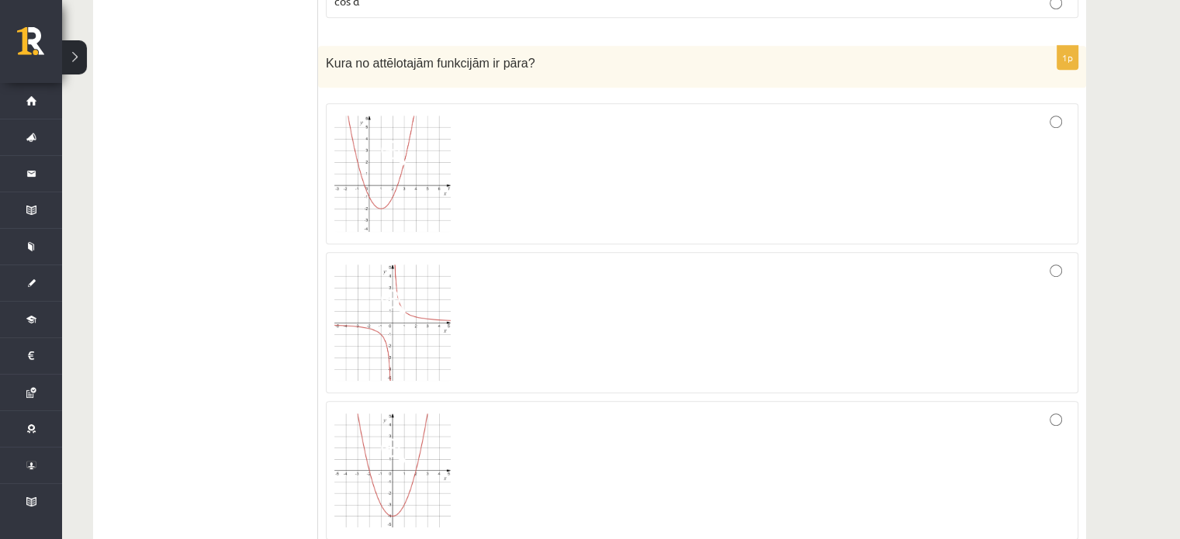
click at [399, 140] on span at bounding box center [393, 152] width 25 height 25
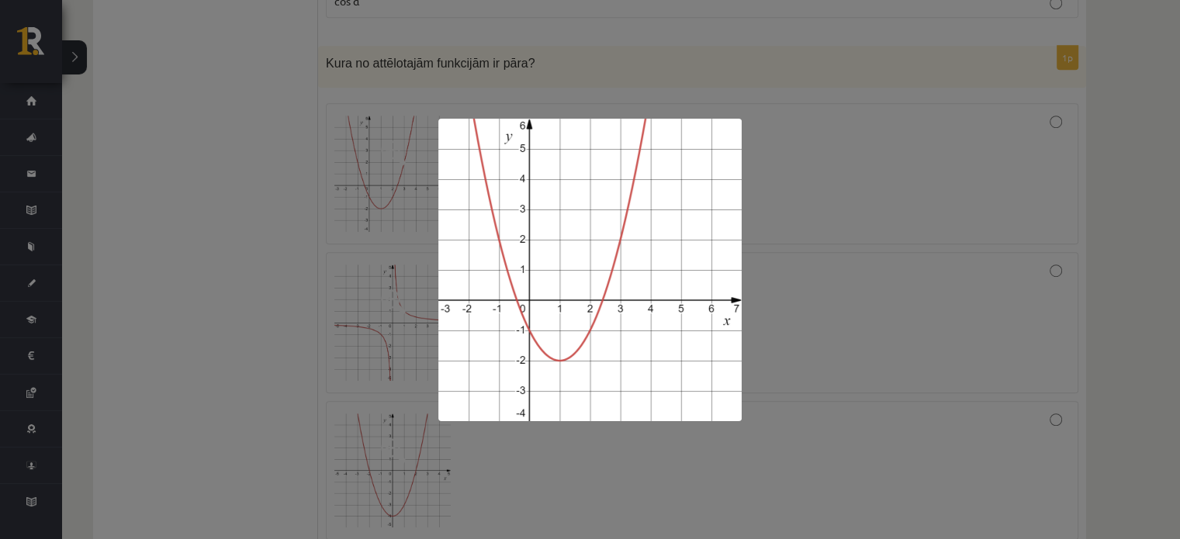
click at [264, 305] on div at bounding box center [590, 269] width 1180 height 539
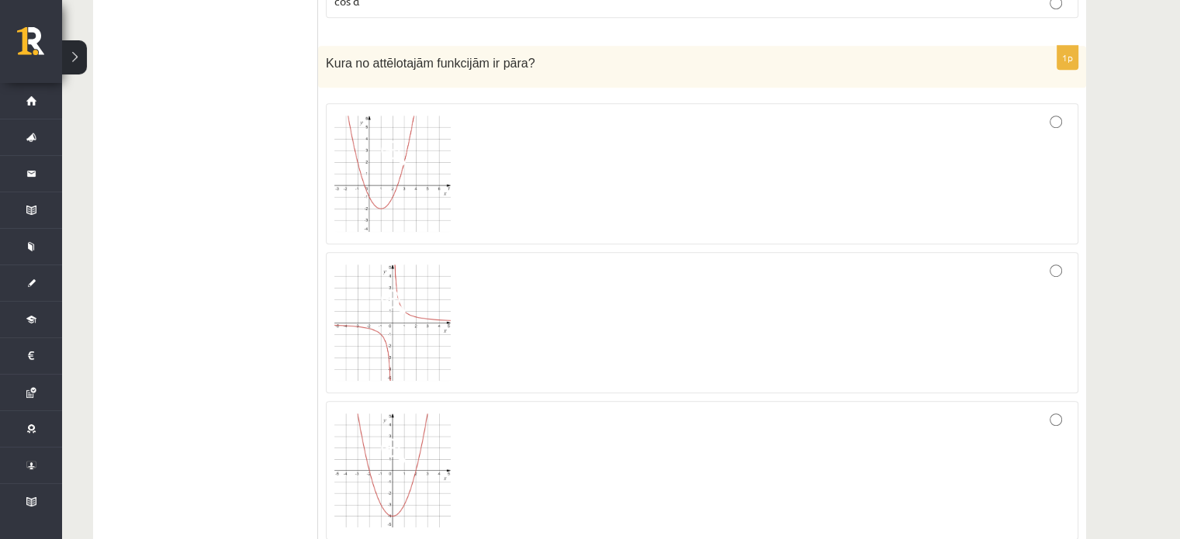
click at [404, 442] on img at bounding box center [392, 471] width 116 height 115
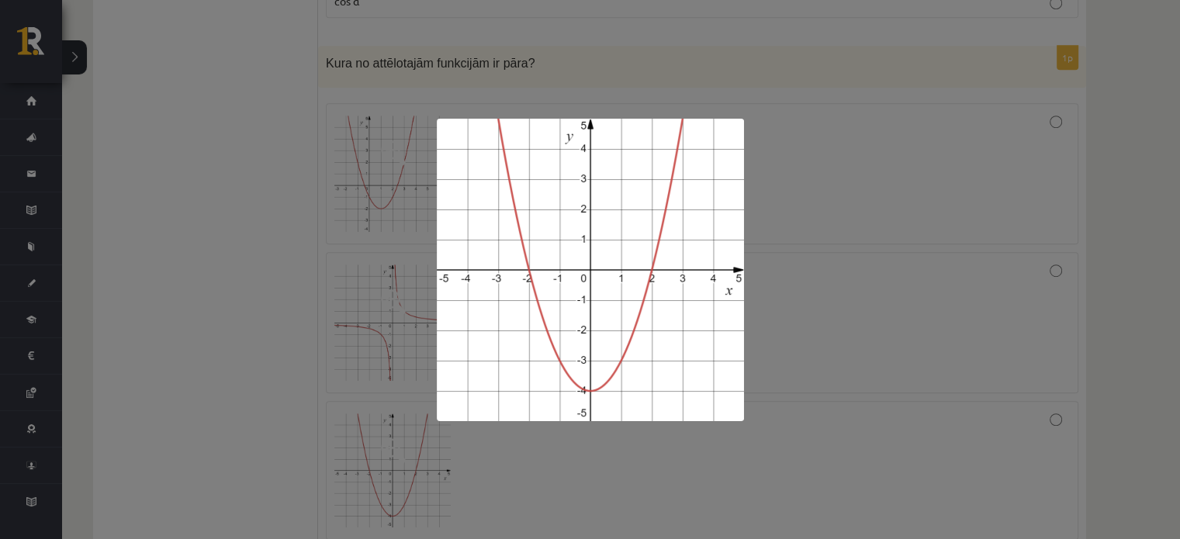
click at [208, 272] on div at bounding box center [590, 269] width 1180 height 539
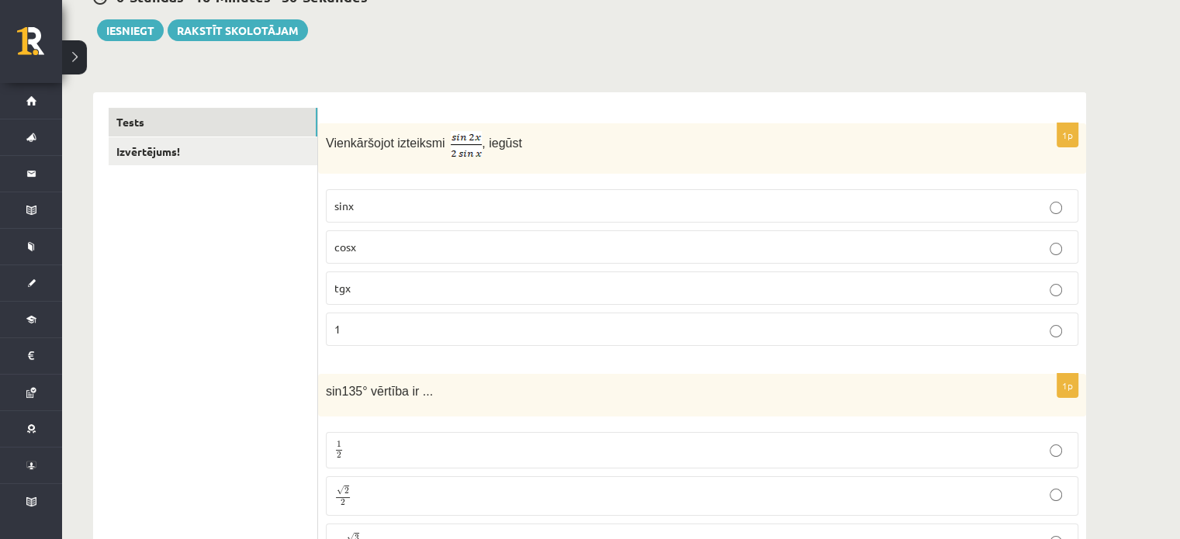
scroll to position [0, 0]
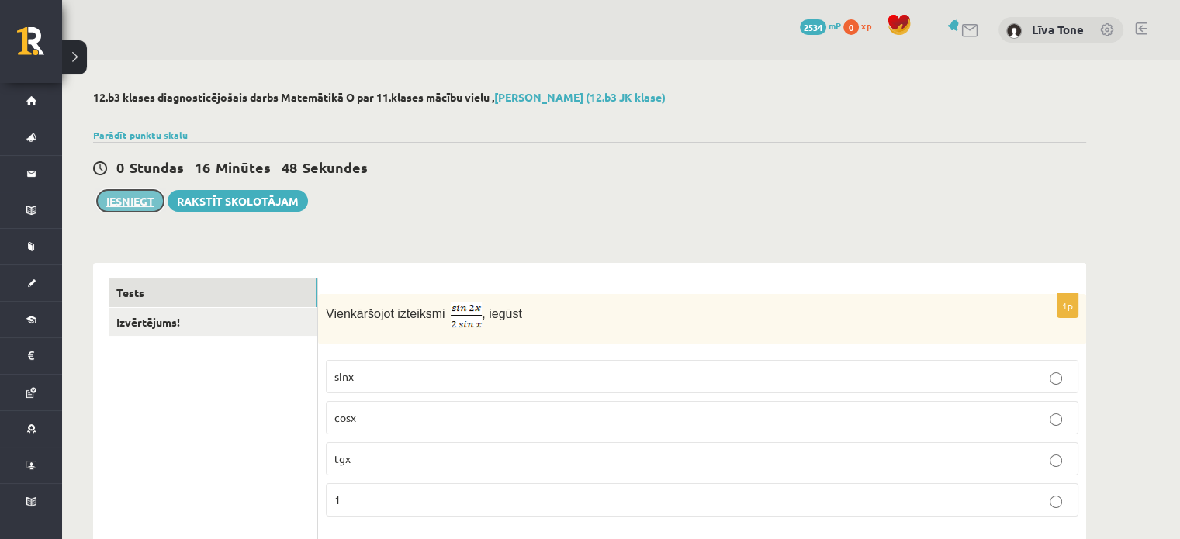
click at [142, 198] on button "Iesniegt" at bounding box center [130, 201] width 67 height 22
click at [272, 310] on link "Izvērtējums!" at bounding box center [213, 322] width 209 height 29
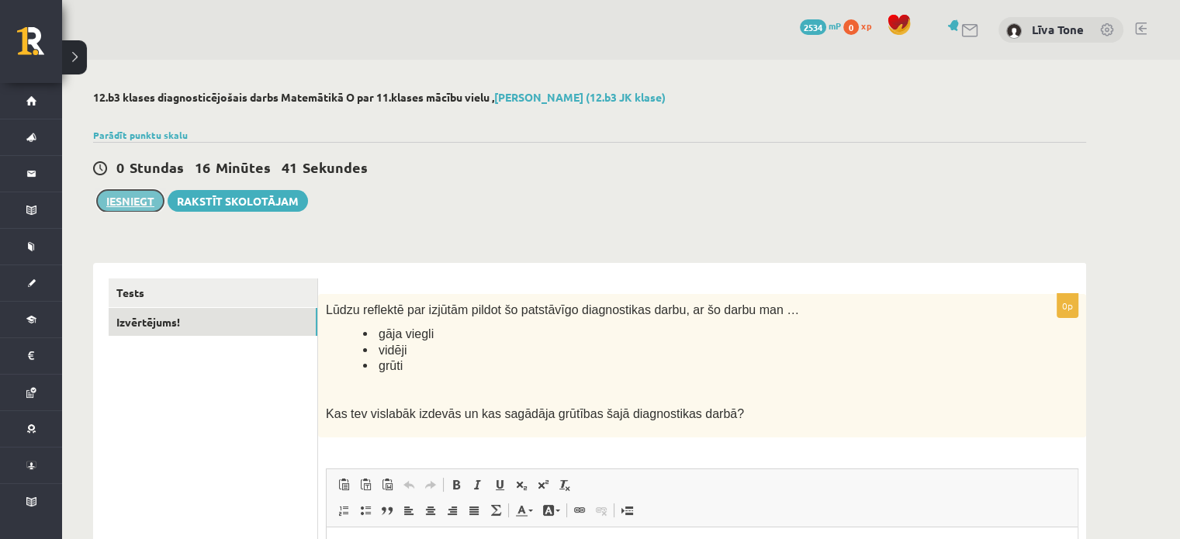
click at [129, 198] on button "Iesniegt" at bounding box center [130, 201] width 67 height 22
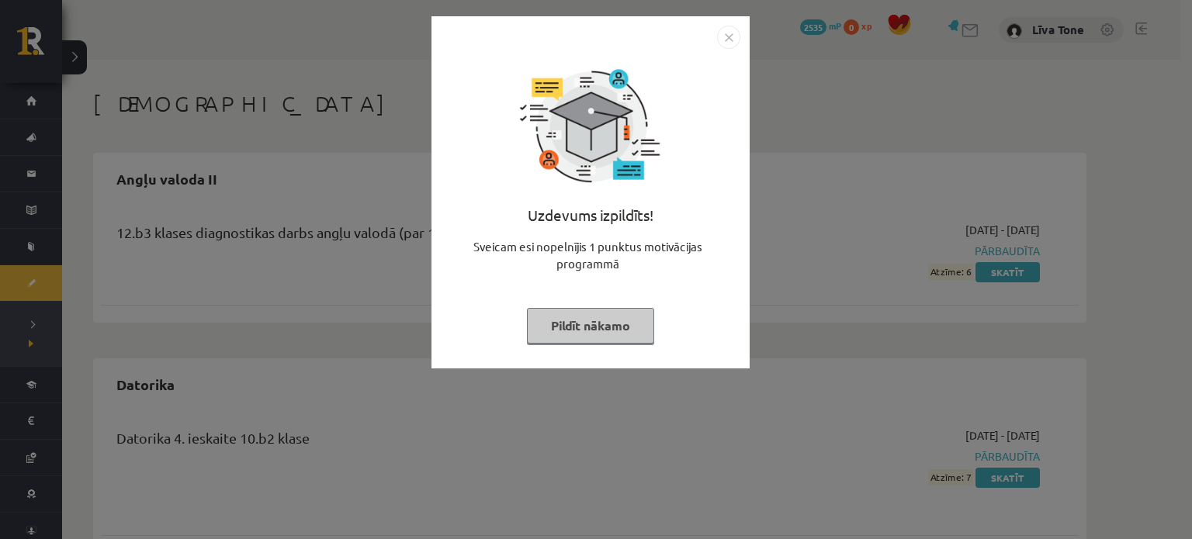
click at [725, 40] on img "Close" at bounding box center [728, 37] width 23 height 23
